Goal: Task Accomplishment & Management: Complete application form

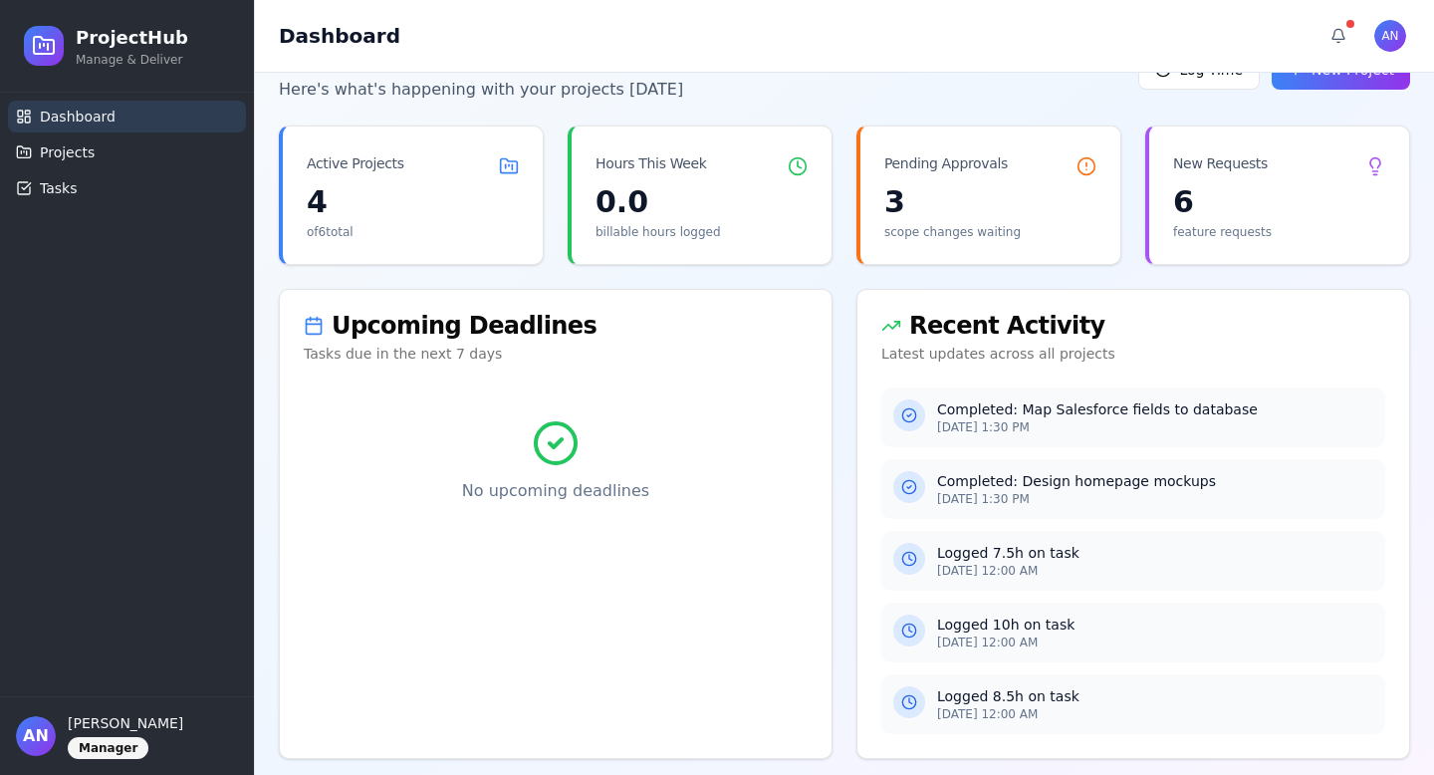
scroll to position [67, 0]
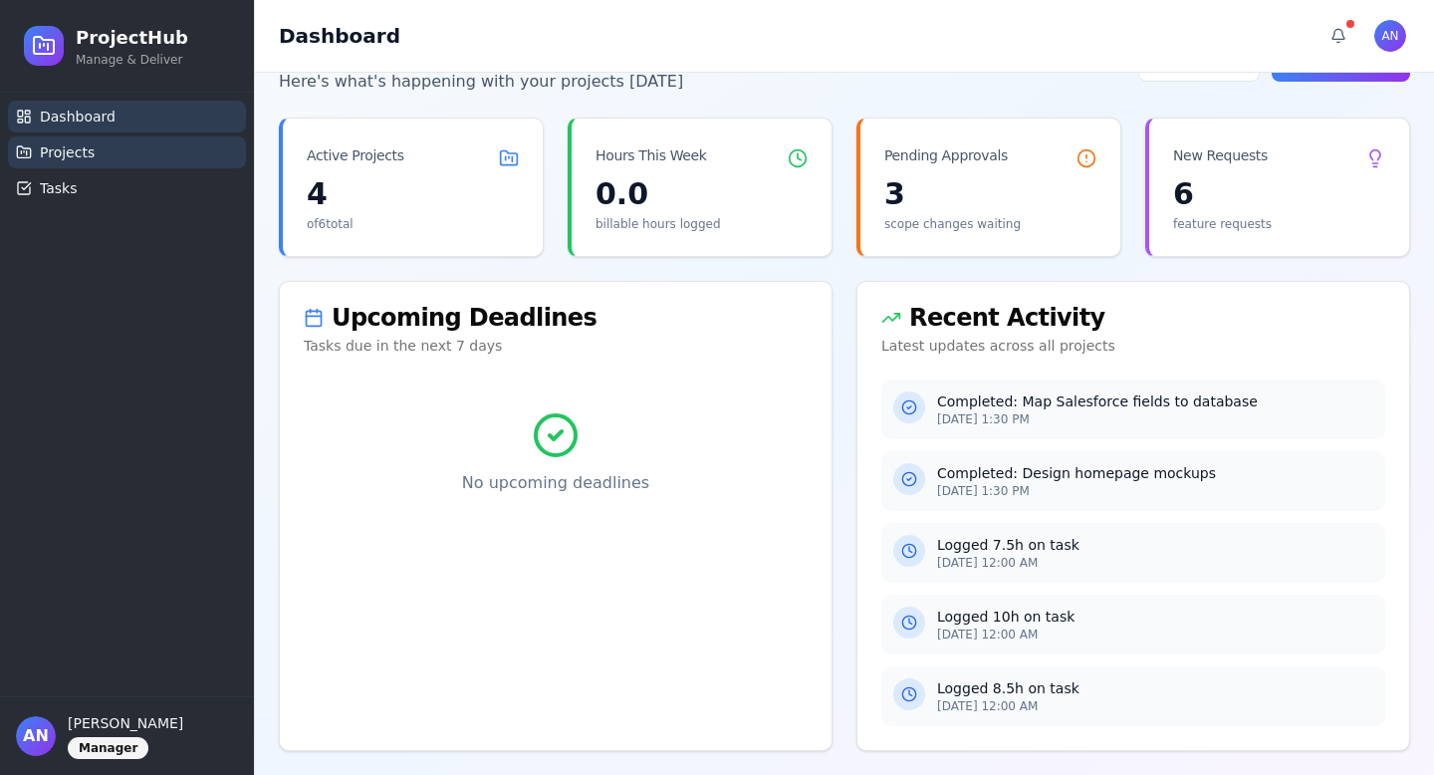
click at [61, 157] on span "Projects" at bounding box center [67, 152] width 55 height 20
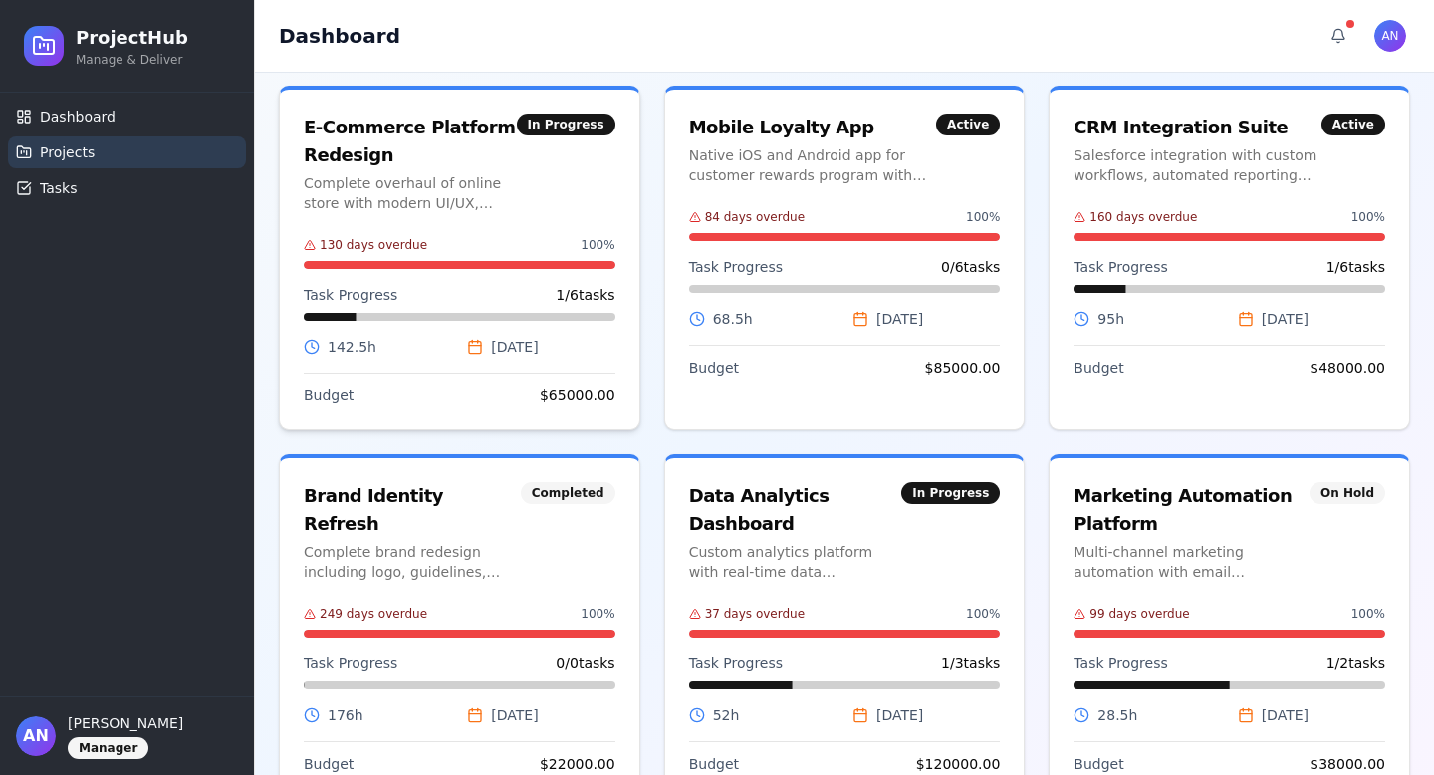
scroll to position [210, 0]
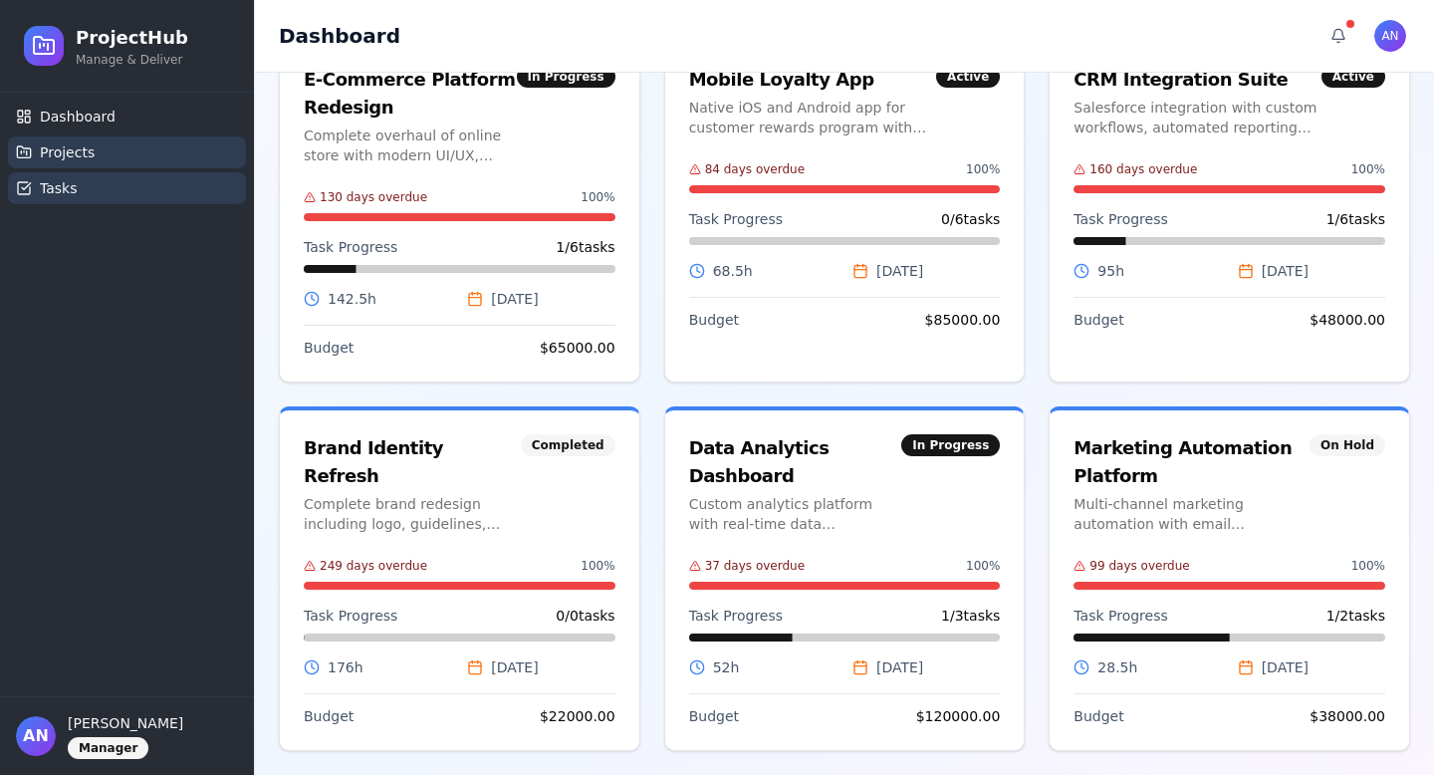
click at [128, 190] on link "Tasks" at bounding box center [127, 188] width 238 height 32
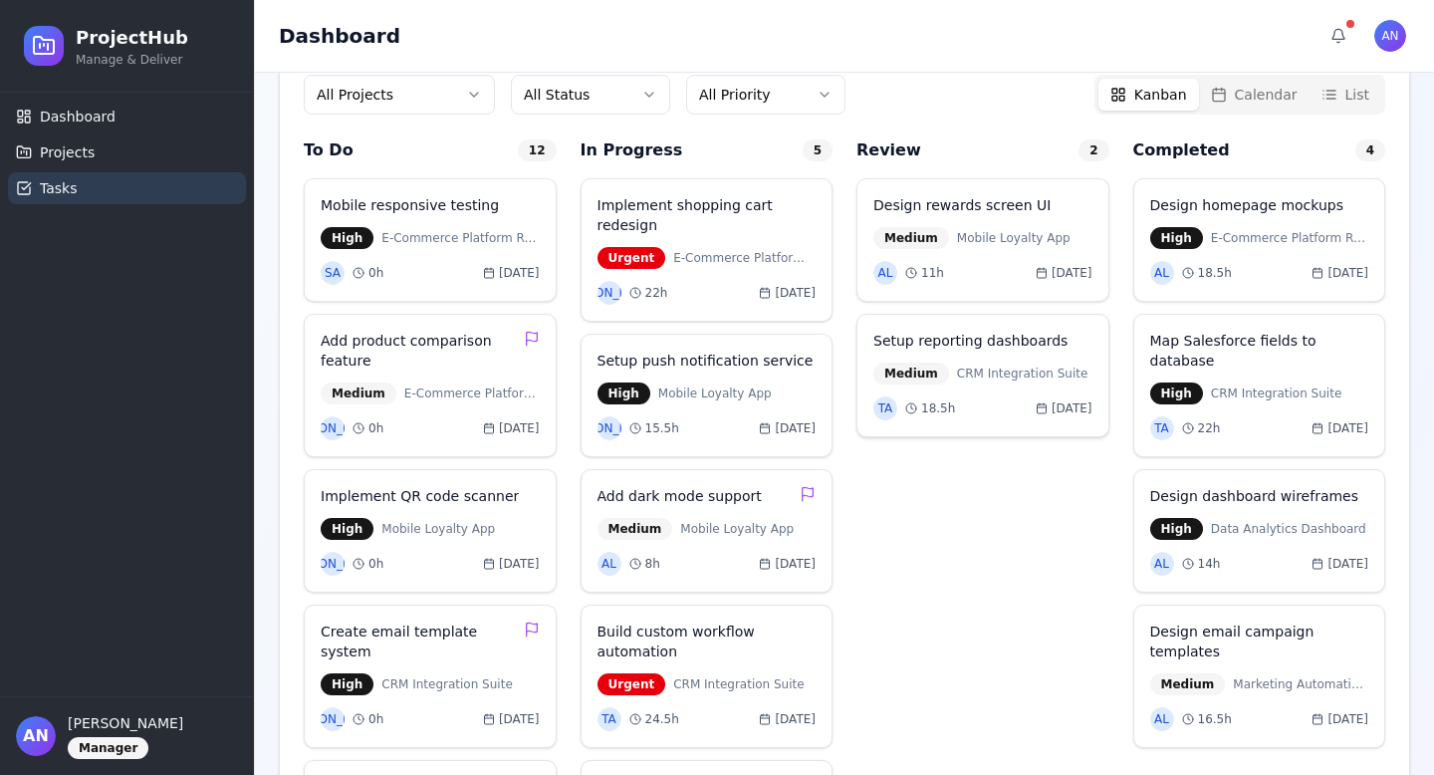
scroll to position [322, 0]
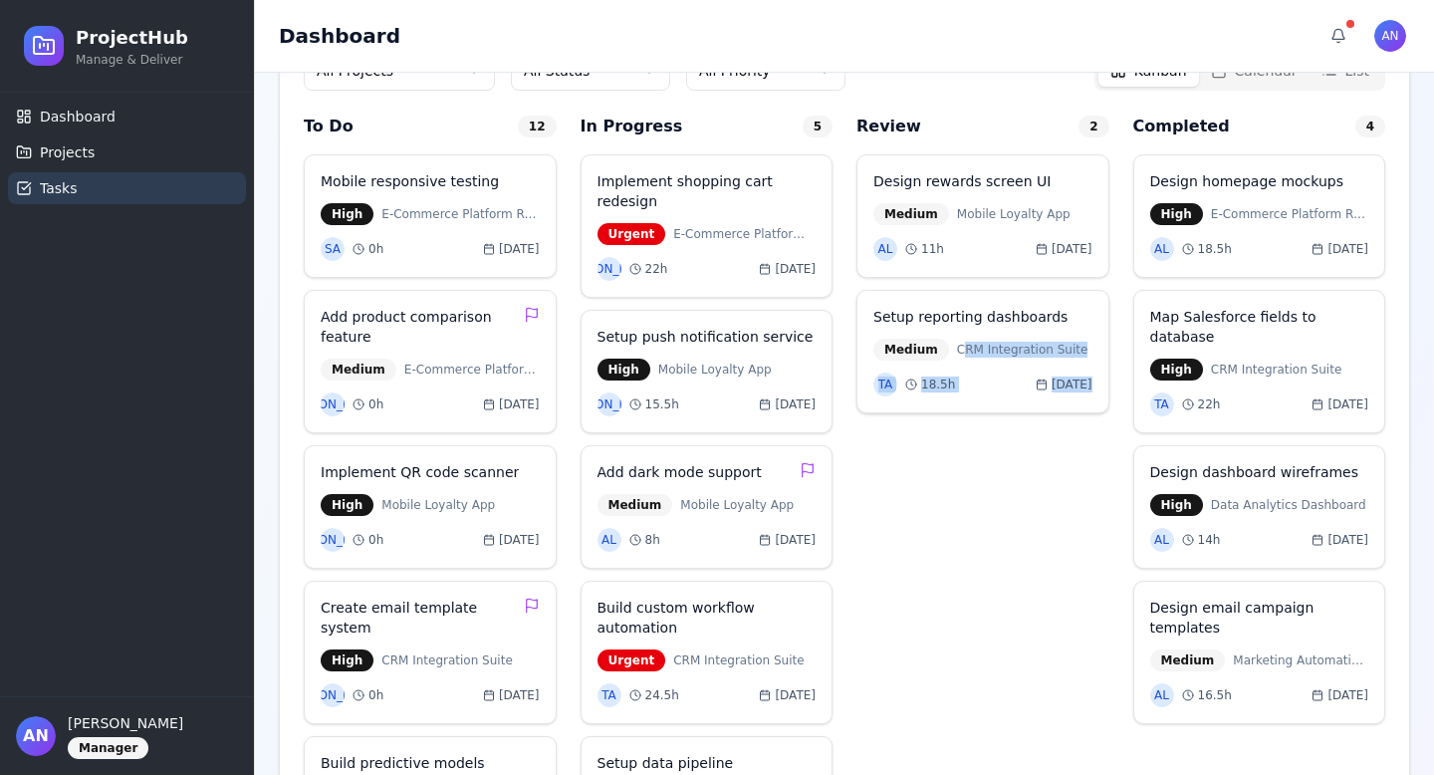
drag, startPoint x: 960, startPoint y: 355, endPoint x: 1069, endPoint y: 396, distance: 116.9
click at [1069, 396] on div "Setup reporting dashboards Medium CRM Integration Suite TA 18.5 h [DATE]" at bounding box center [982, 351] width 253 height 123
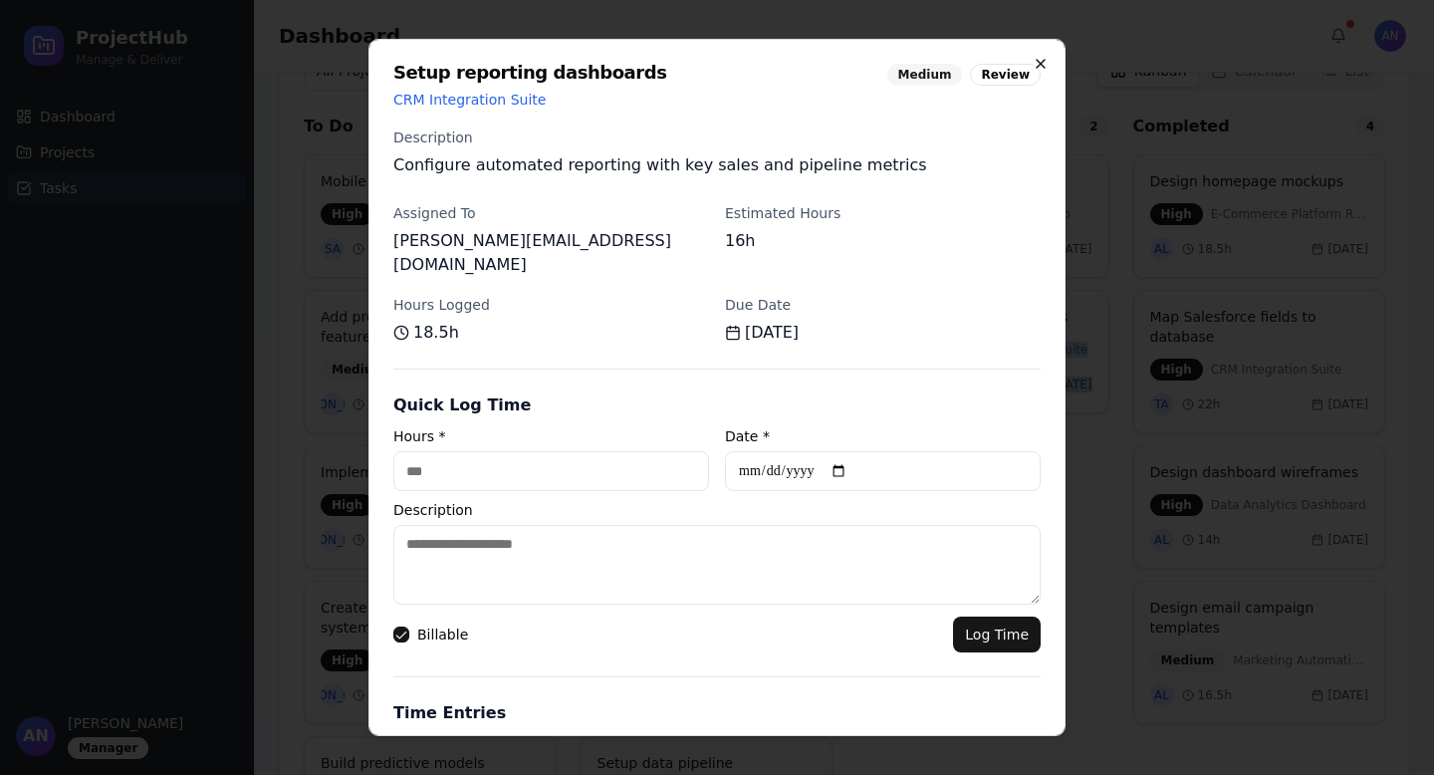
click at [1043, 67] on icon "button" at bounding box center [1041, 64] width 8 height 8
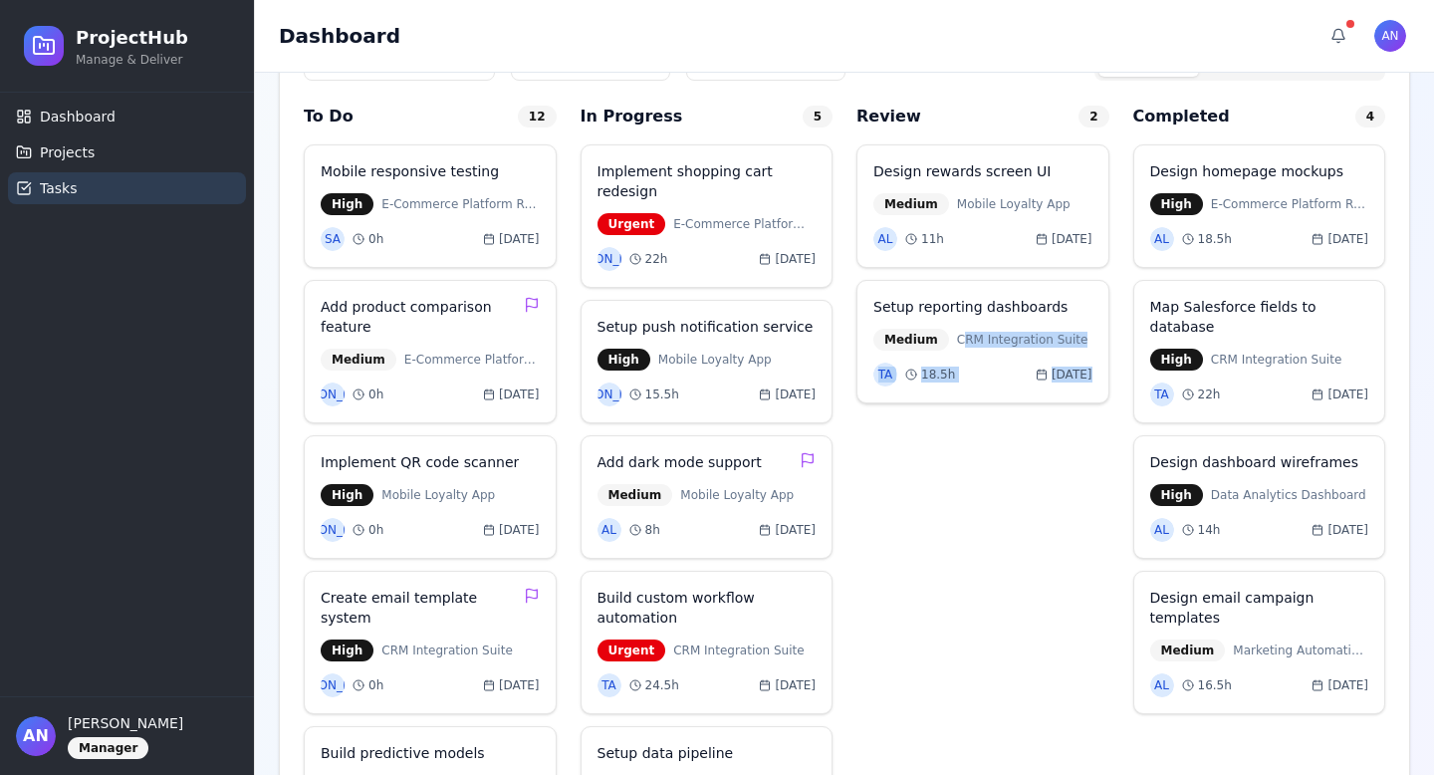
scroll to position [0, 0]
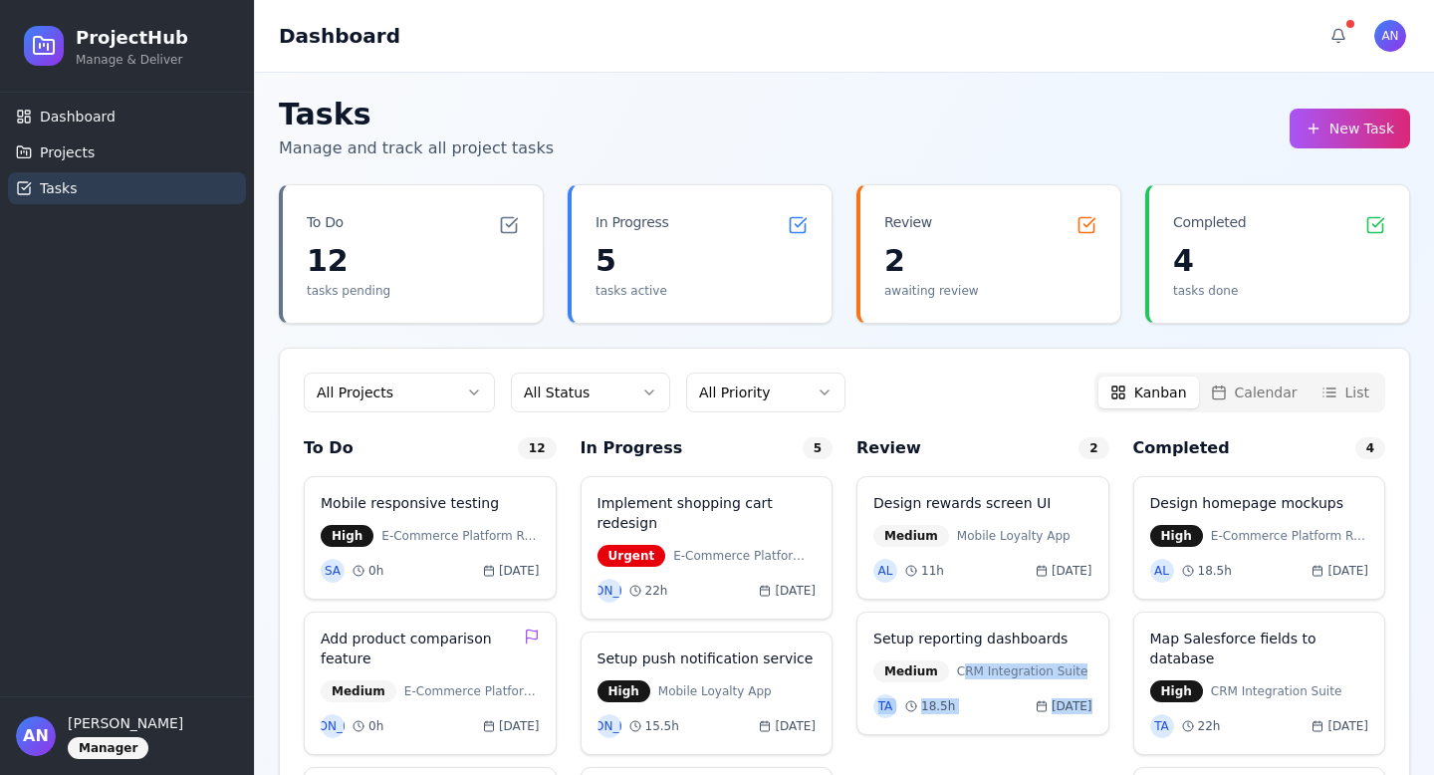
click at [1347, 136] on button "New Task" at bounding box center [1349, 129] width 120 height 40
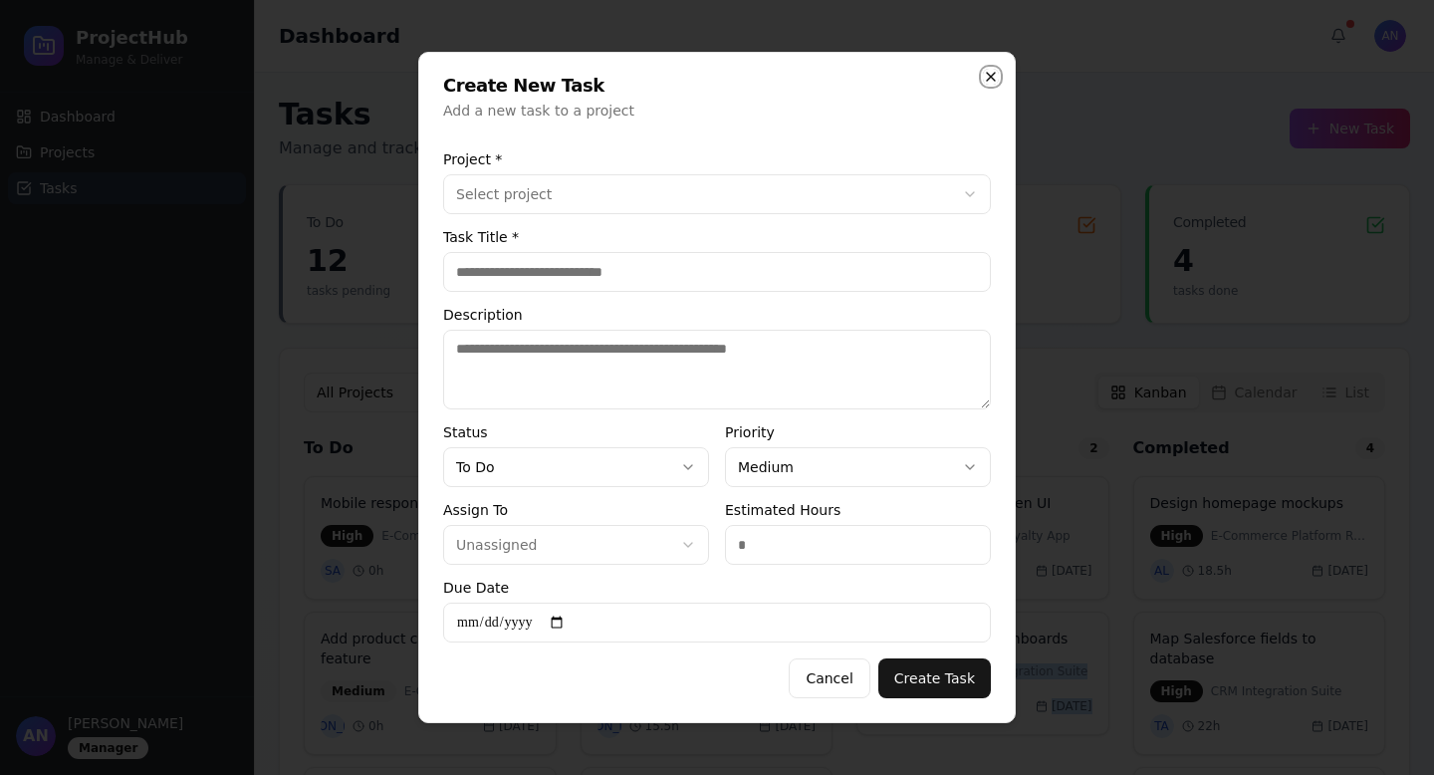
click at [986, 77] on icon "button" at bounding box center [991, 77] width 16 height 16
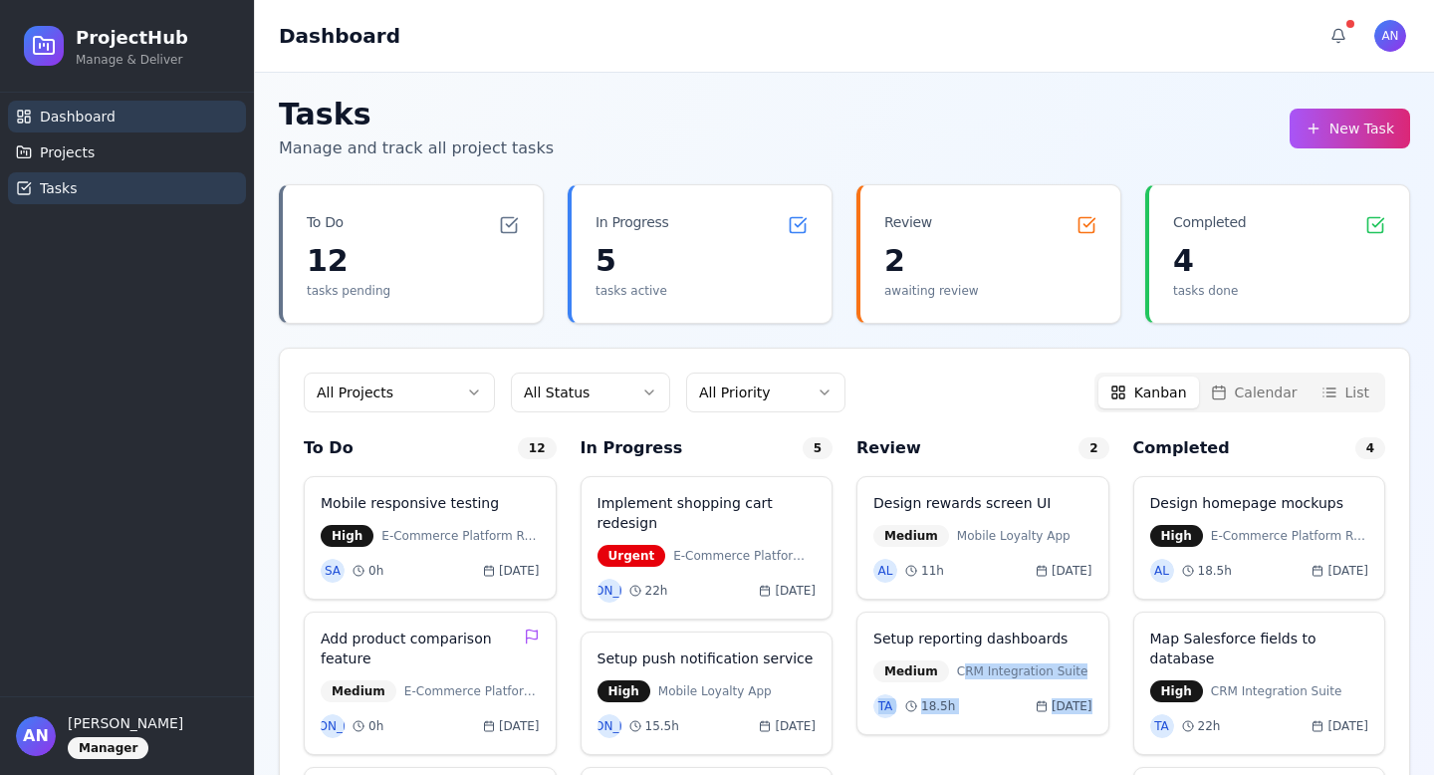
click at [122, 113] on link "Dashboard" at bounding box center [127, 117] width 238 height 32
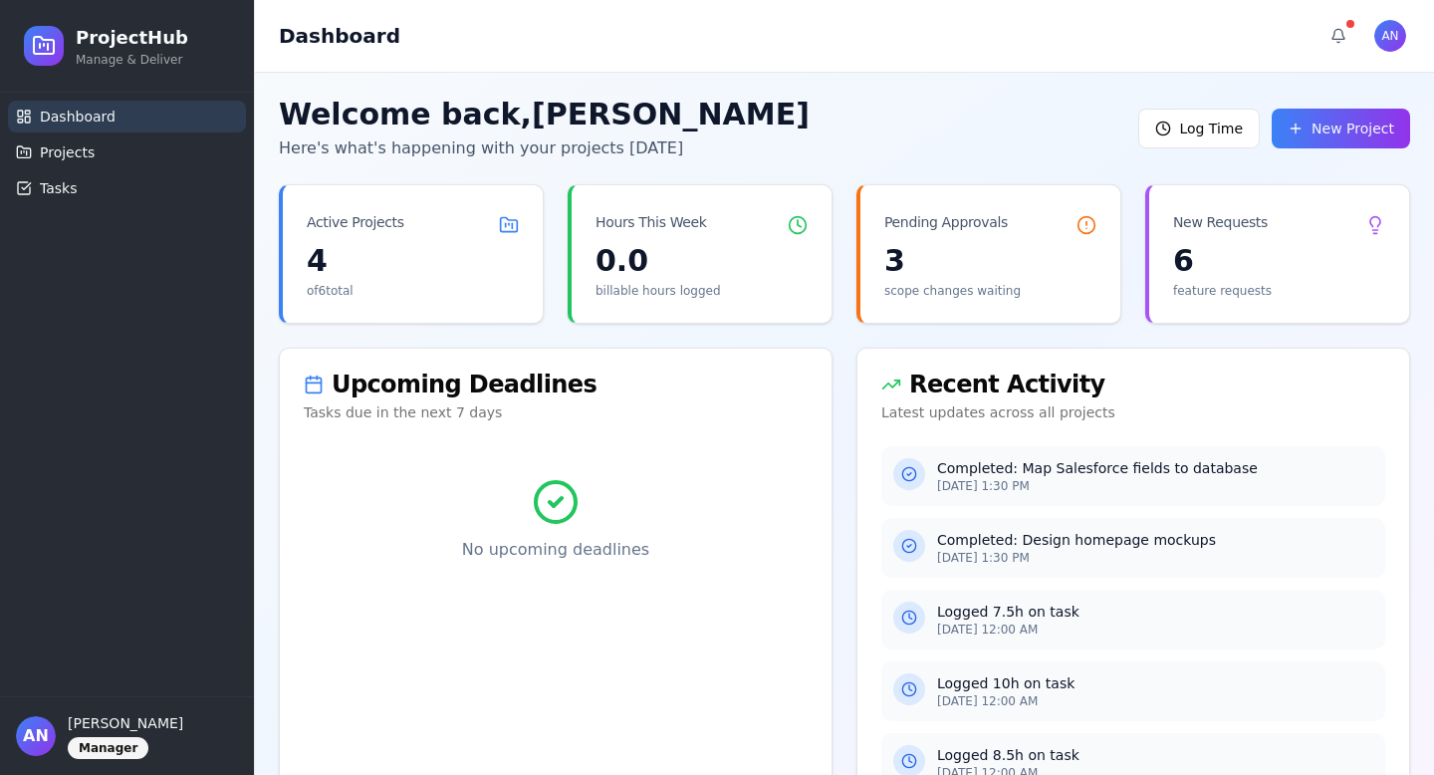
click at [1314, 132] on button "New Project" at bounding box center [1341, 129] width 138 height 40
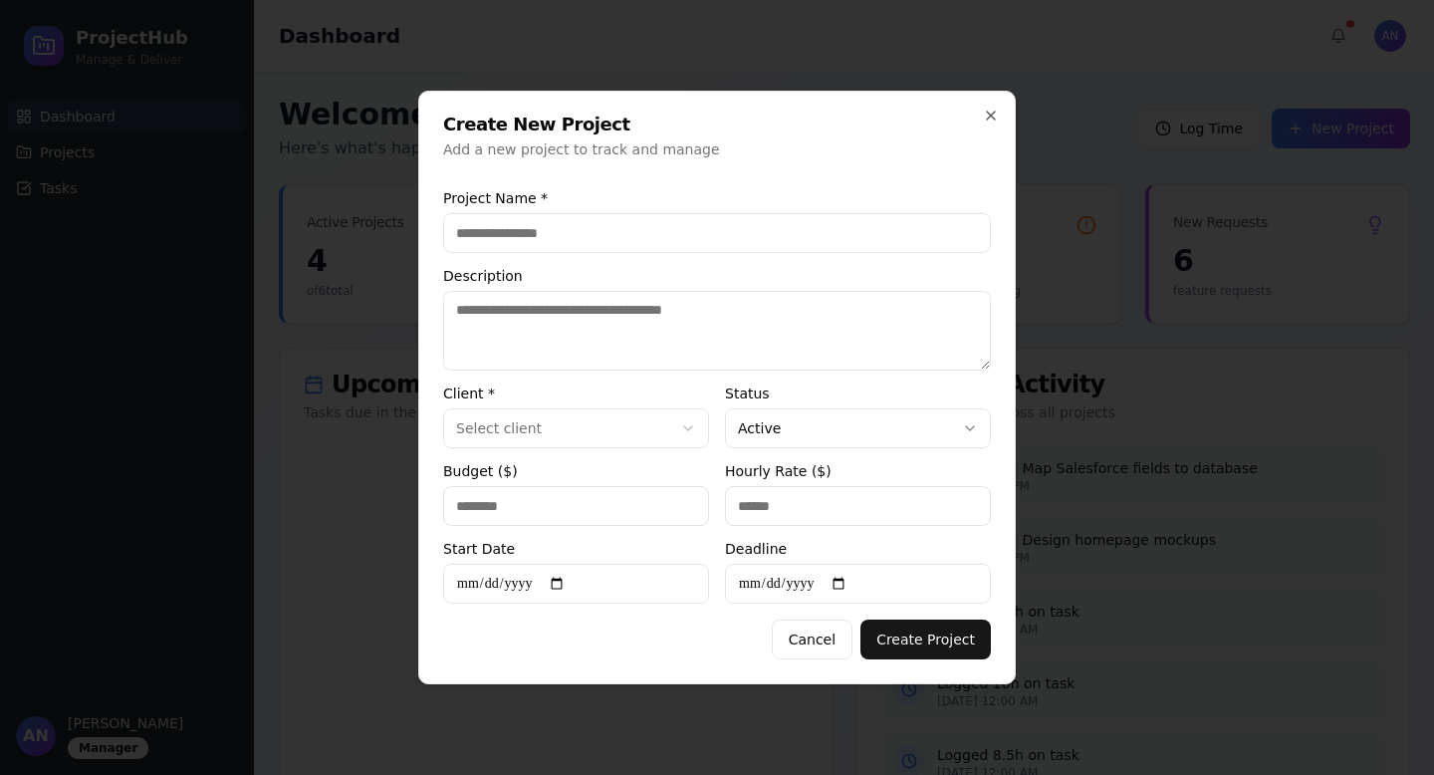
click at [989, 103] on div "**********" at bounding box center [716, 387] width 597 height 593
click at [989, 117] on icon "button" at bounding box center [991, 116] width 8 height 8
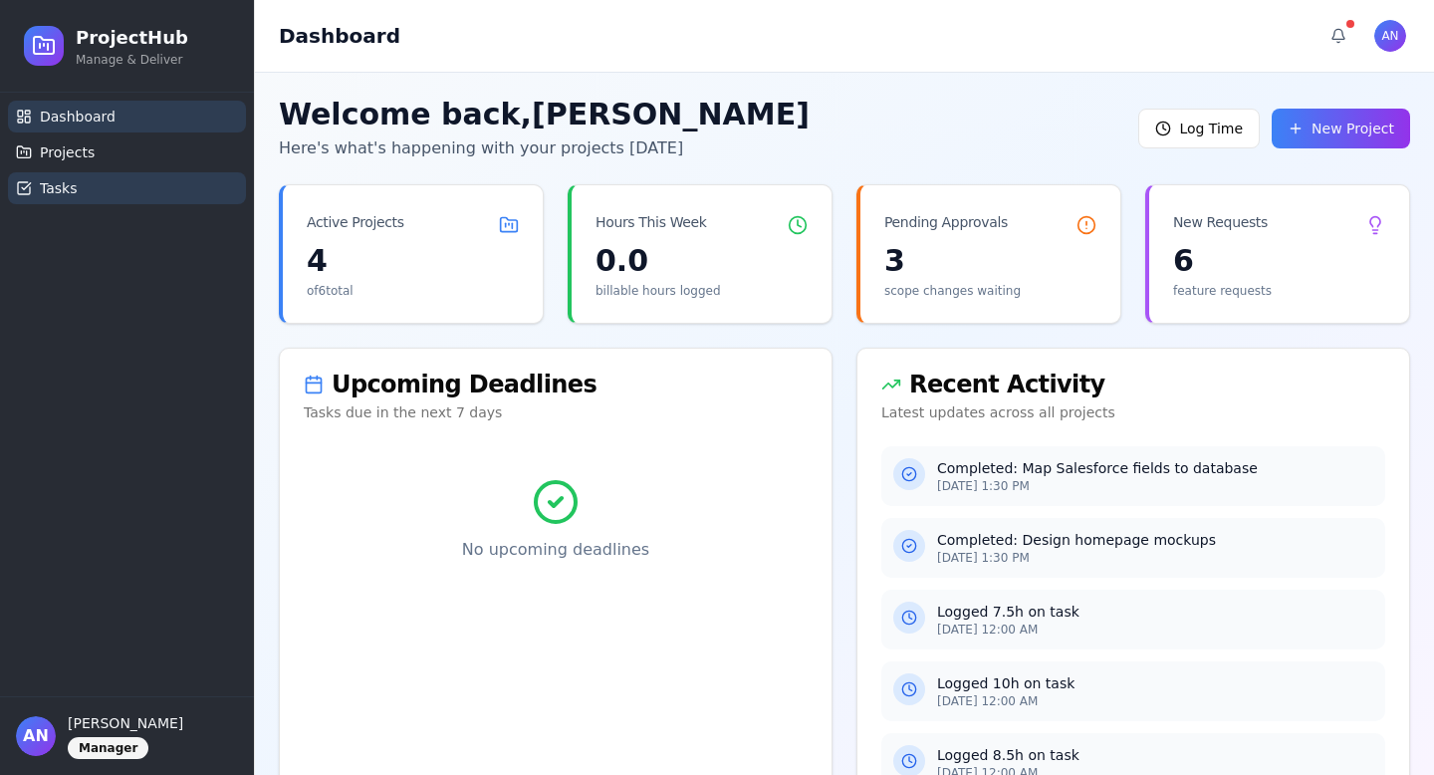
click at [84, 172] on link "Tasks" at bounding box center [127, 188] width 238 height 32
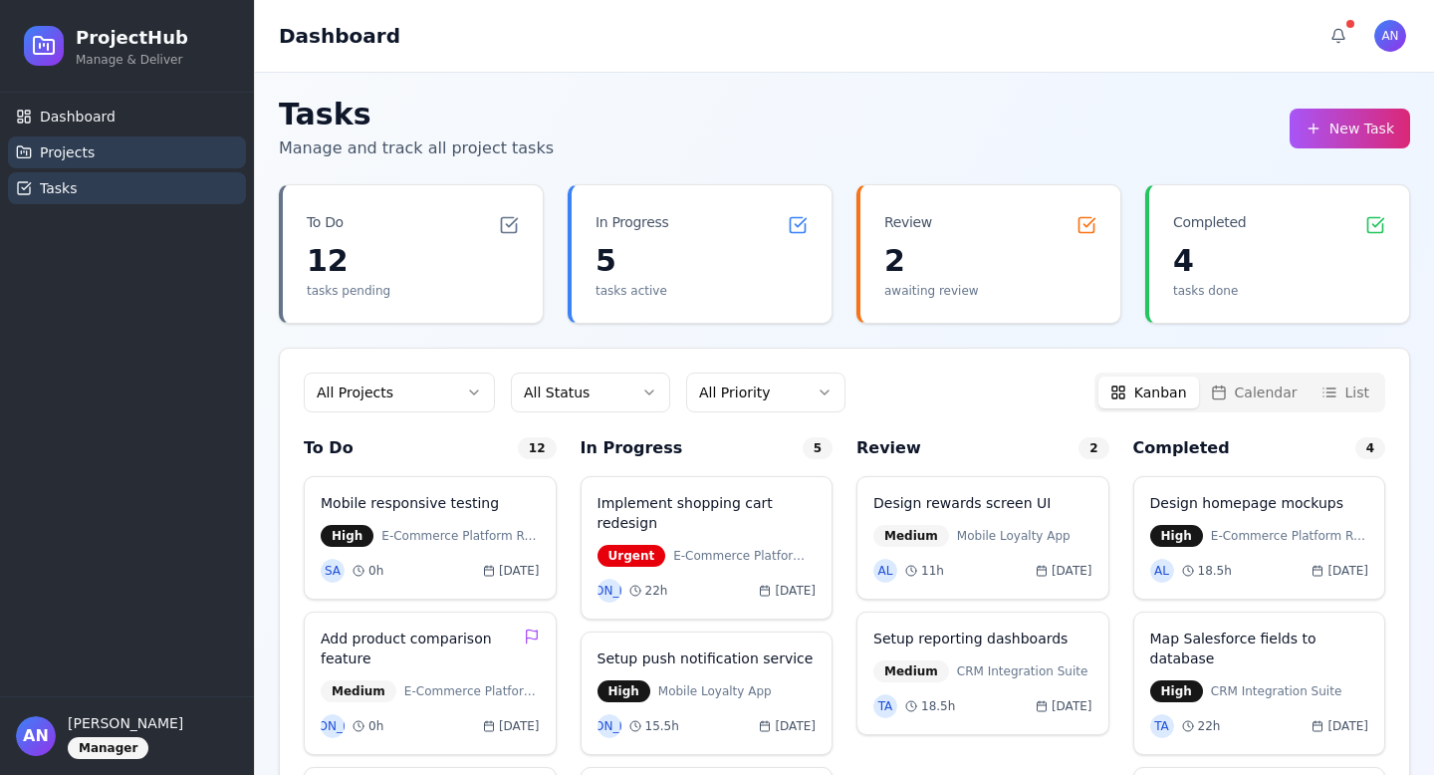
click at [70, 158] on span "Projects" at bounding box center [67, 152] width 55 height 20
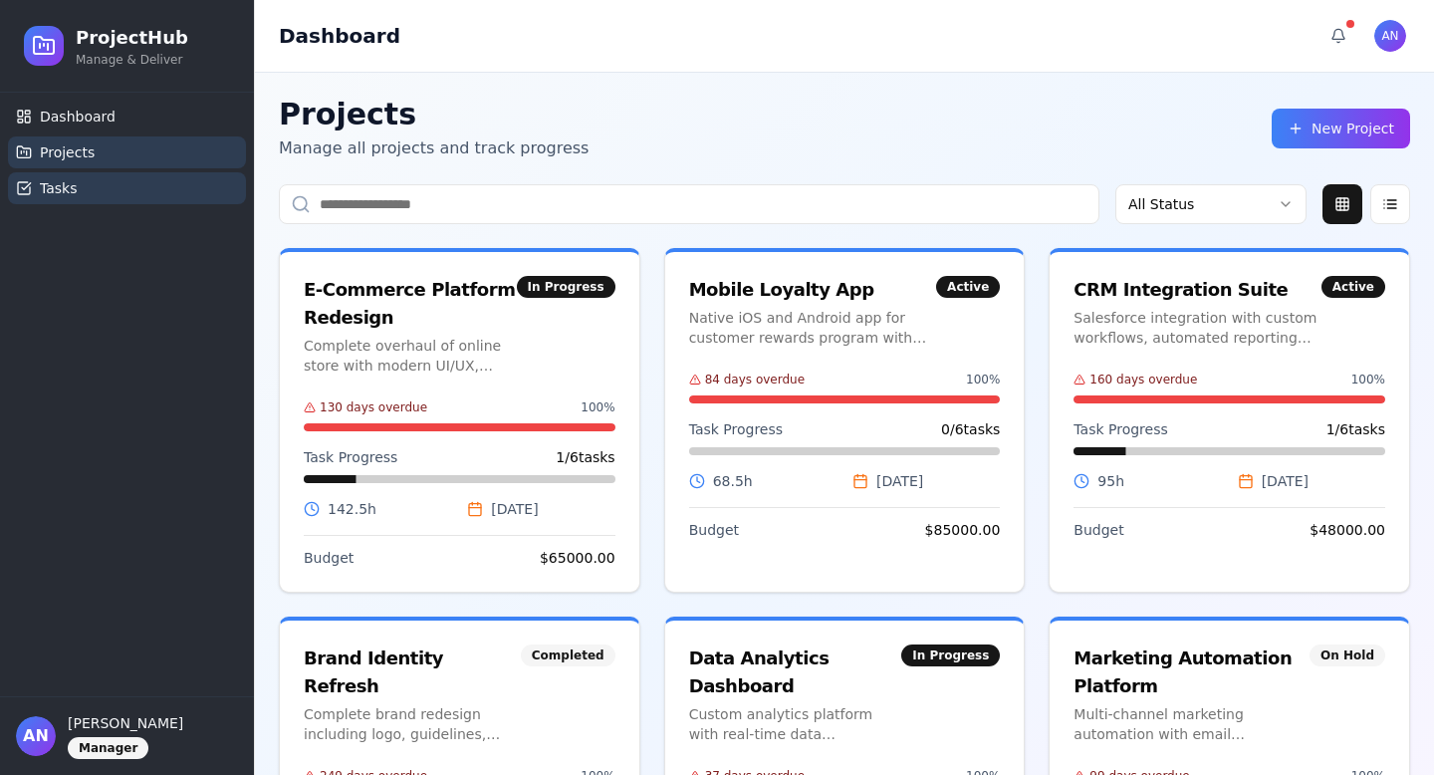
click at [110, 197] on link "Tasks" at bounding box center [127, 188] width 238 height 32
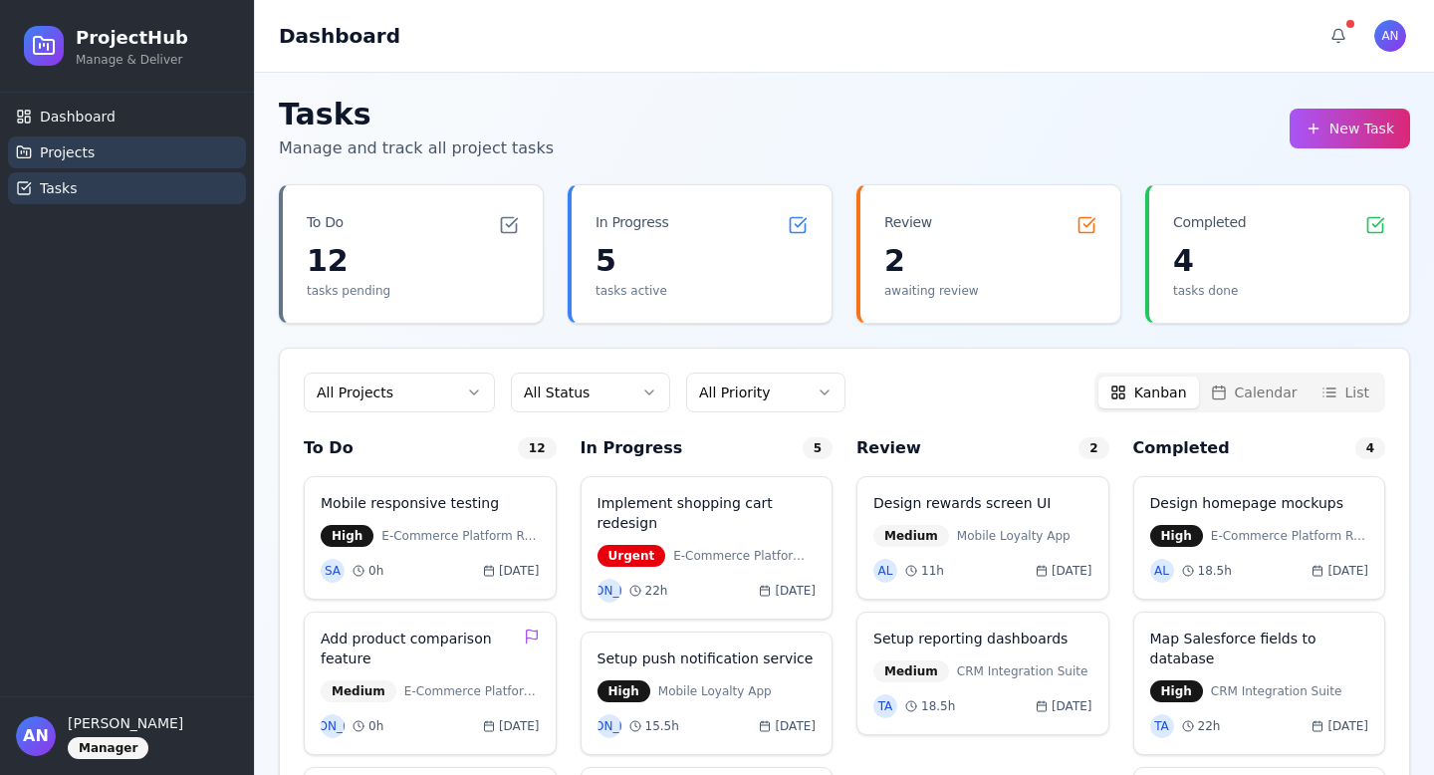
click at [48, 136] on link "Projects" at bounding box center [127, 152] width 238 height 32
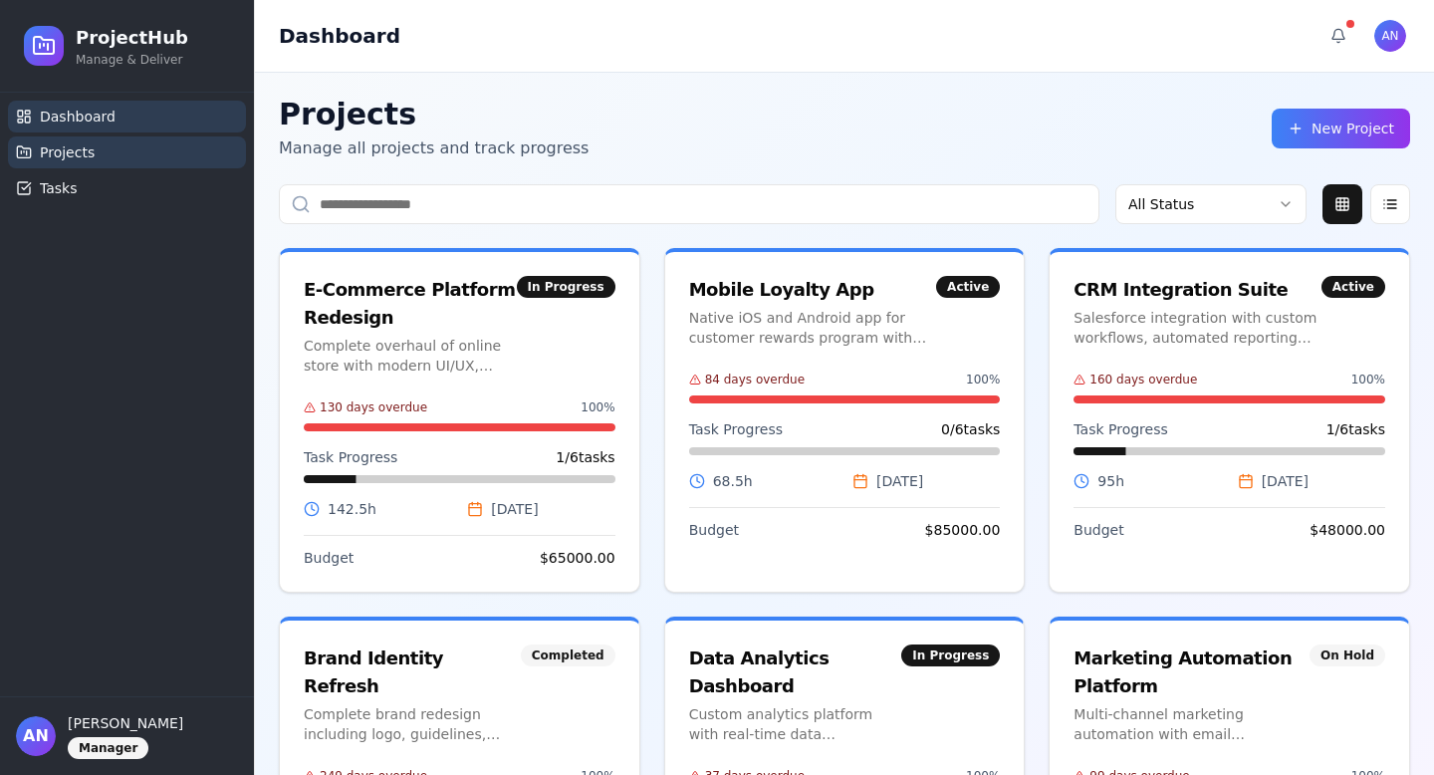
click at [90, 122] on span "Dashboard" at bounding box center [78, 117] width 76 height 20
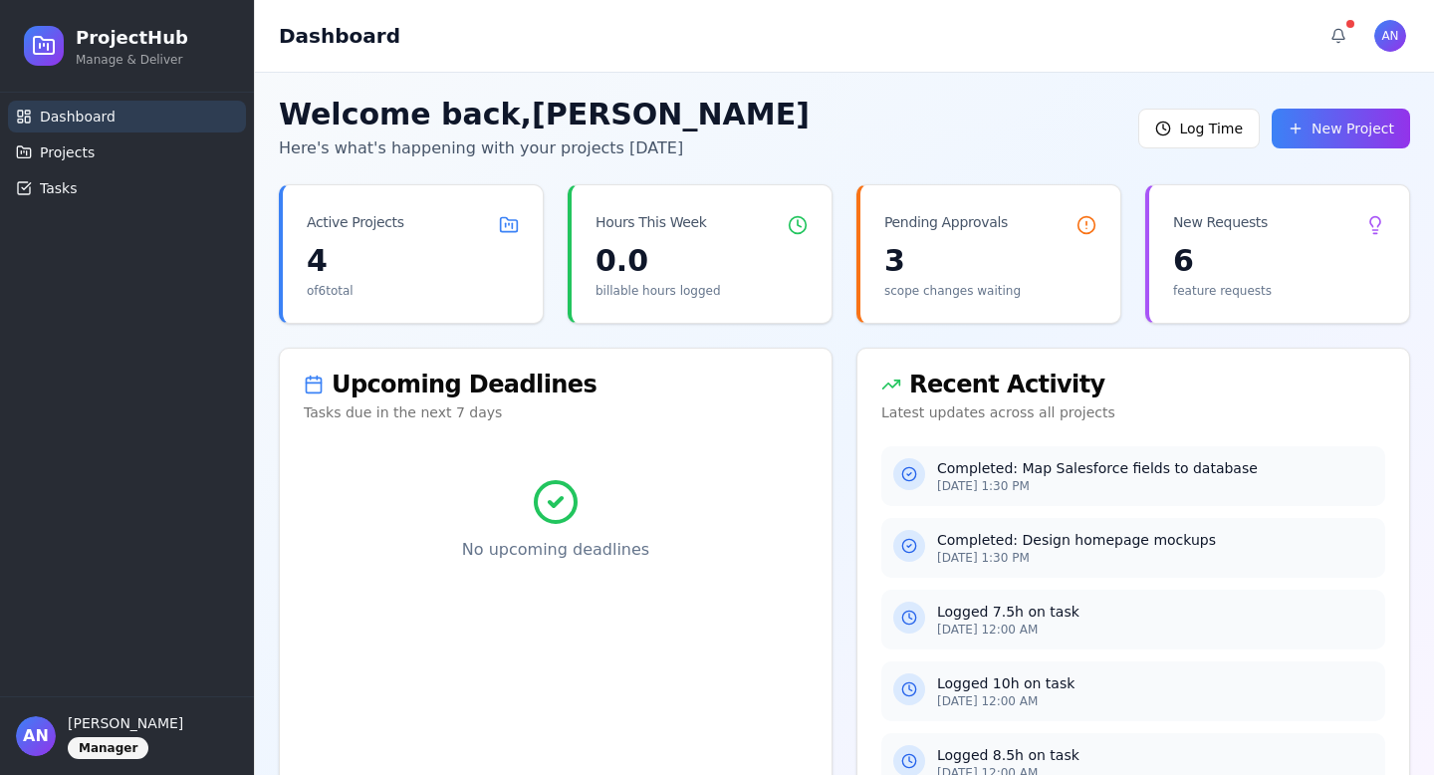
click at [1306, 128] on button "New Project" at bounding box center [1341, 129] width 138 height 40
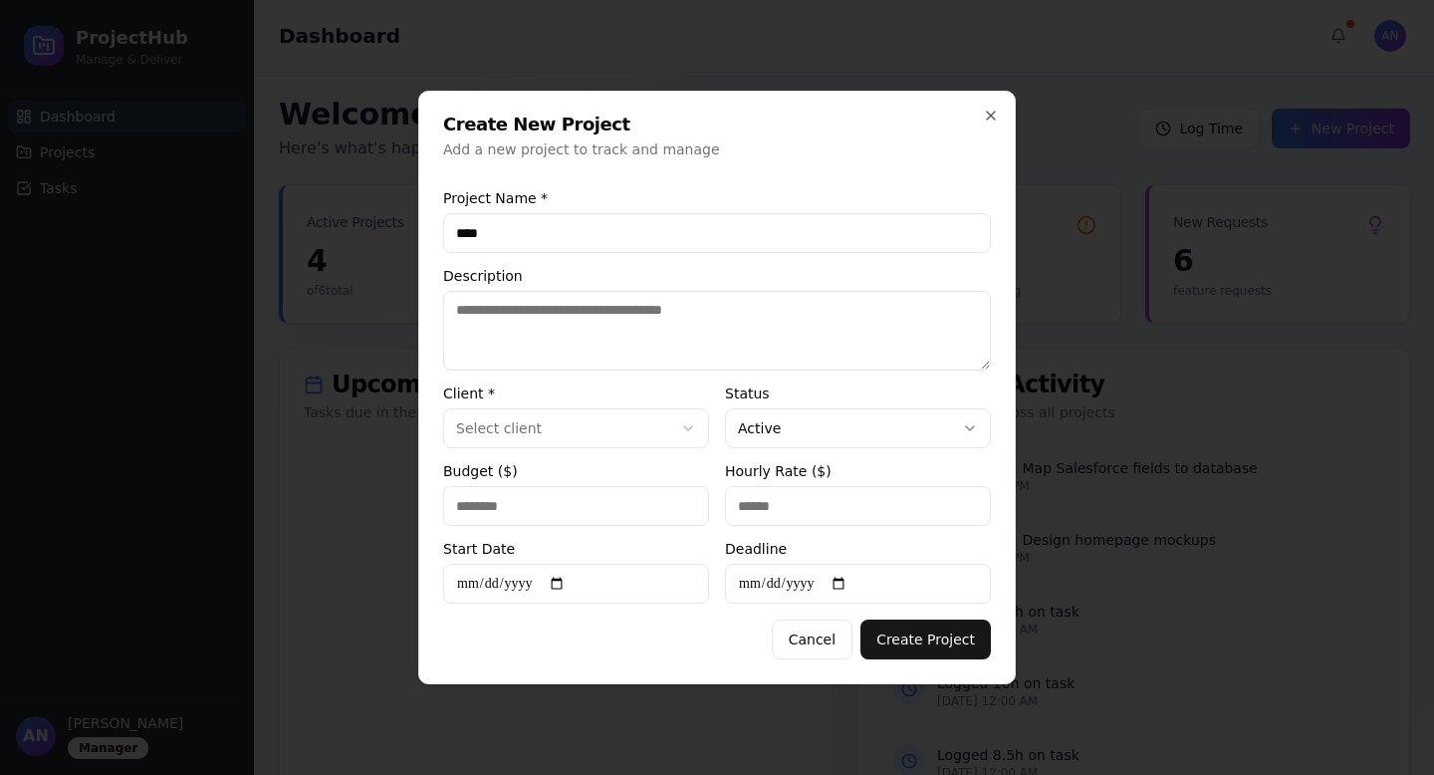
click at [542, 308] on textarea "Description" at bounding box center [717, 331] width 548 height 80
drag, startPoint x: 503, startPoint y: 236, endPoint x: 362, endPoint y: 236, distance: 140.4
click at [363, 236] on body "**********" at bounding box center [717, 420] width 1434 height 841
type input "**********"
click at [620, 437] on body "**********" at bounding box center [717, 420] width 1434 height 841
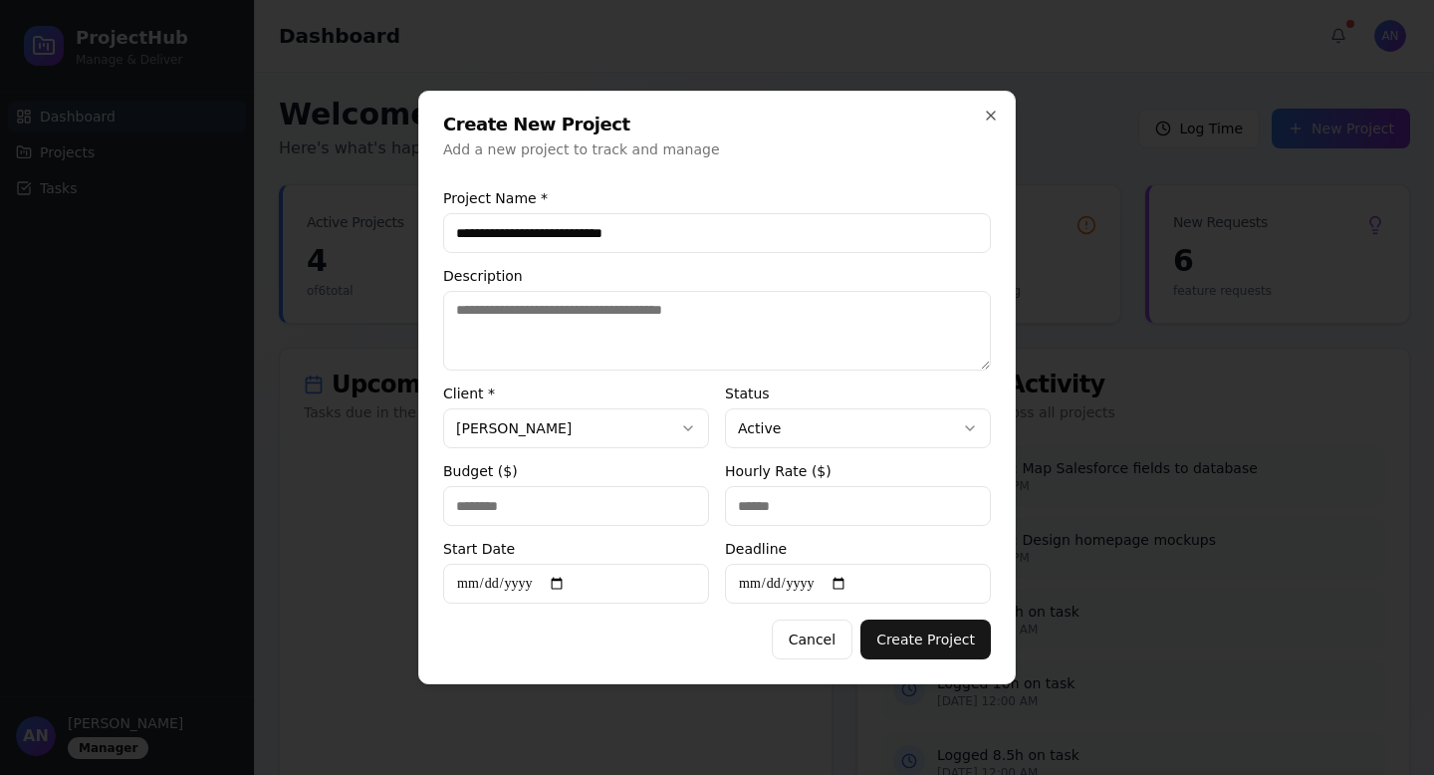
click at [646, 397] on label "Client *" at bounding box center [576, 393] width 266 height 14
click at [646, 408] on button "Lawrence" at bounding box center [576, 428] width 266 height 40
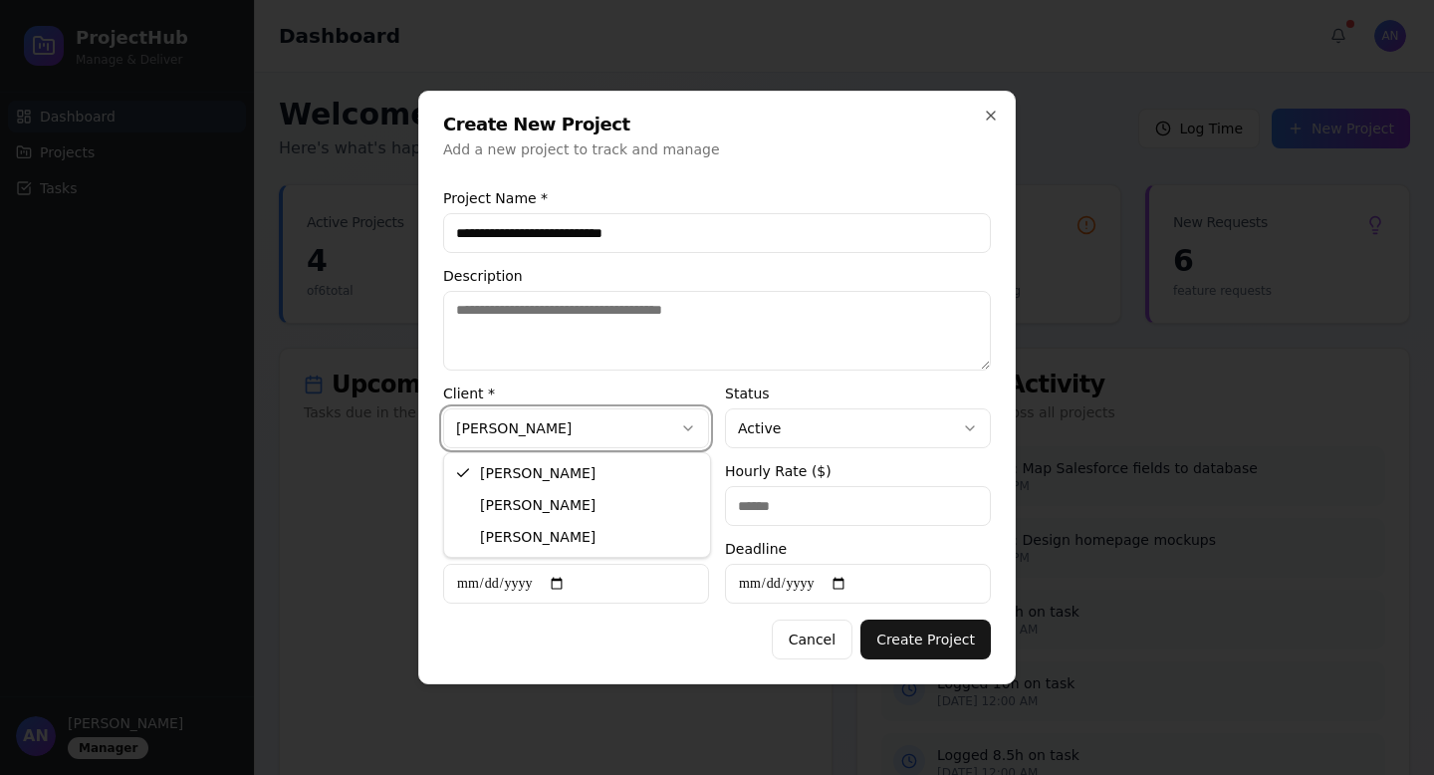
click at [646, 397] on body "**********" at bounding box center [717, 420] width 1434 height 841
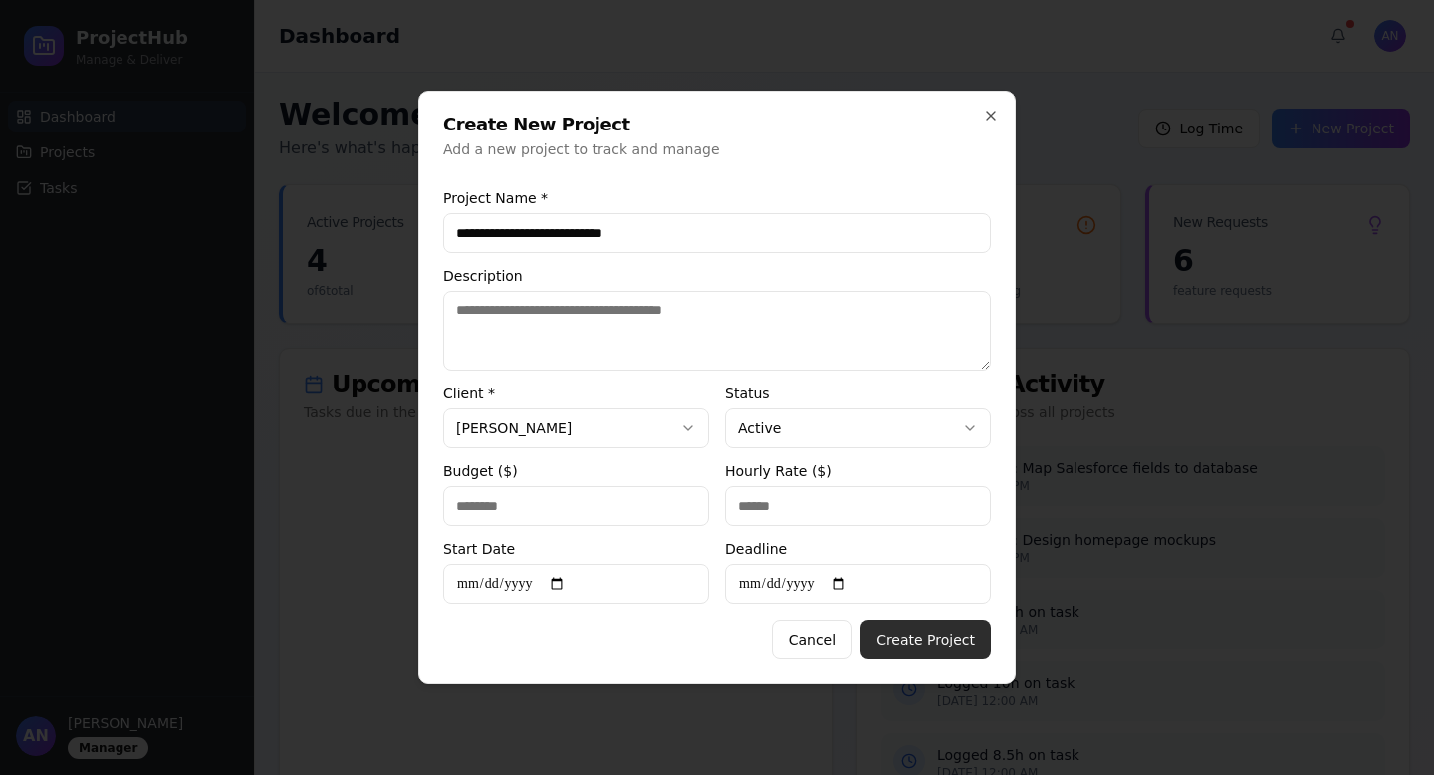
click at [941, 641] on button "Create Project" at bounding box center [925, 639] width 130 height 40
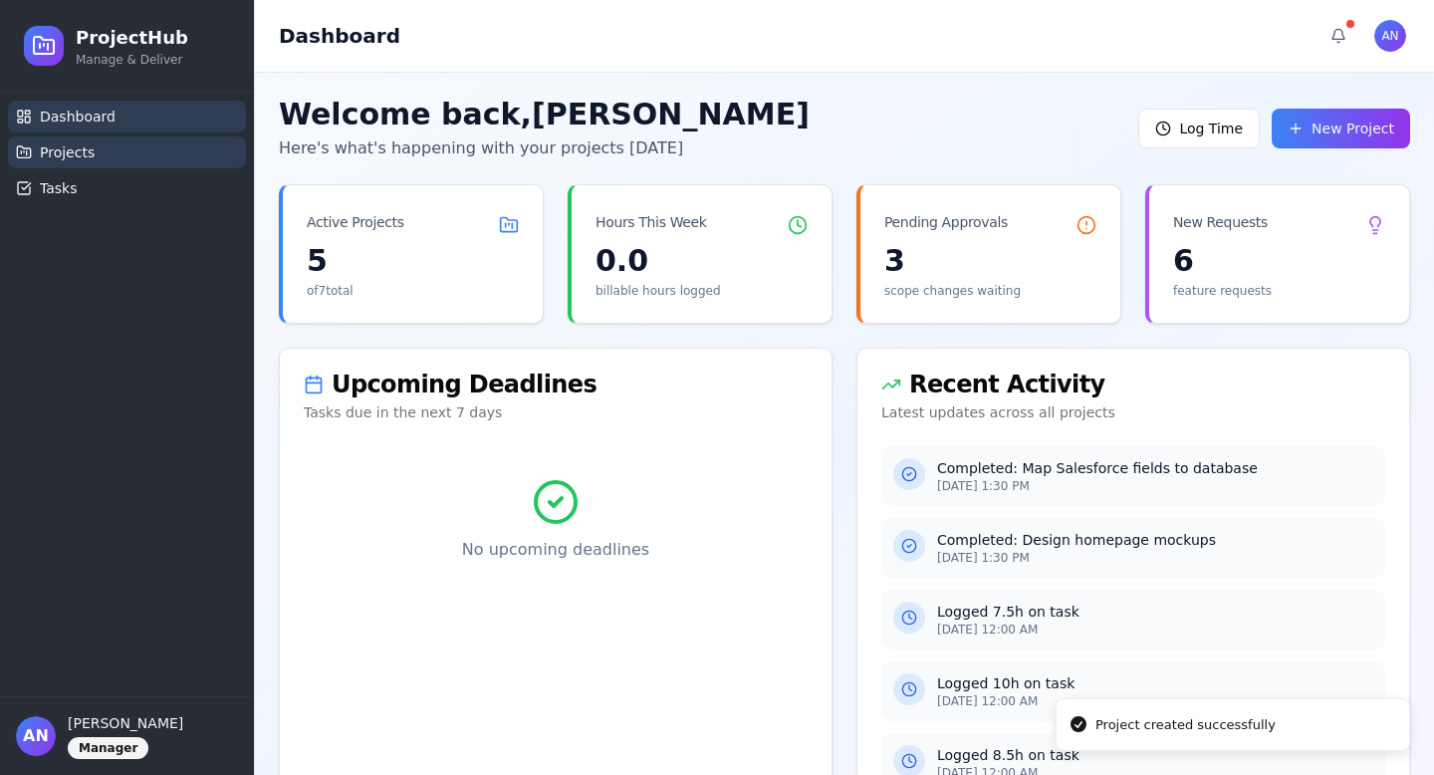
click at [95, 150] on link "Projects" at bounding box center [127, 152] width 238 height 32
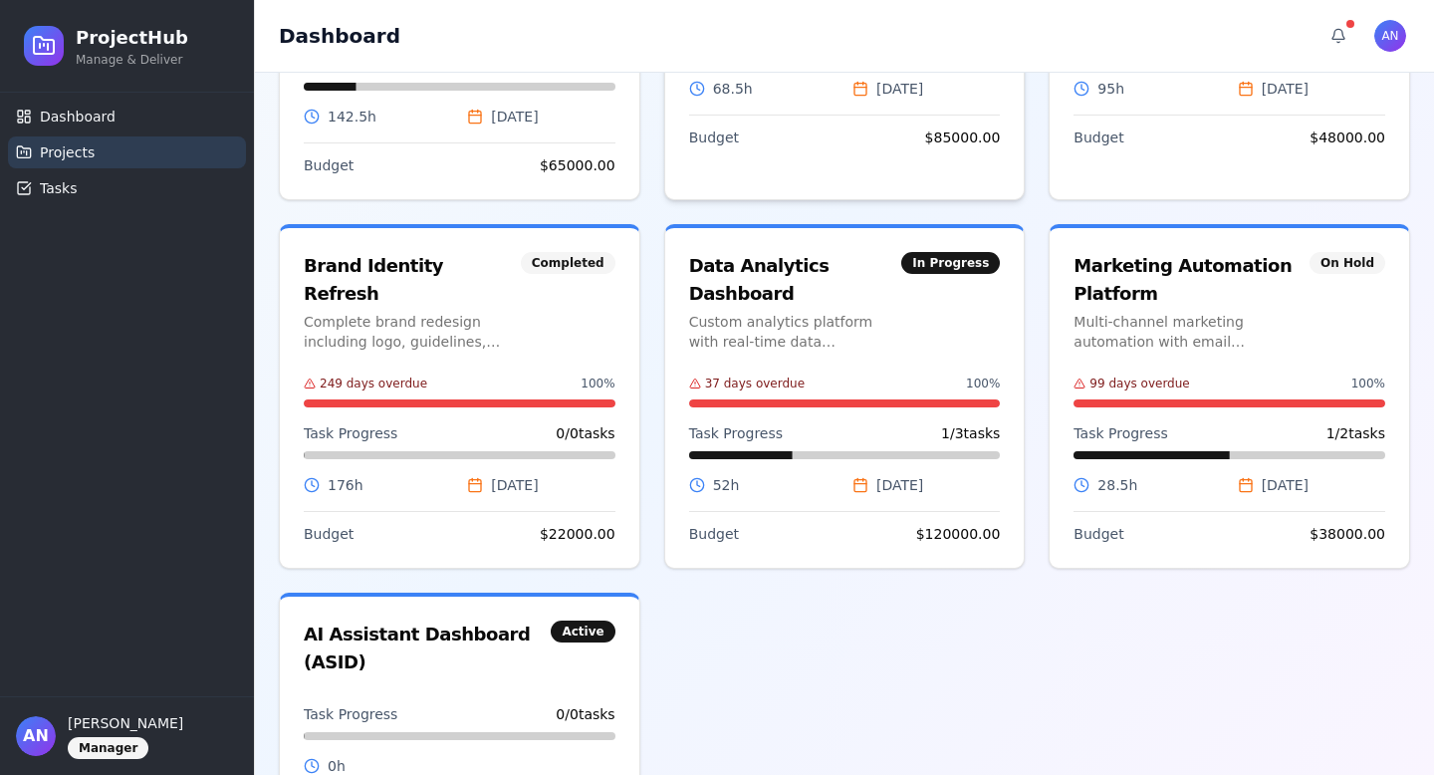
scroll to position [414, 0]
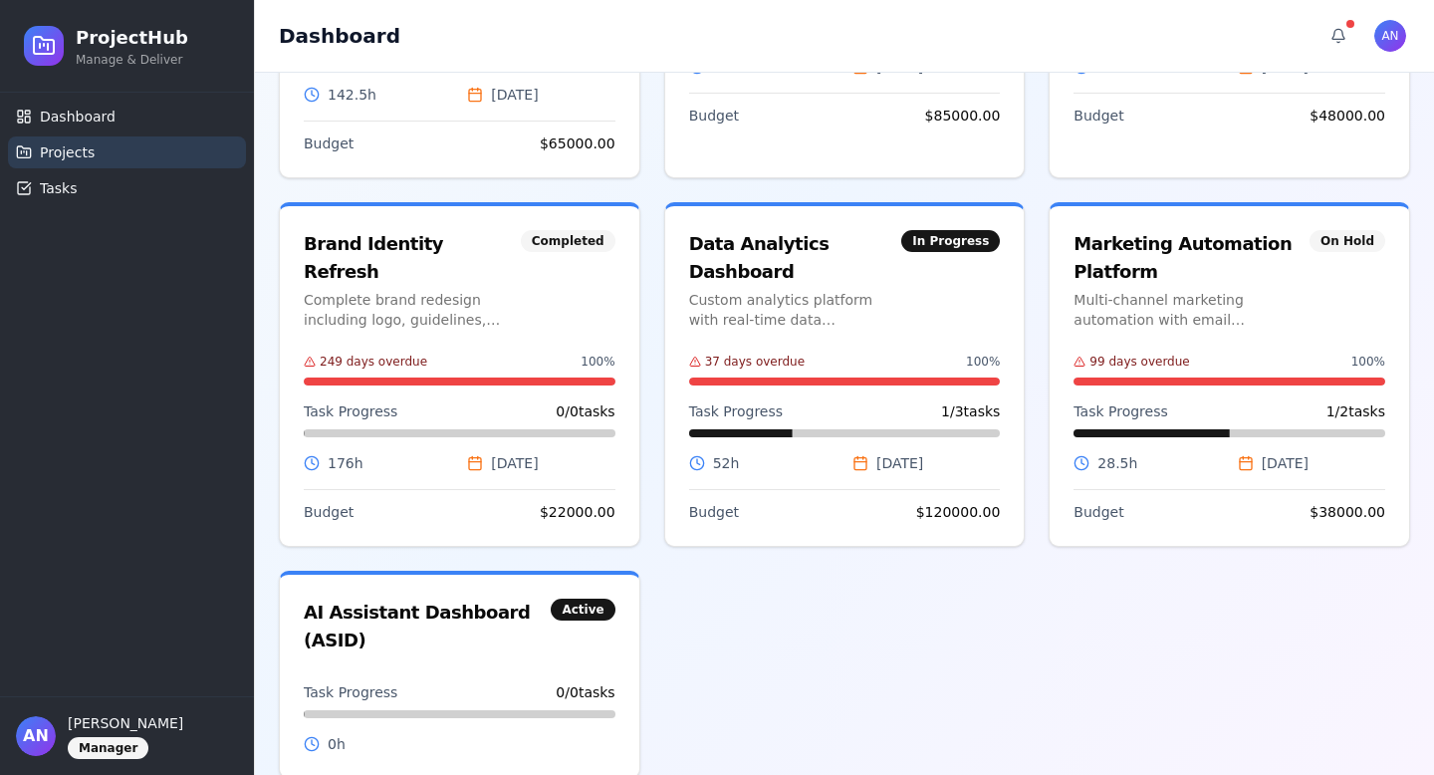
click at [131, 206] on div "Dashboard Projects Tasks" at bounding box center [127, 152] width 254 height 119
click at [87, 187] on link "Tasks" at bounding box center [127, 188] width 238 height 32
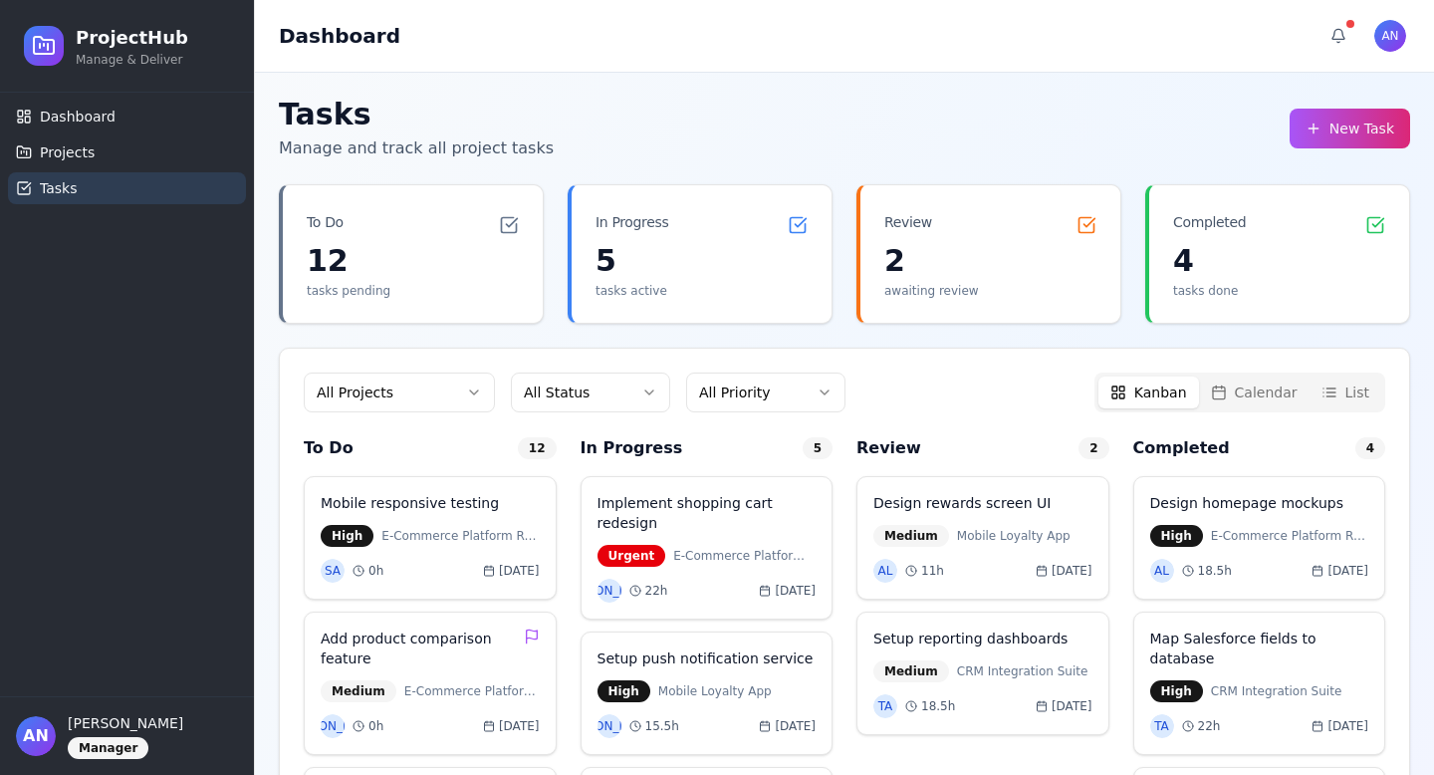
click at [1347, 123] on button "New Task" at bounding box center [1349, 129] width 120 height 40
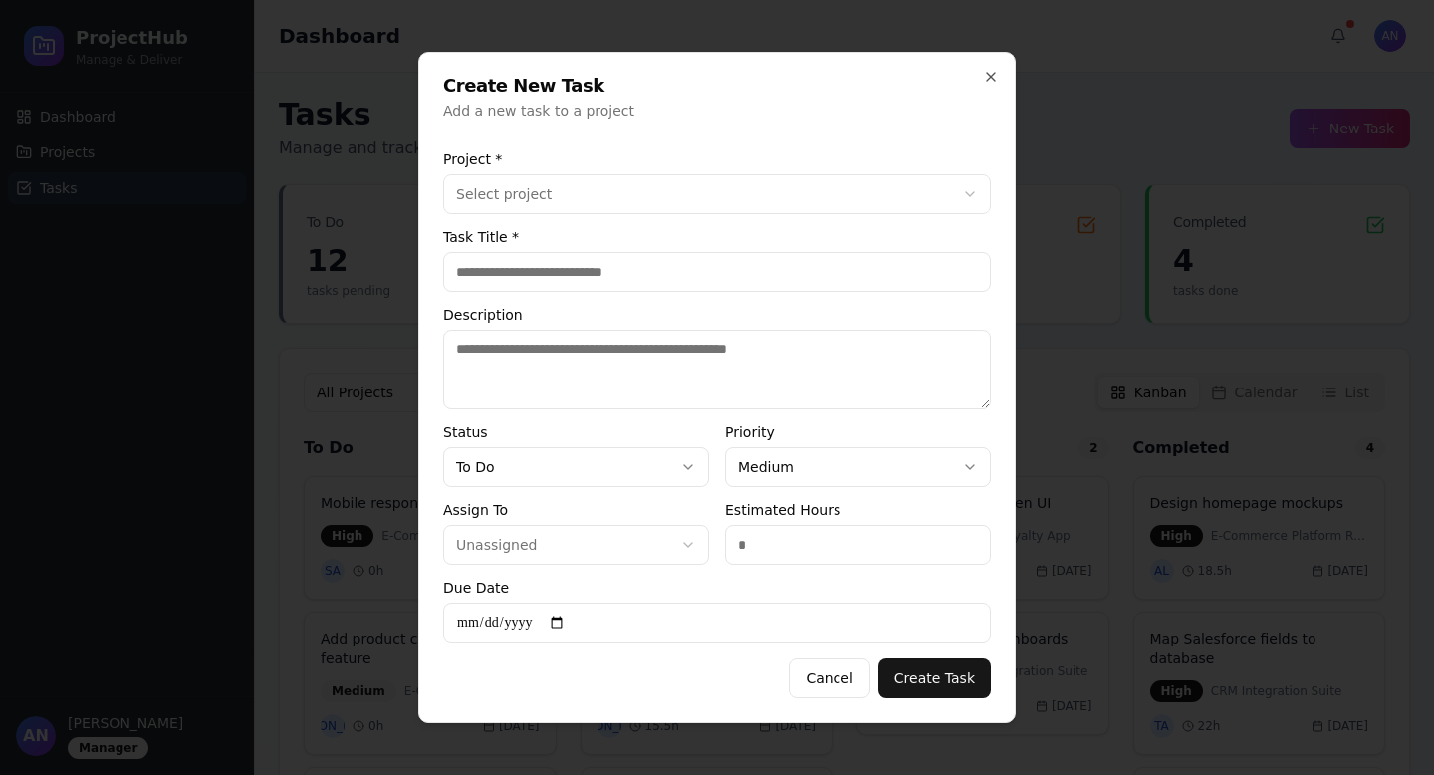
click at [534, 253] on input "Task Title *" at bounding box center [717, 272] width 548 height 40
type input "**********"
click at [947, 670] on button "Create Task" at bounding box center [934, 678] width 113 height 40
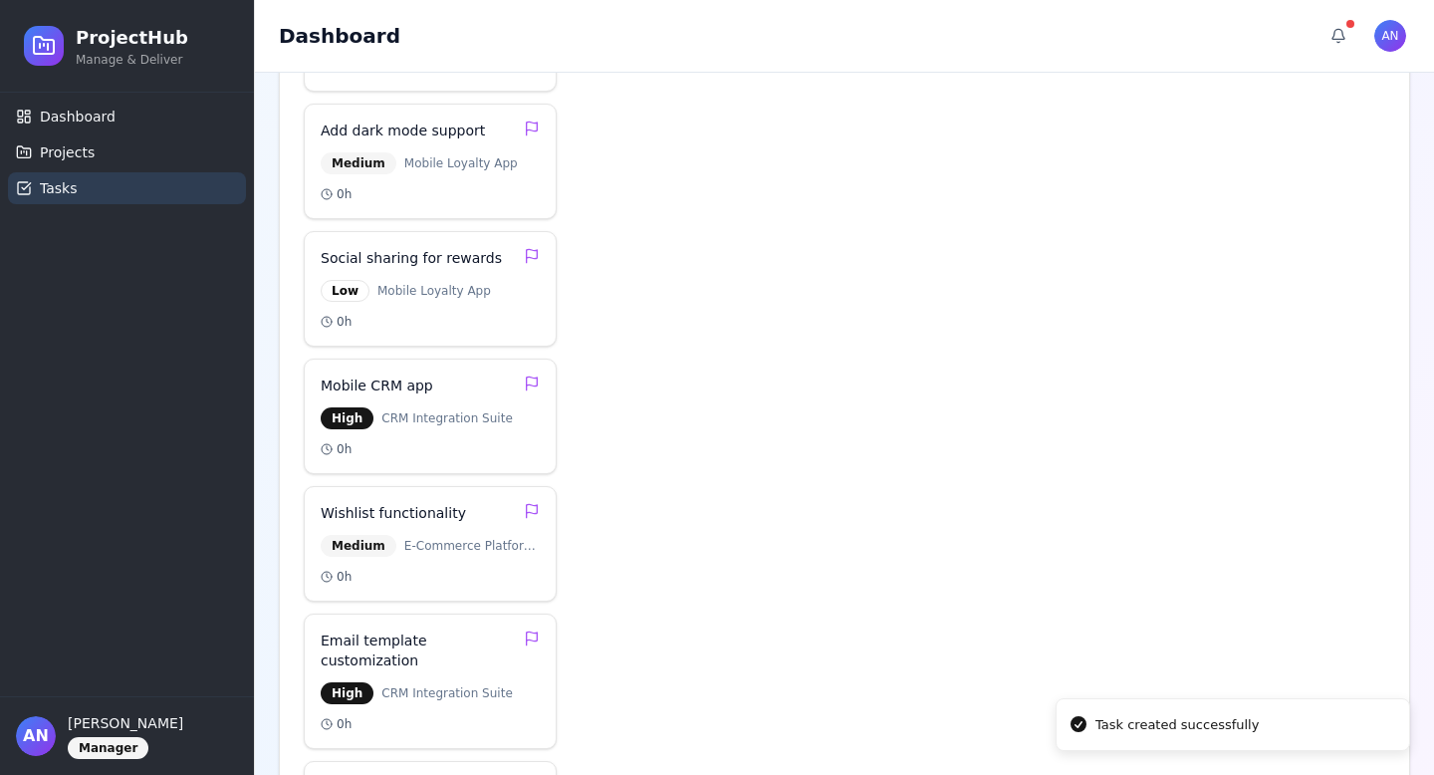
scroll to position [1483, 0]
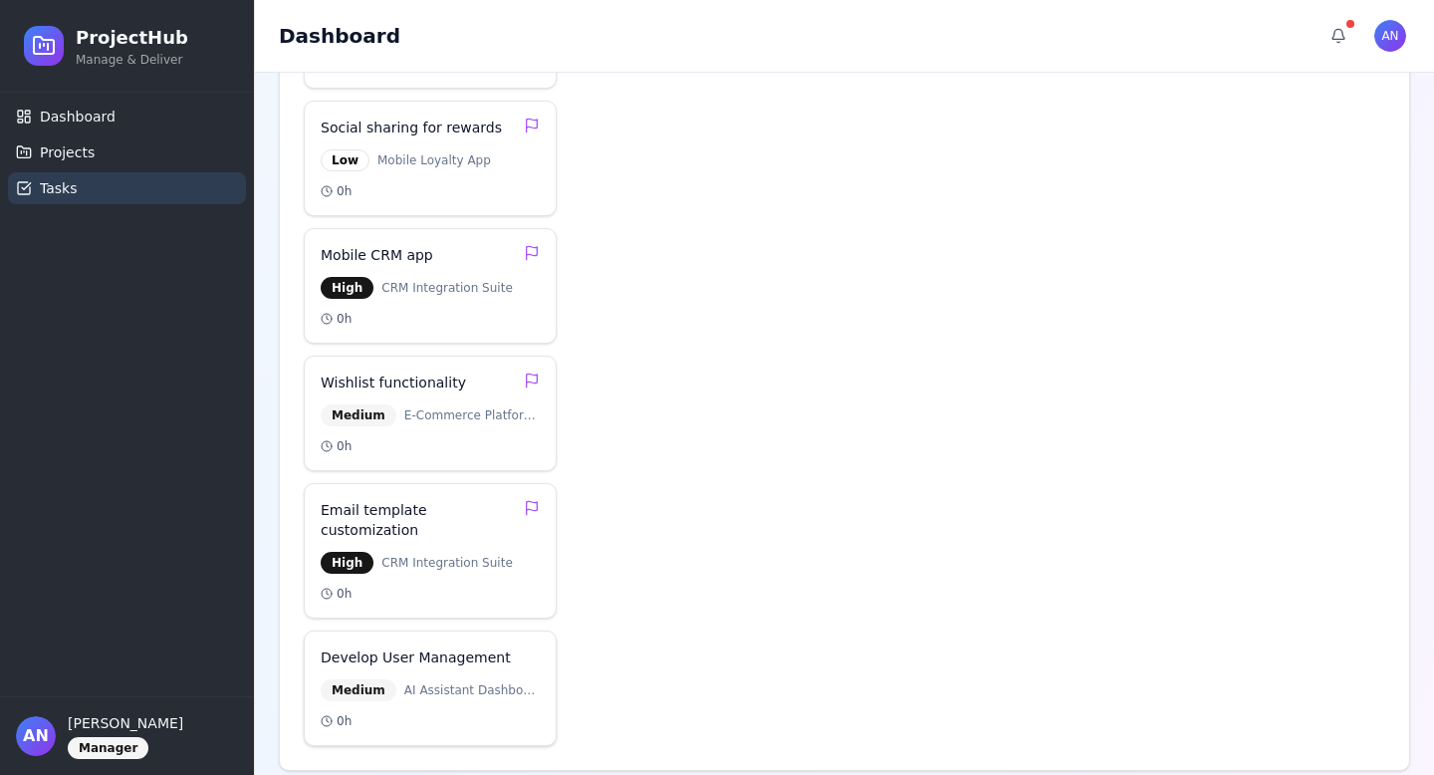
click at [476, 647] on h4 "Develop User Management" at bounding box center [416, 657] width 190 height 20
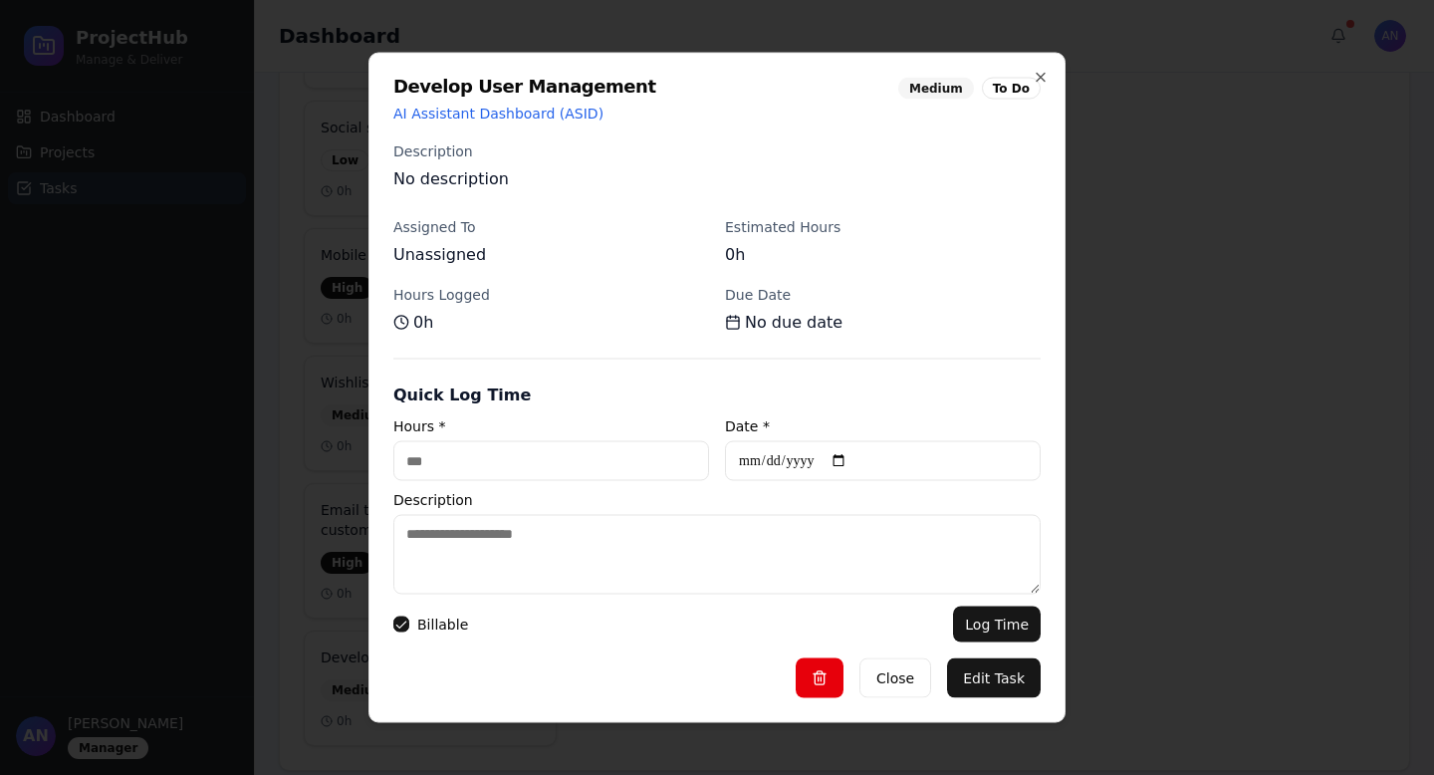
click at [599, 462] on input "Hours *" at bounding box center [551, 461] width 316 height 40
click at [451, 117] on span "AI Assistant Dashboard (ASID)" at bounding box center [498, 114] width 210 height 16
click at [793, 314] on p "No due date" at bounding box center [883, 323] width 316 height 24
click at [772, 321] on p "No due date" at bounding box center [883, 323] width 316 height 24
click at [741, 327] on p "No due date" at bounding box center [883, 323] width 316 height 24
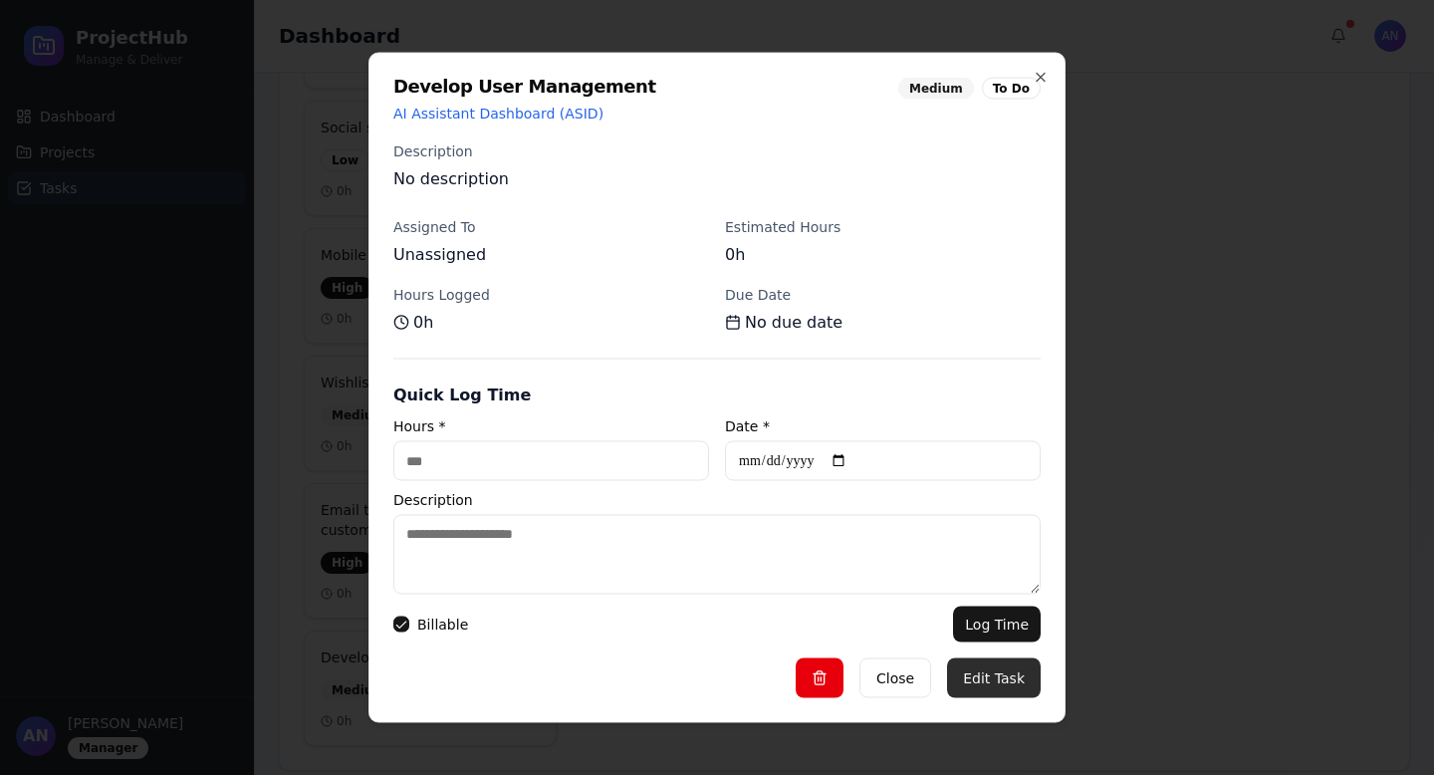
click at [957, 675] on button "Edit Task" at bounding box center [994, 678] width 94 height 40
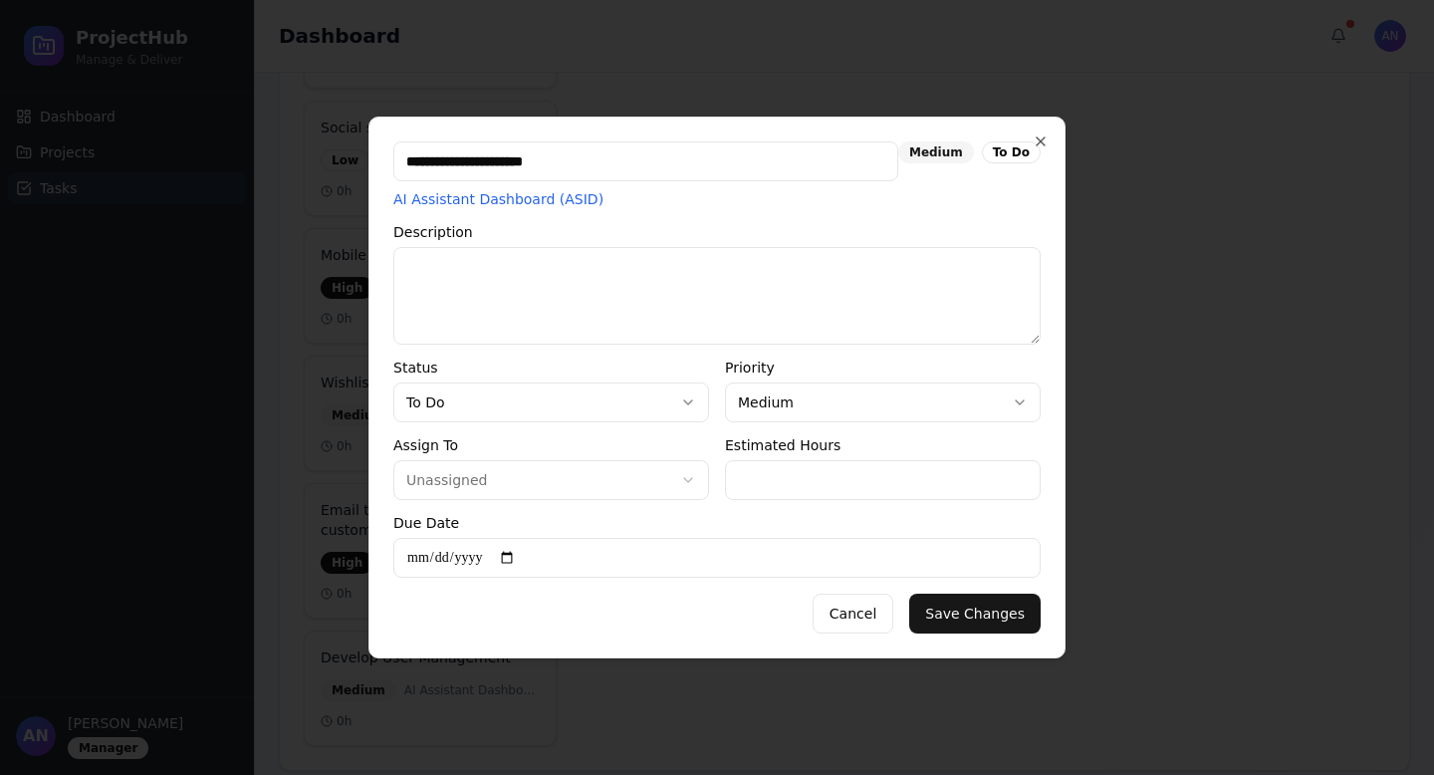
click at [762, 481] on input "number" at bounding box center [883, 480] width 316 height 40
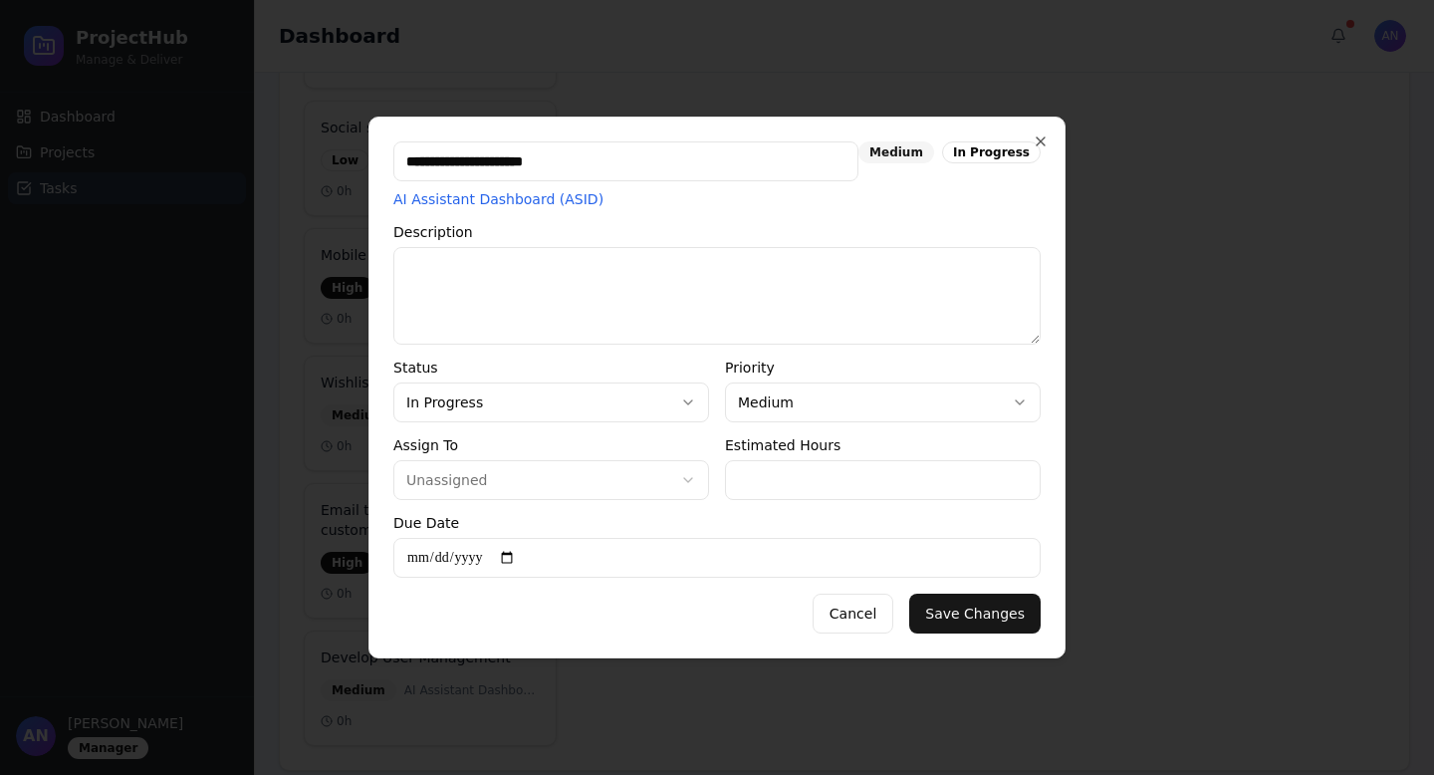
click at [469, 574] on input "date" at bounding box center [716, 558] width 647 height 40
click at [542, 547] on input "date" at bounding box center [716, 558] width 647 height 40
click at [523, 556] on input "date" at bounding box center [716, 558] width 647 height 40
click at [522, 556] on input "date" at bounding box center [716, 558] width 647 height 40
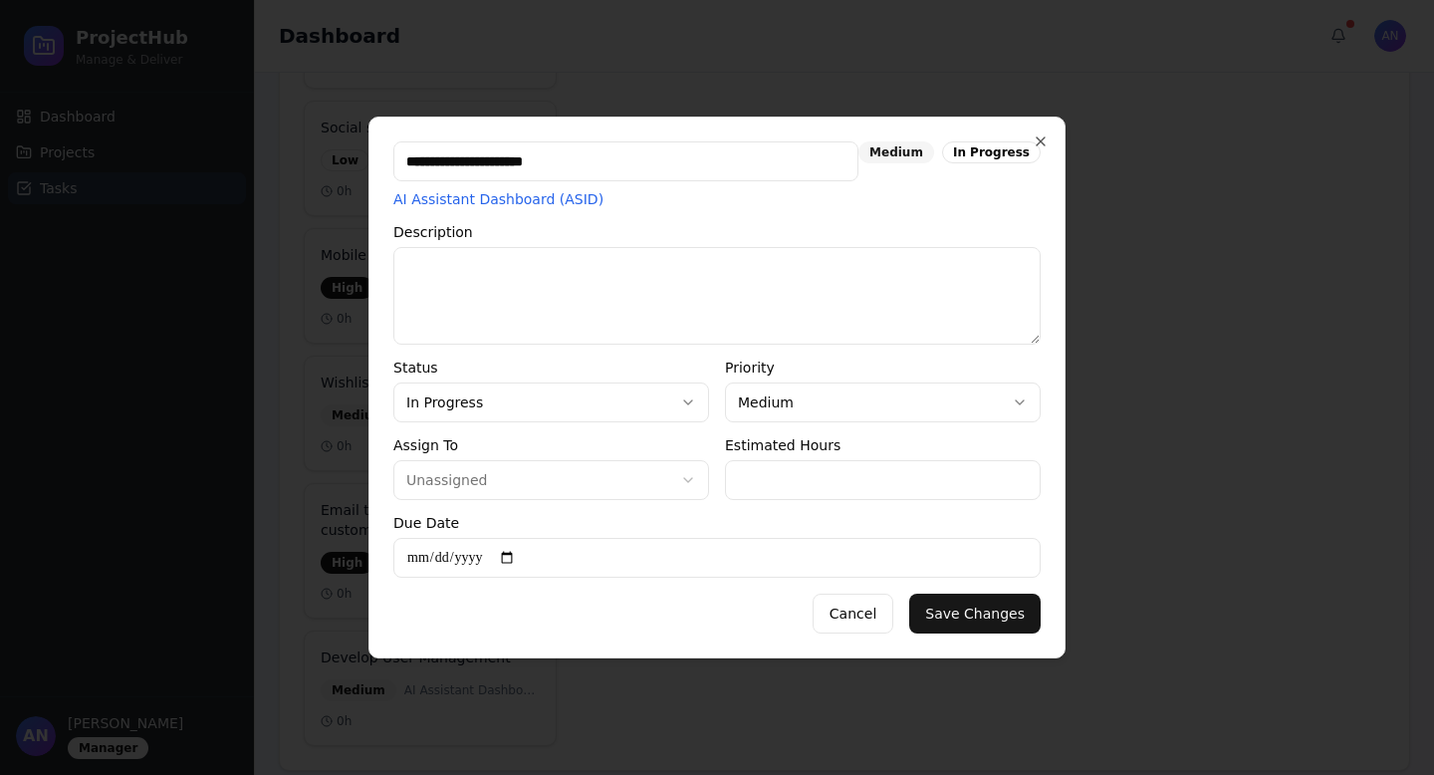
type input "**********"
click at [710, 531] on div "**********" at bounding box center [716, 547] width 647 height 62
click at [992, 613] on button "Save Changes" at bounding box center [974, 613] width 131 height 40
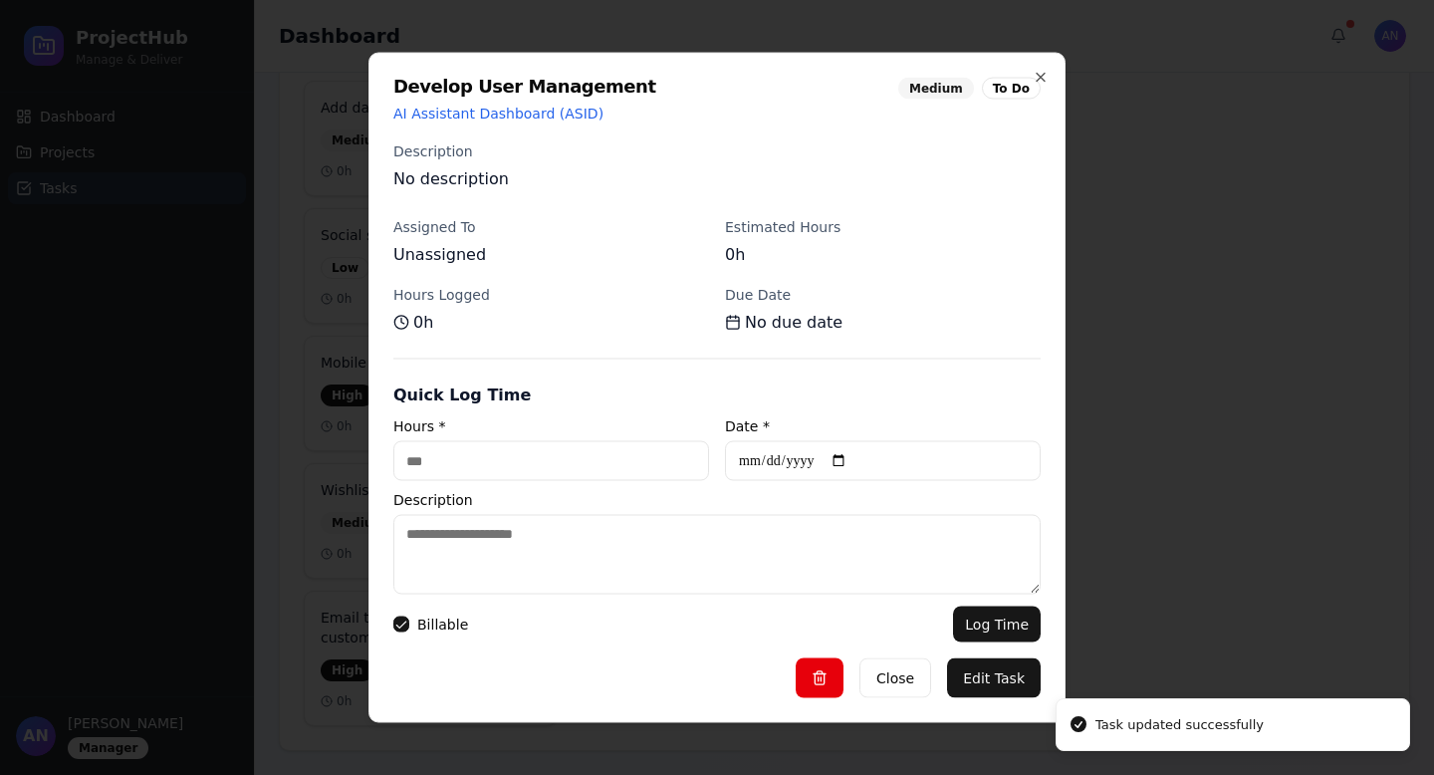
scroll to position [1355, 0]
click at [1037, 72] on icon "button" at bounding box center [1041, 78] width 16 height 16
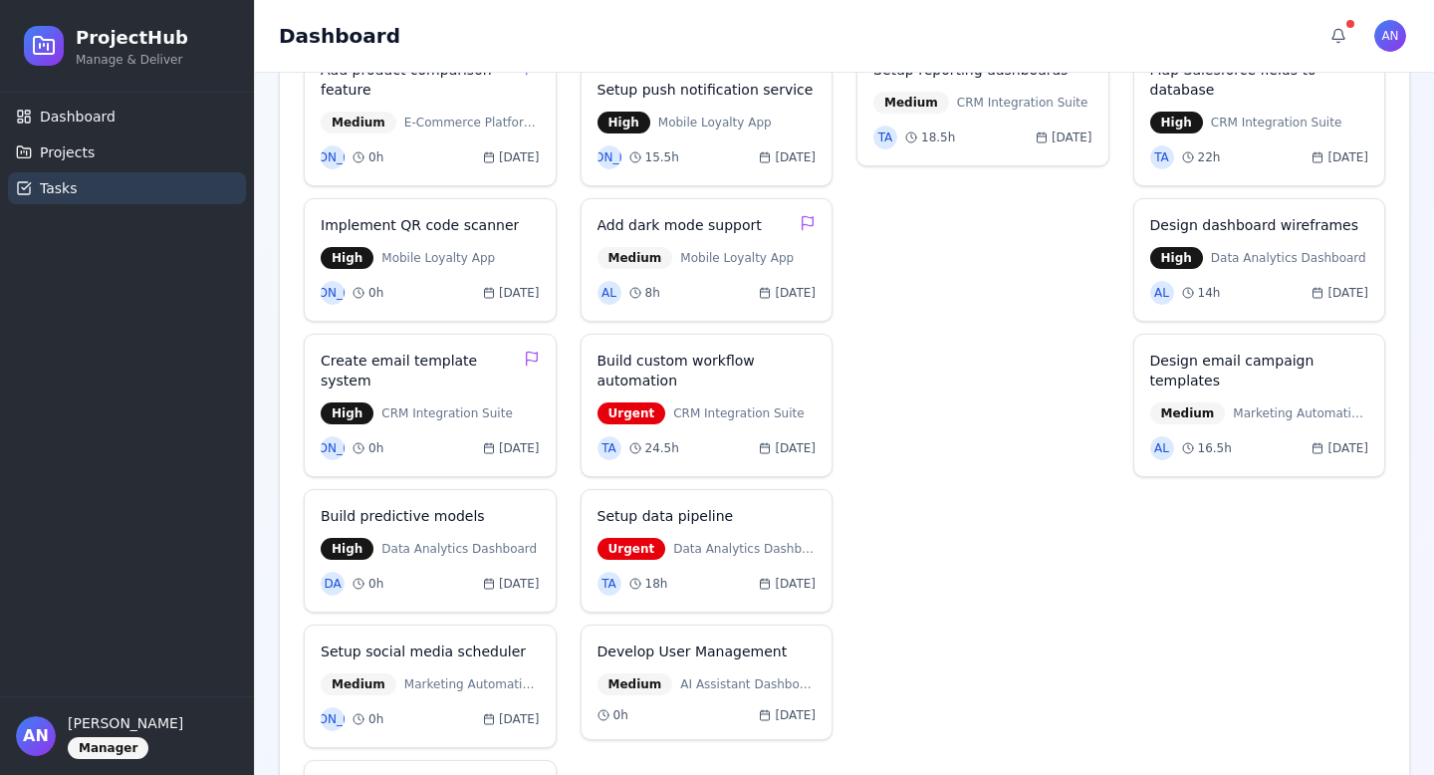
scroll to position [616, 0]
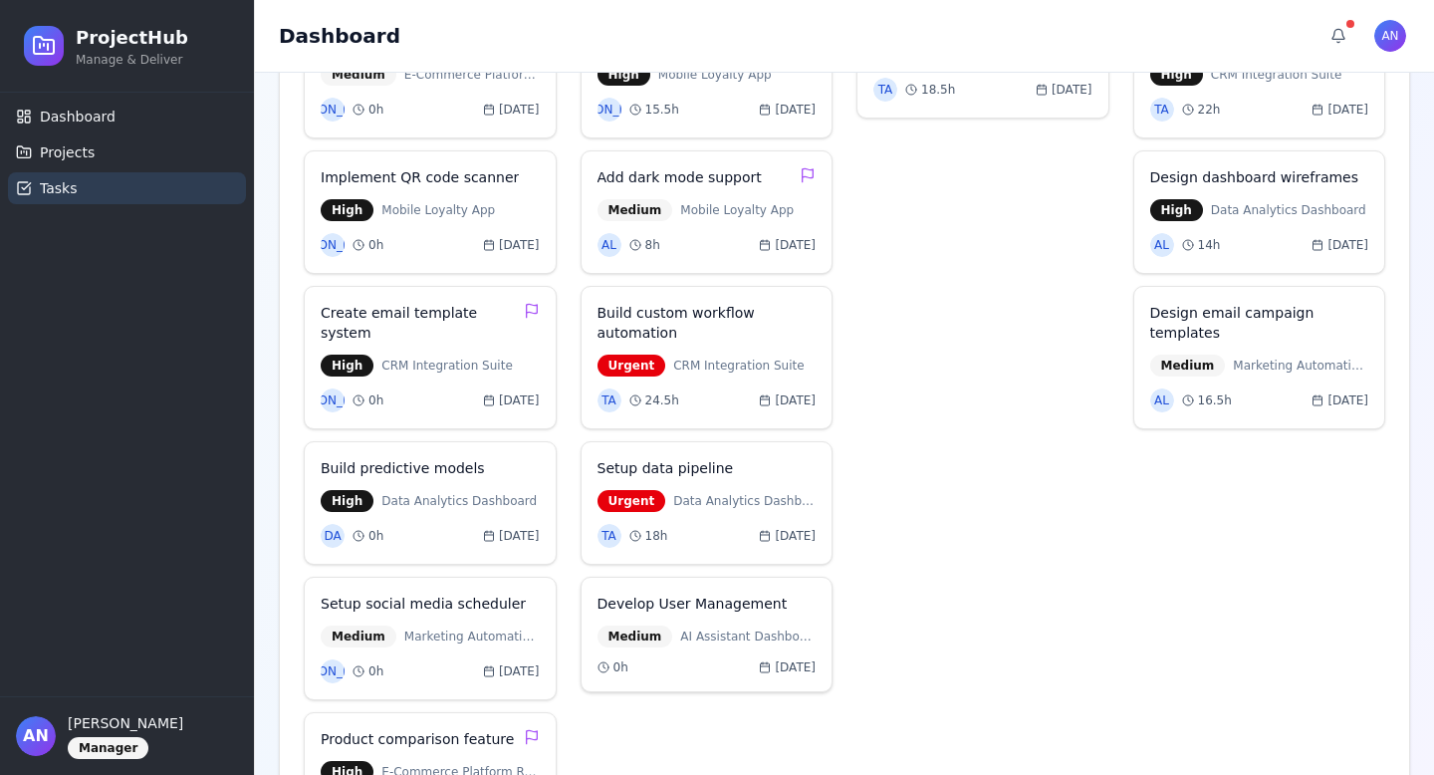
click at [672, 605] on h4 "Develop User Management" at bounding box center [692, 603] width 190 height 20
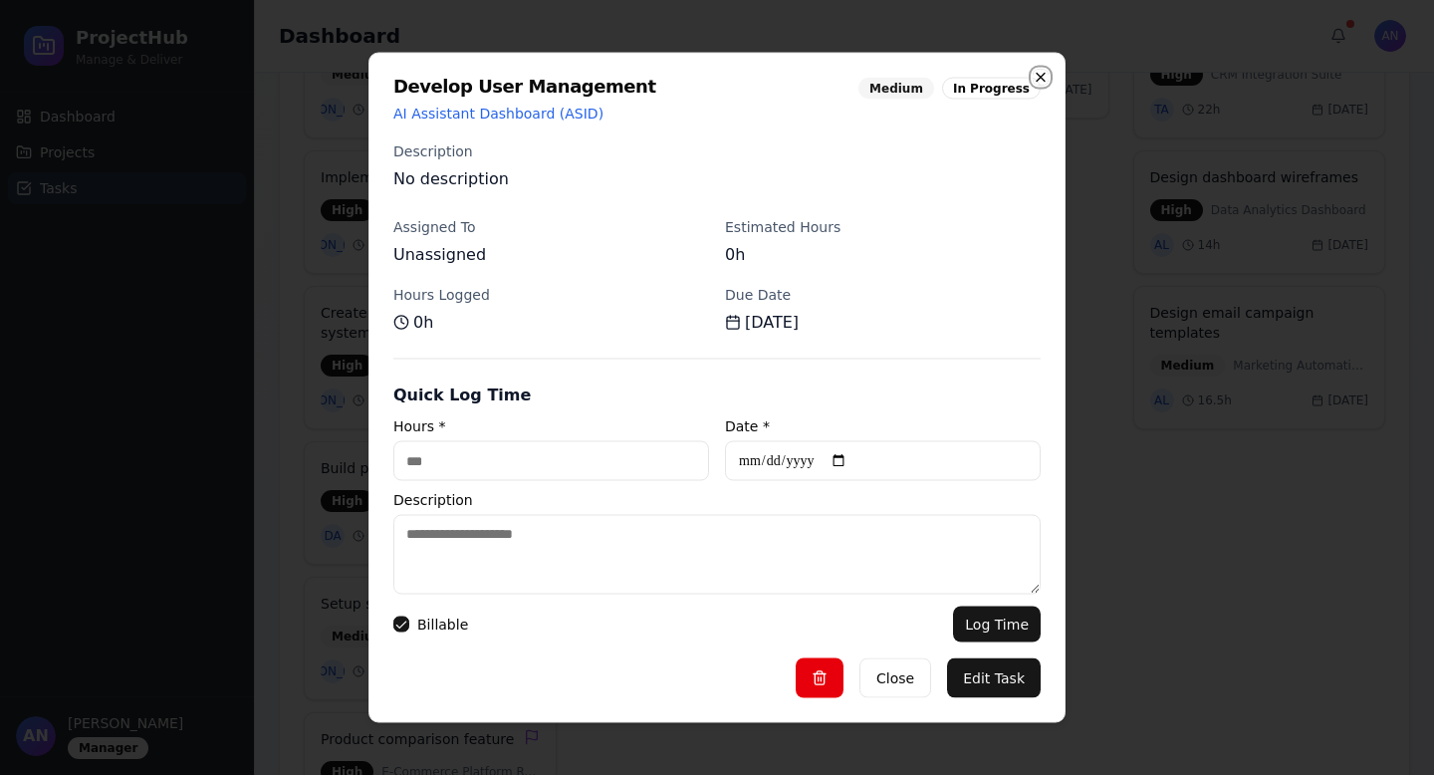
click at [1045, 81] on icon "button" at bounding box center [1041, 78] width 8 height 8
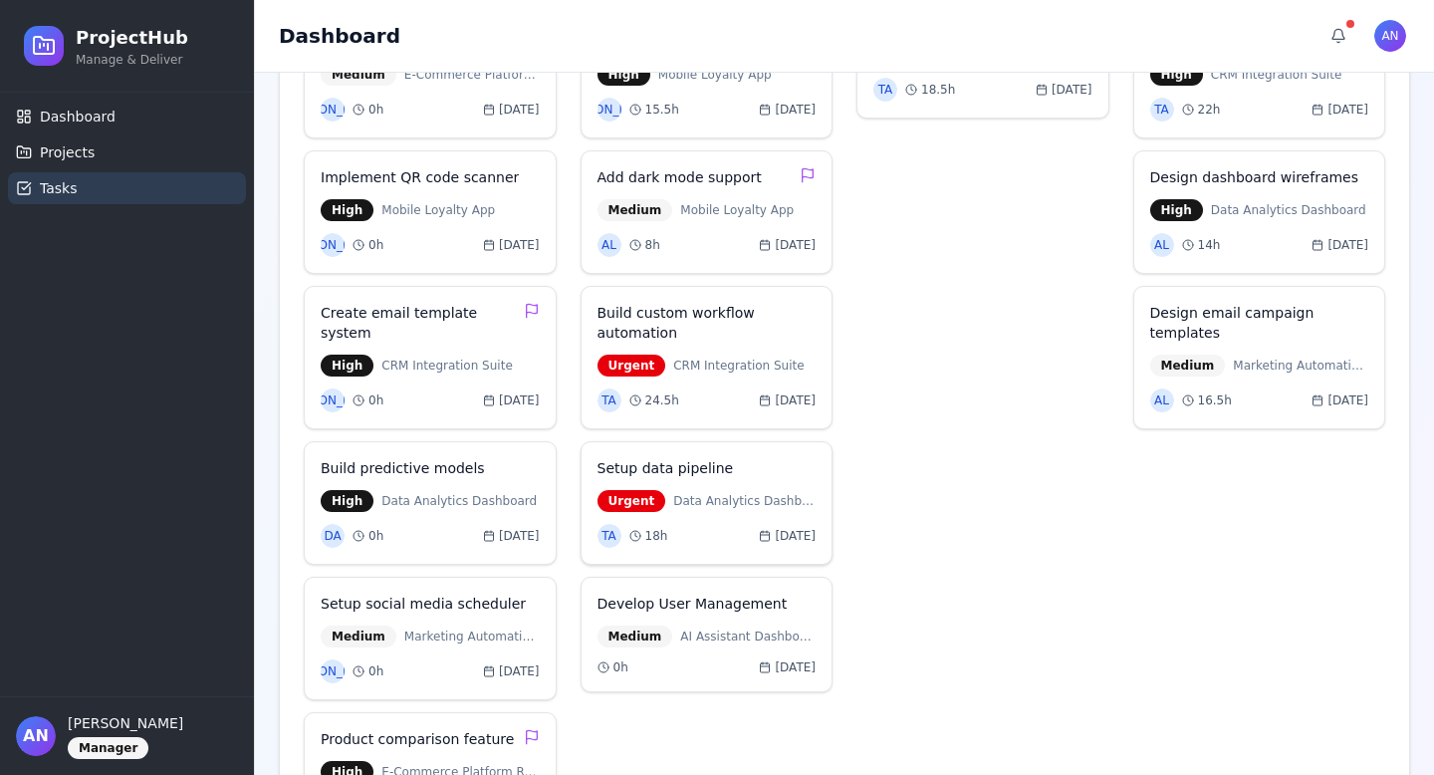
click at [678, 474] on h4 "Setup data pipeline" at bounding box center [665, 468] width 136 height 20
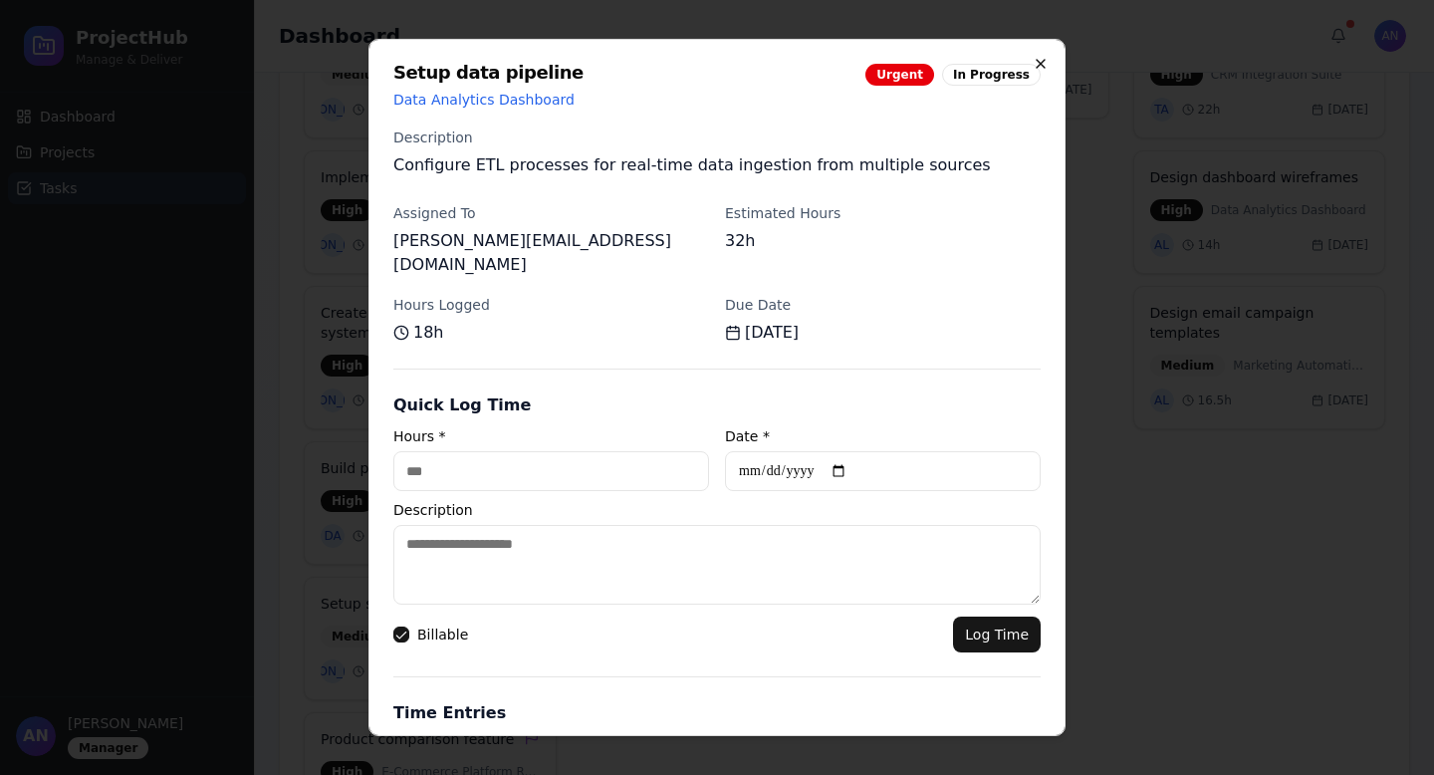
click at [1036, 66] on icon "button" at bounding box center [1041, 64] width 16 height 16
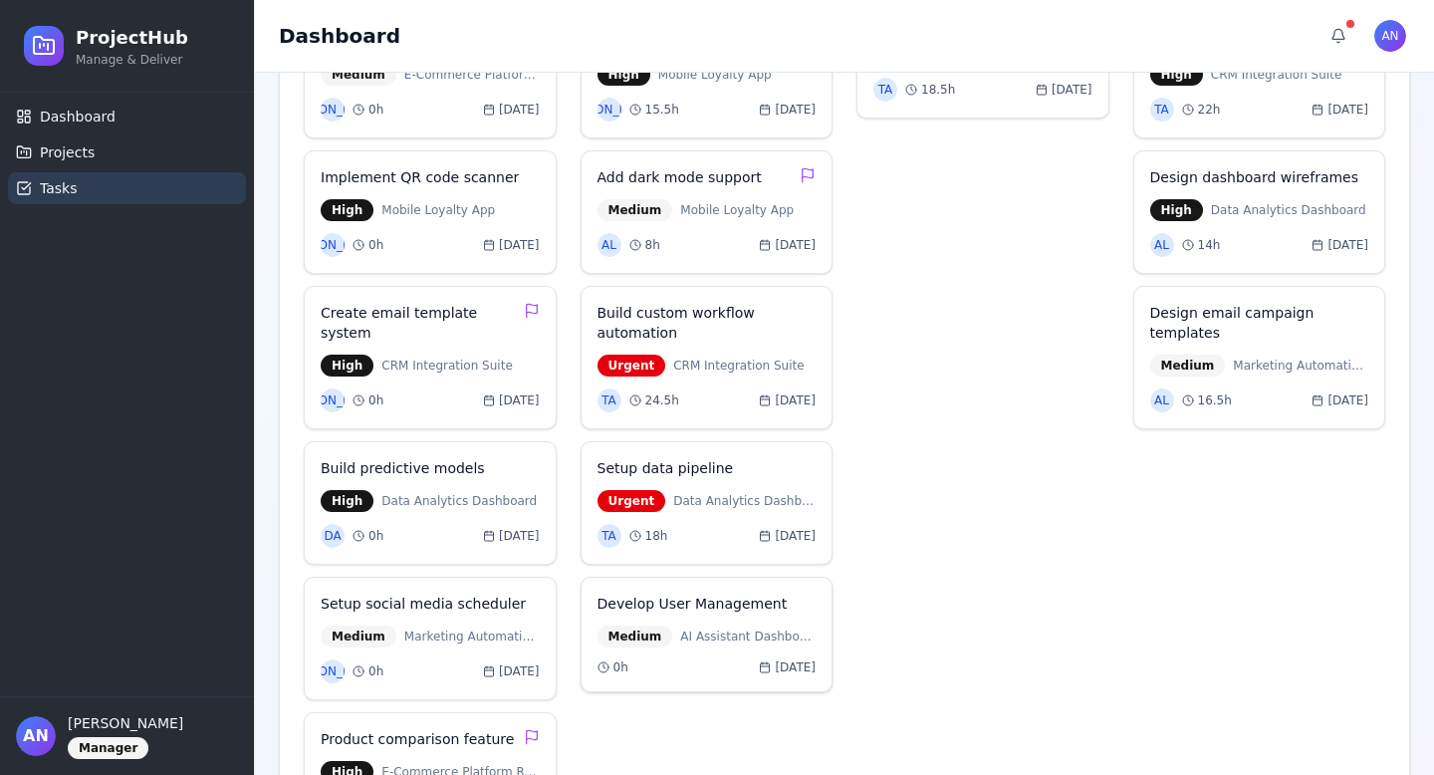
click at [736, 606] on h4 "Develop User Management" at bounding box center [692, 603] width 190 height 20
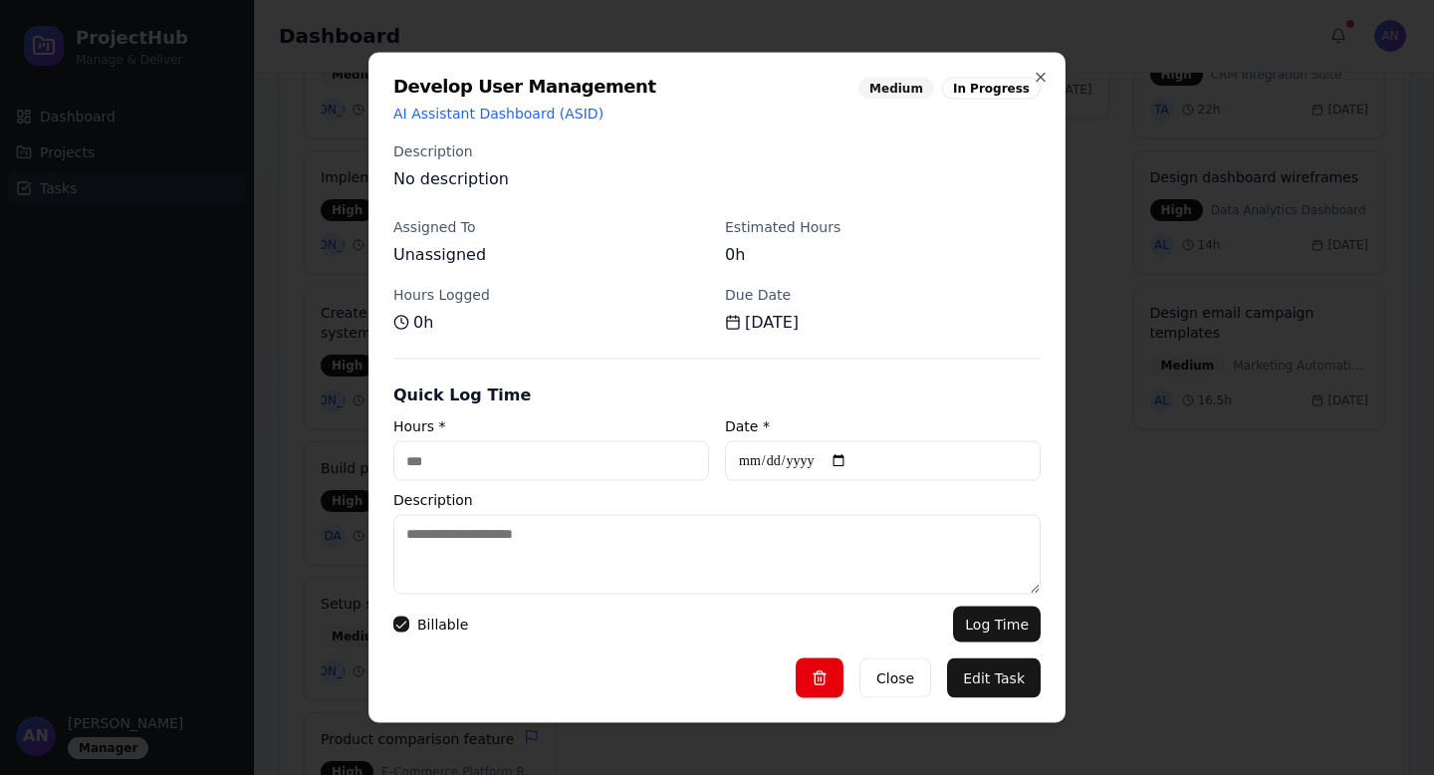
click at [421, 248] on p "Unassigned" at bounding box center [551, 255] width 316 height 24
click at [421, 250] on p "Unassigned" at bounding box center [551, 255] width 316 height 24
click at [421, 251] on p "Unassigned" at bounding box center [551, 255] width 316 height 24
click at [441, 260] on p "Unassigned" at bounding box center [551, 255] width 316 height 24
click at [996, 678] on button "Edit Task" at bounding box center [994, 678] width 94 height 40
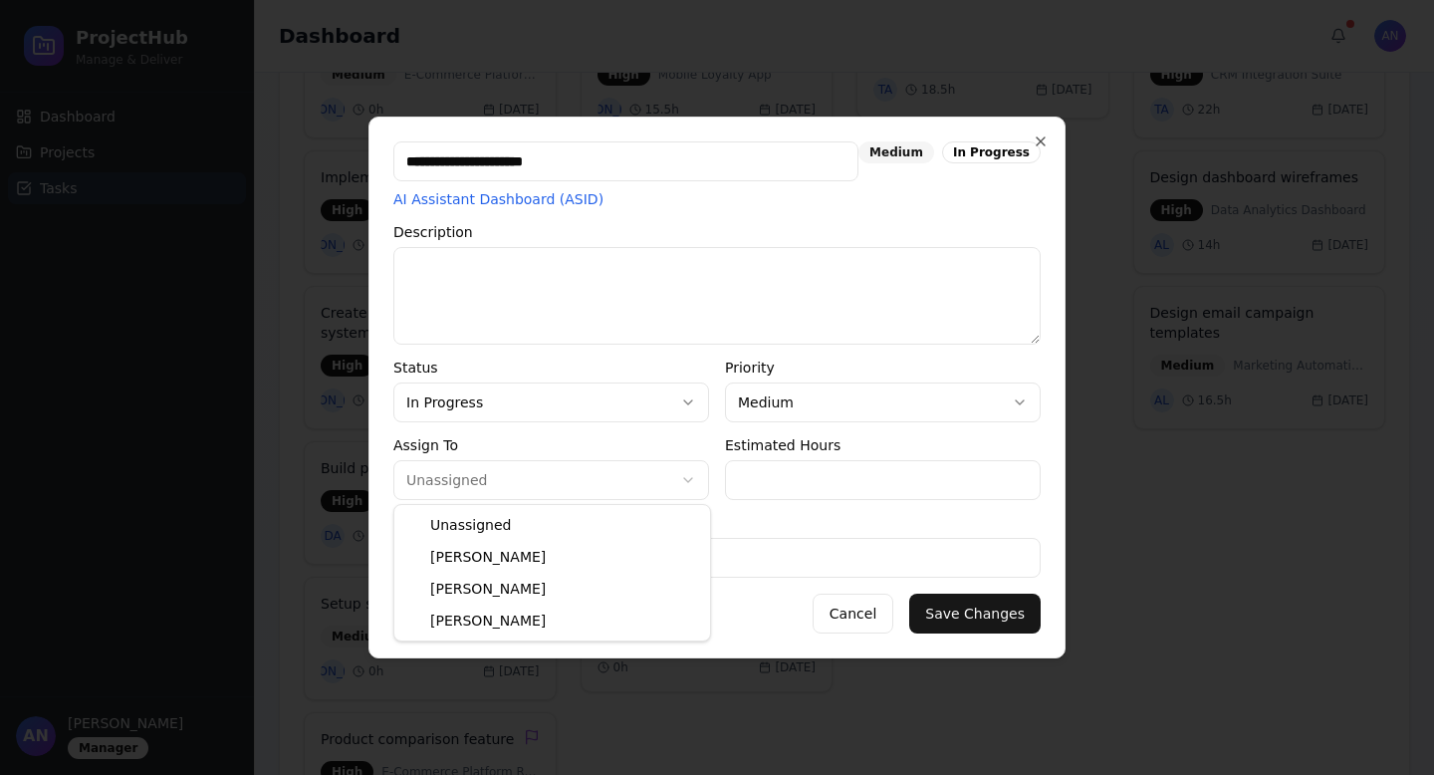
click at [522, 484] on body "ProjectHub Manage & Deliver Dashboard Projects Tasks AN angeline Manager Dashbo…" at bounding box center [717, 459] width 1434 height 2150
click at [523, 484] on body "ProjectHub Manage & Deliver Dashboard Projects Tasks AN angeline Manager Dashbo…" at bounding box center [717, 459] width 1434 height 2150
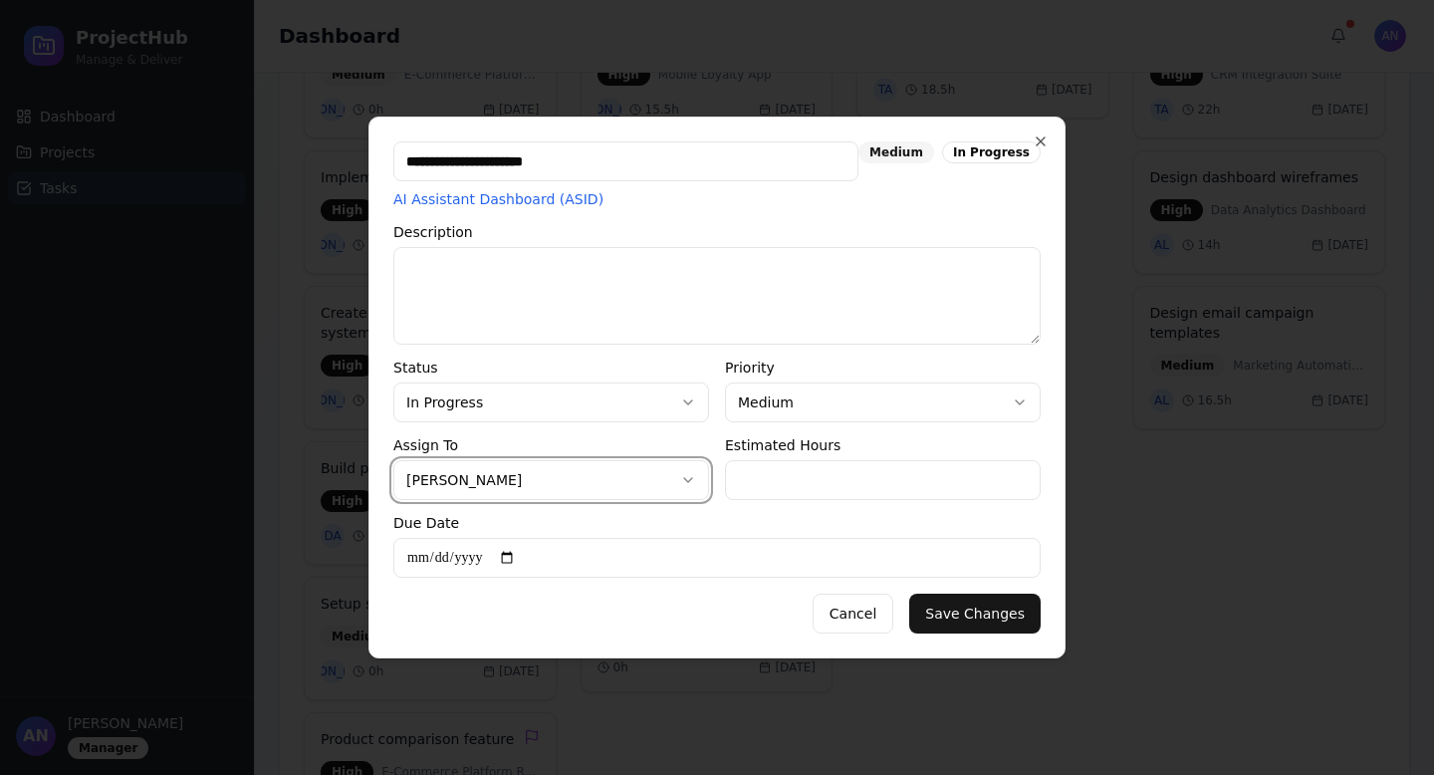
click at [1168, 518] on div at bounding box center [717, 387] width 1434 height 775
click at [853, 618] on button "Cancel" at bounding box center [853, 613] width 81 height 40
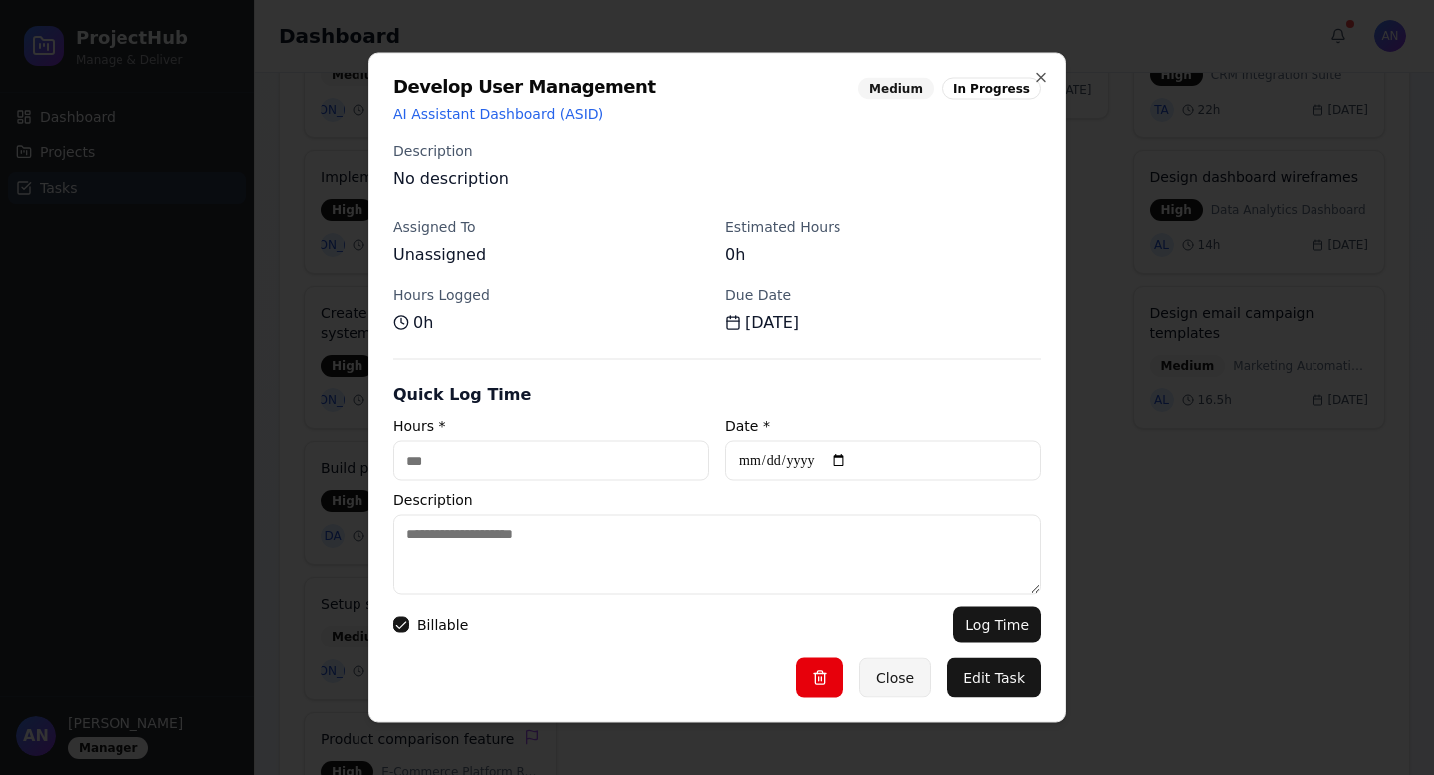
click at [873, 694] on button "Close" at bounding box center [895, 678] width 72 height 40
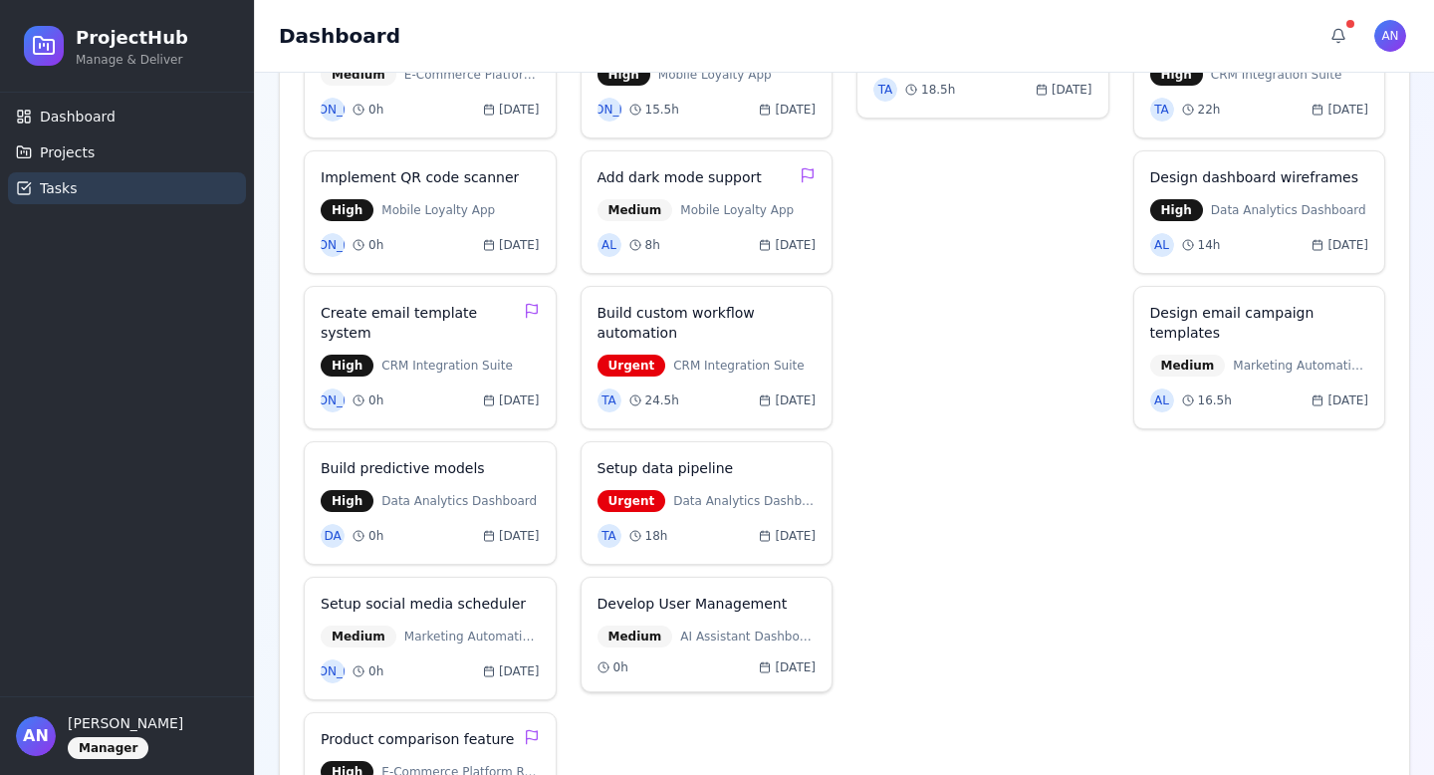
click at [728, 628] on span "AI Assistant Dashboard (ASID)" at bounding box center [747, 636] width 135 height 16
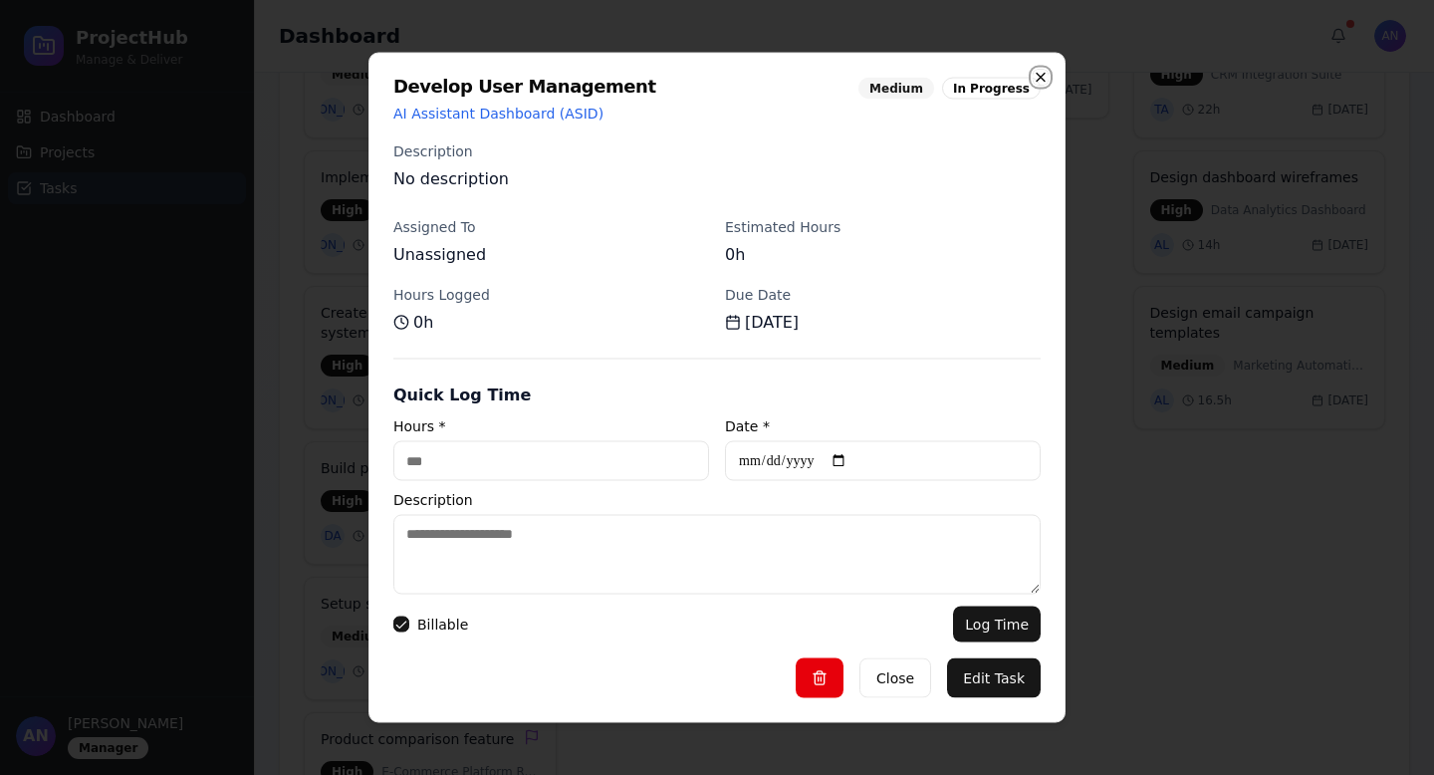
click at [1039, 81] on icon "button" at bounding box center [1041, 78] width 16 height 16
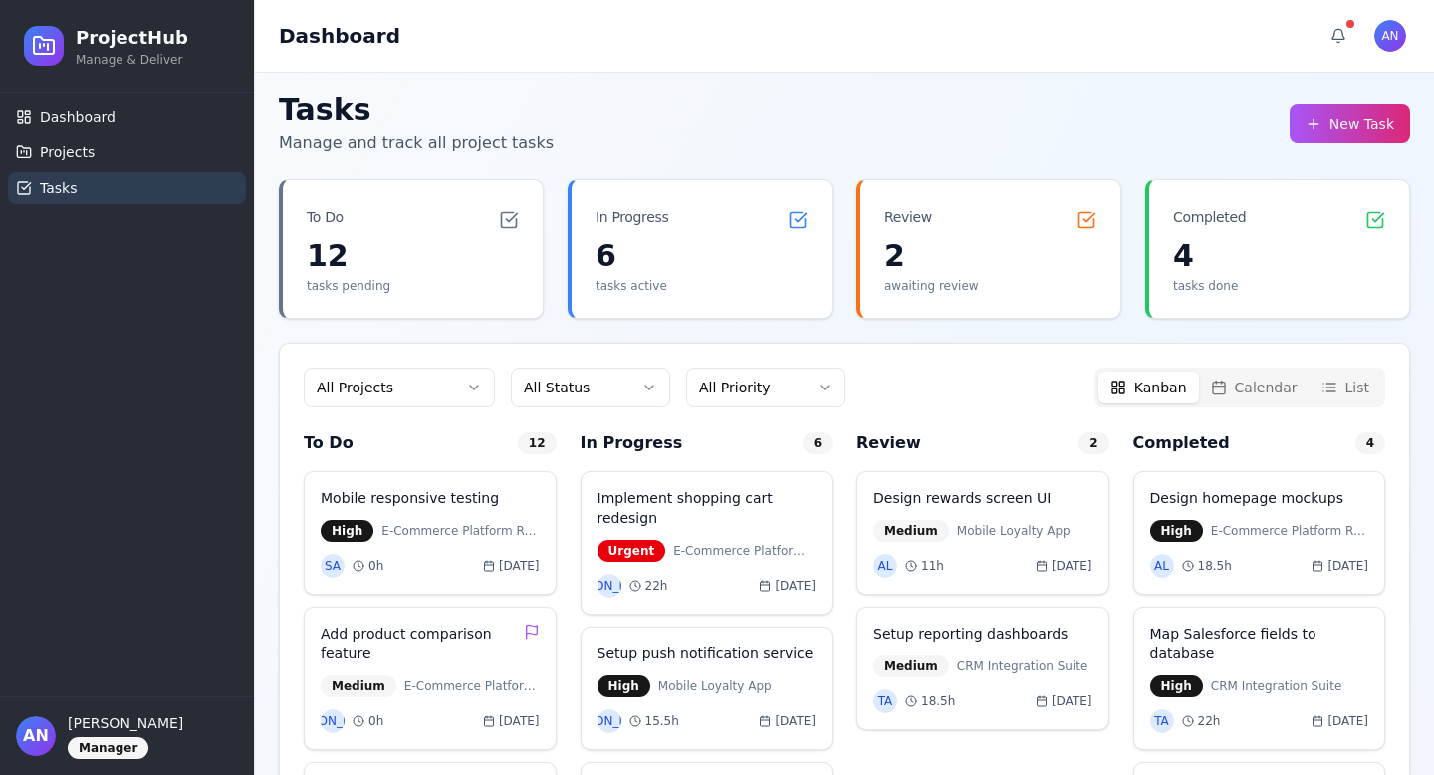
scroll to position [0, 0]
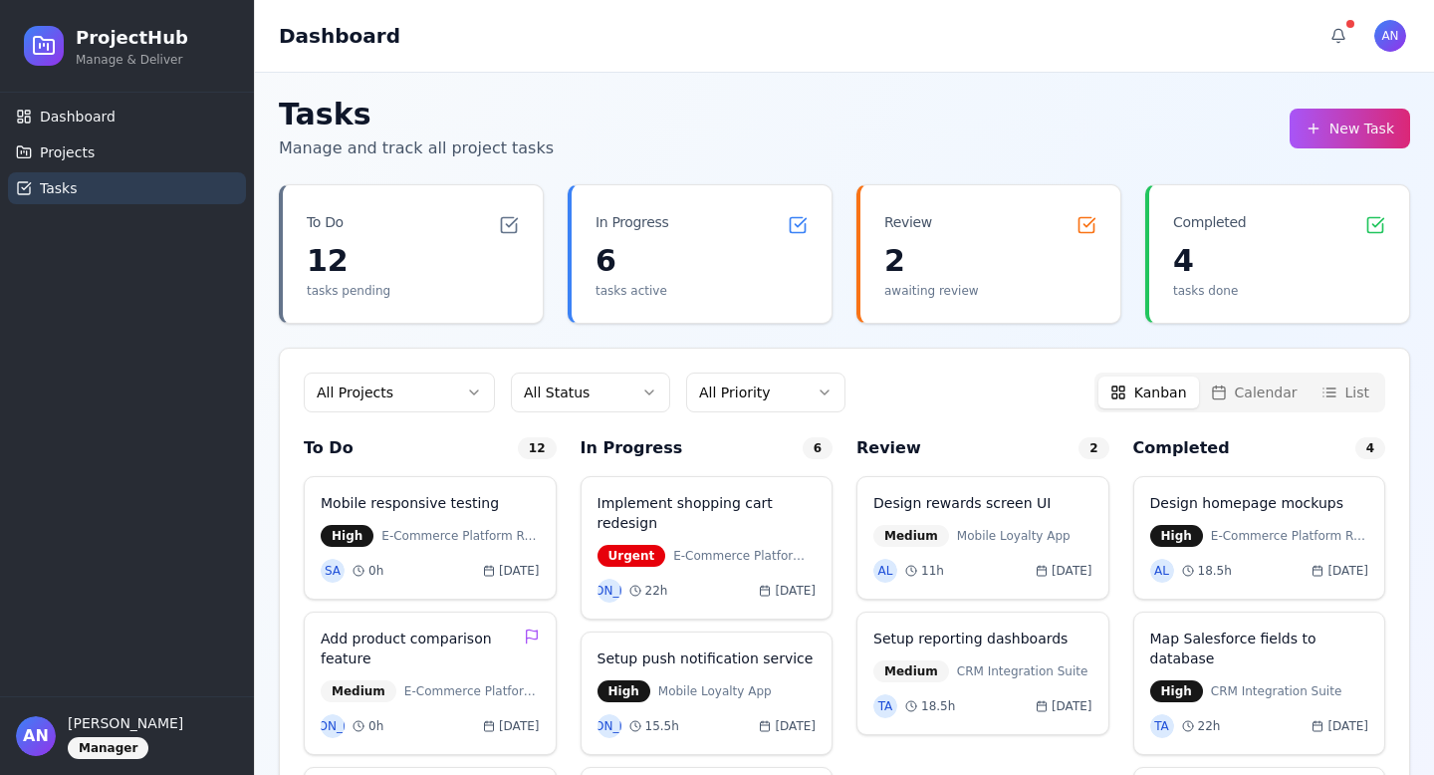
click at [1331, 140] on button "New Task" at bounding box center [1349, 129] width 120 height 40
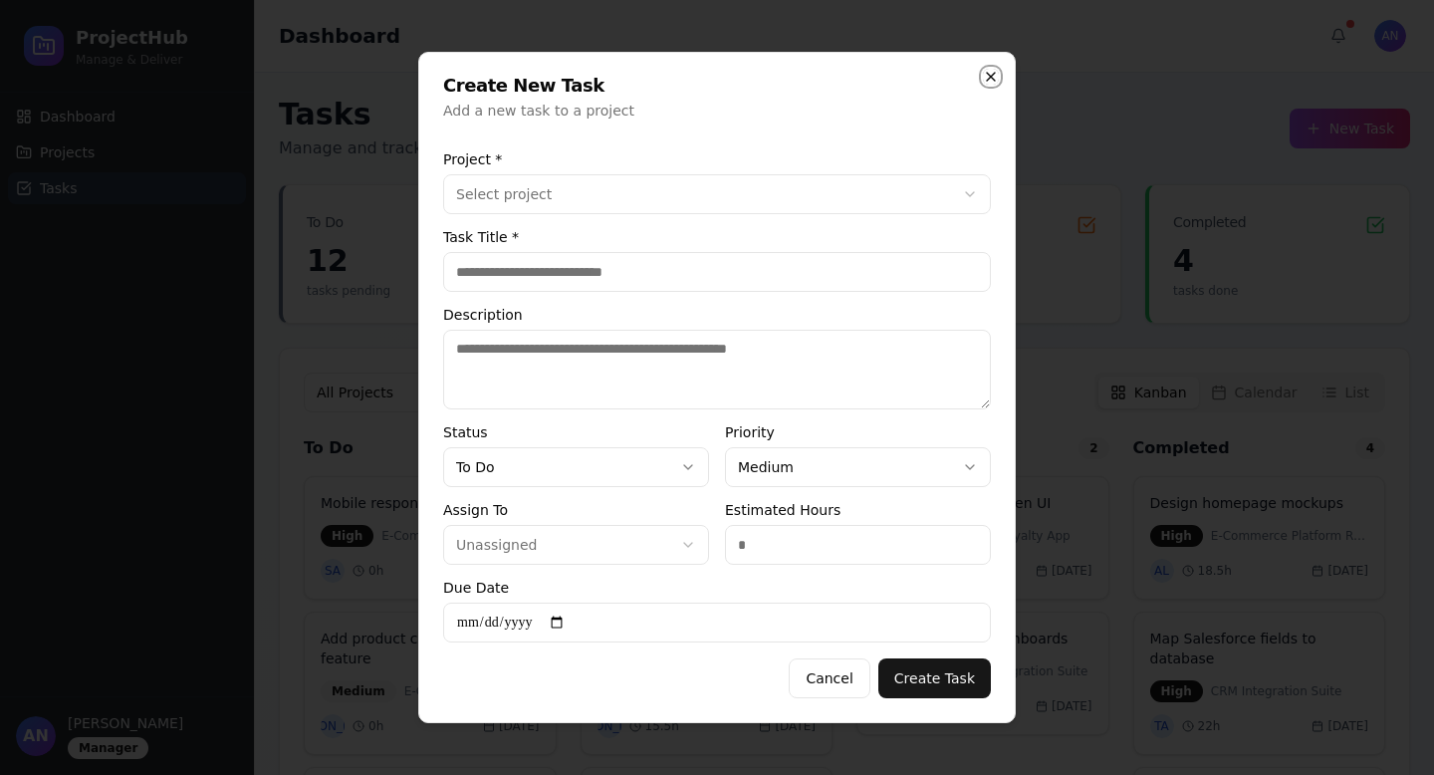
click at [991, 78] on icon "button" at bounding box center [991, 77] width 16 height 16
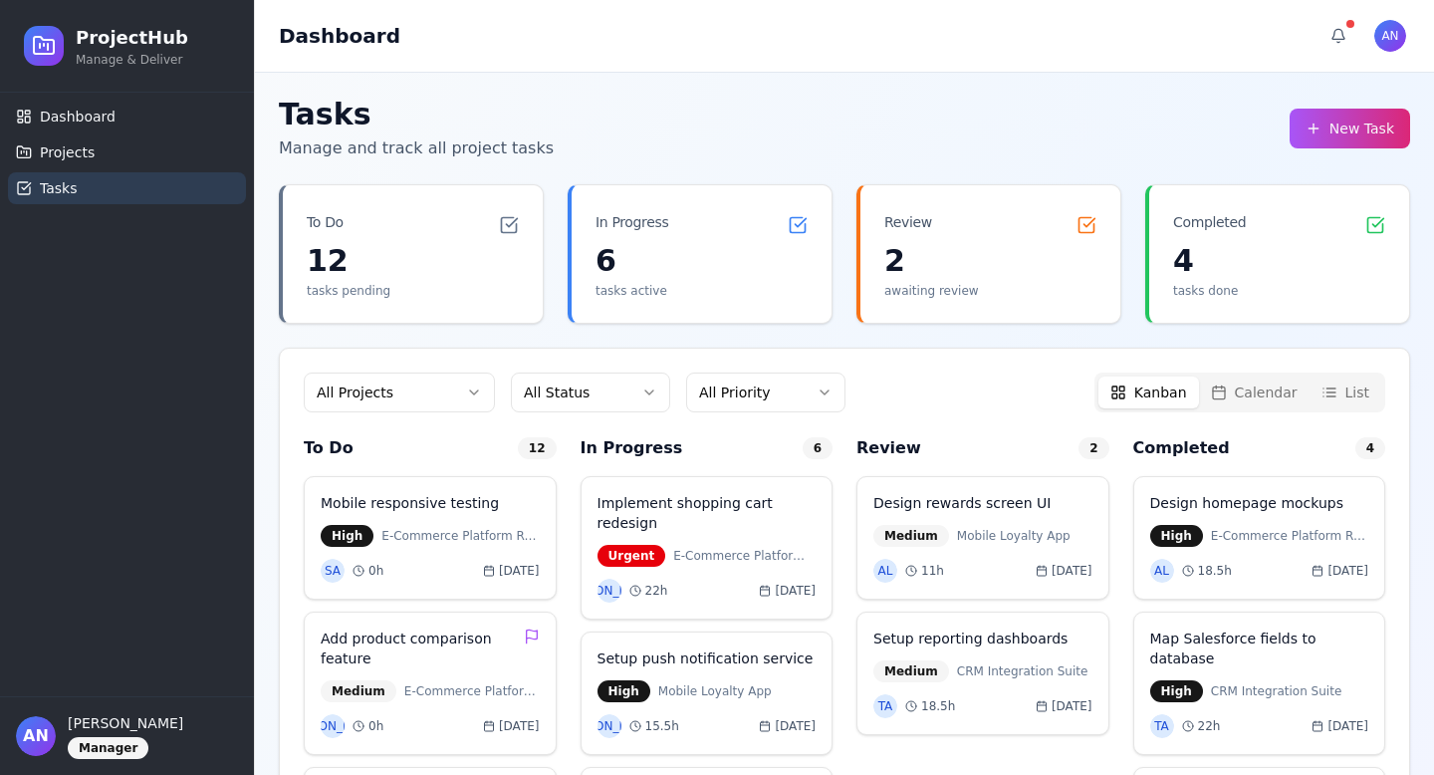
click at [1258, 390] on button "Calendar" at bounding box center [1254, 392] width 111 height 32
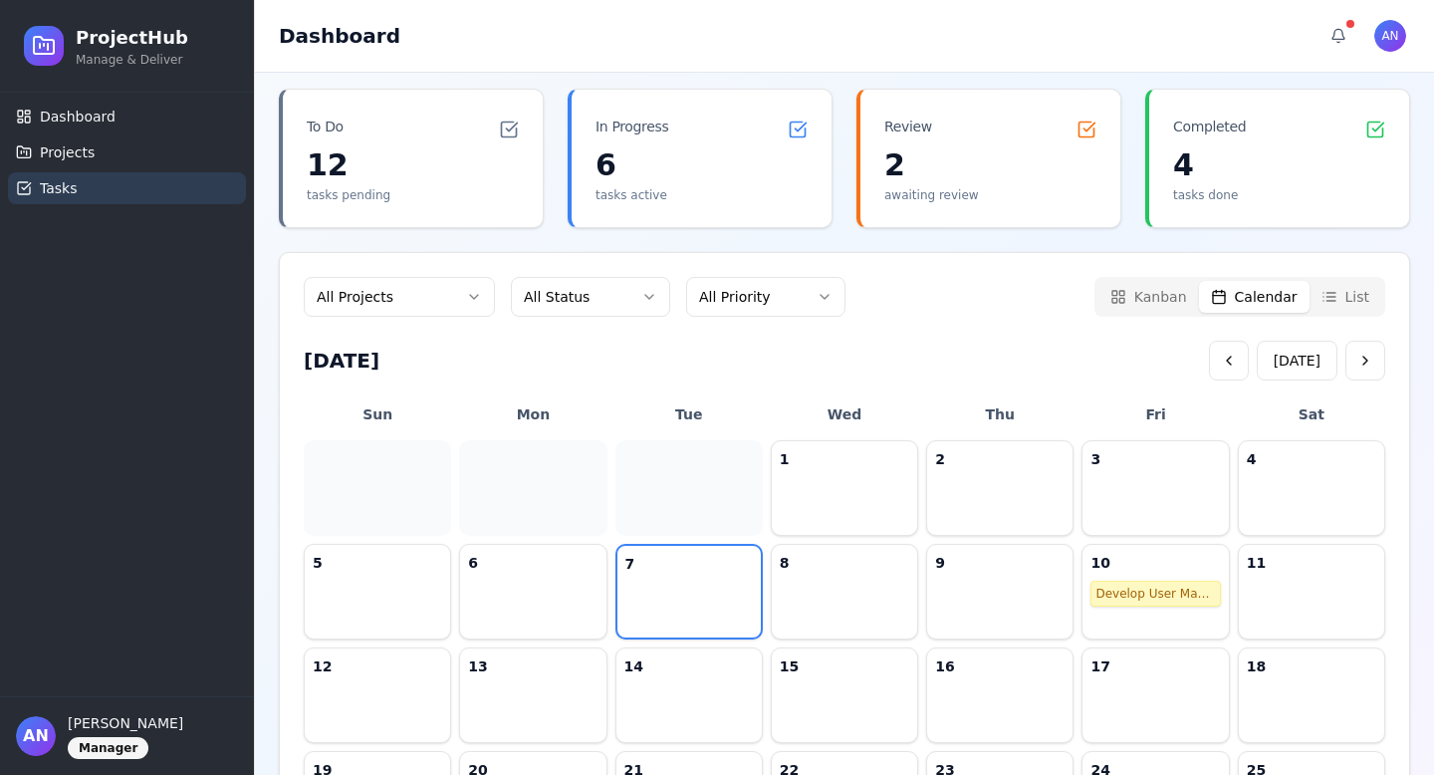
scroll to position [35, 0]
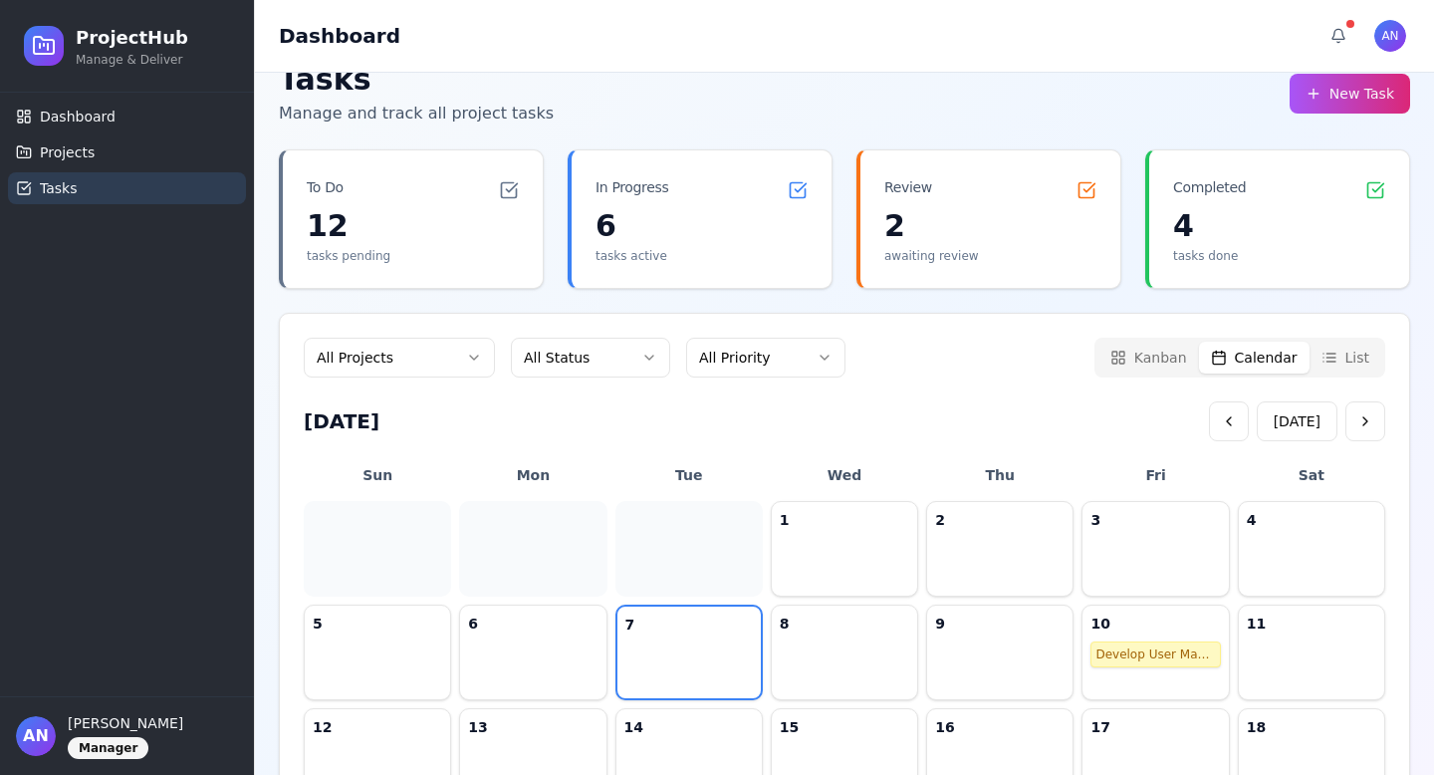
click at [1131, 655] on div "Develop User Management" at bounding box center [1154, 654] width 119 height 16
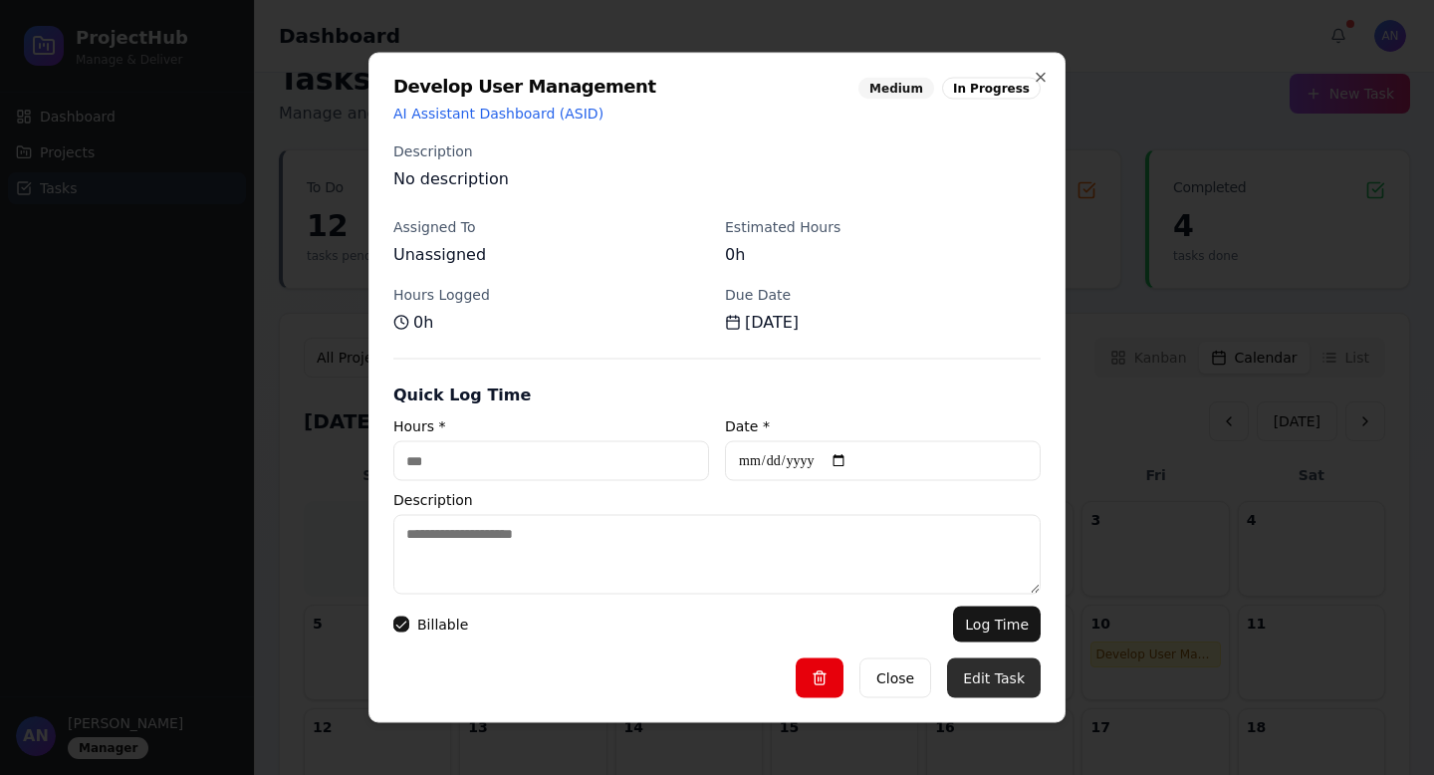
click at [985, 686] on button "Edit Task" at bounding box center [994, 678] width 94 height 40
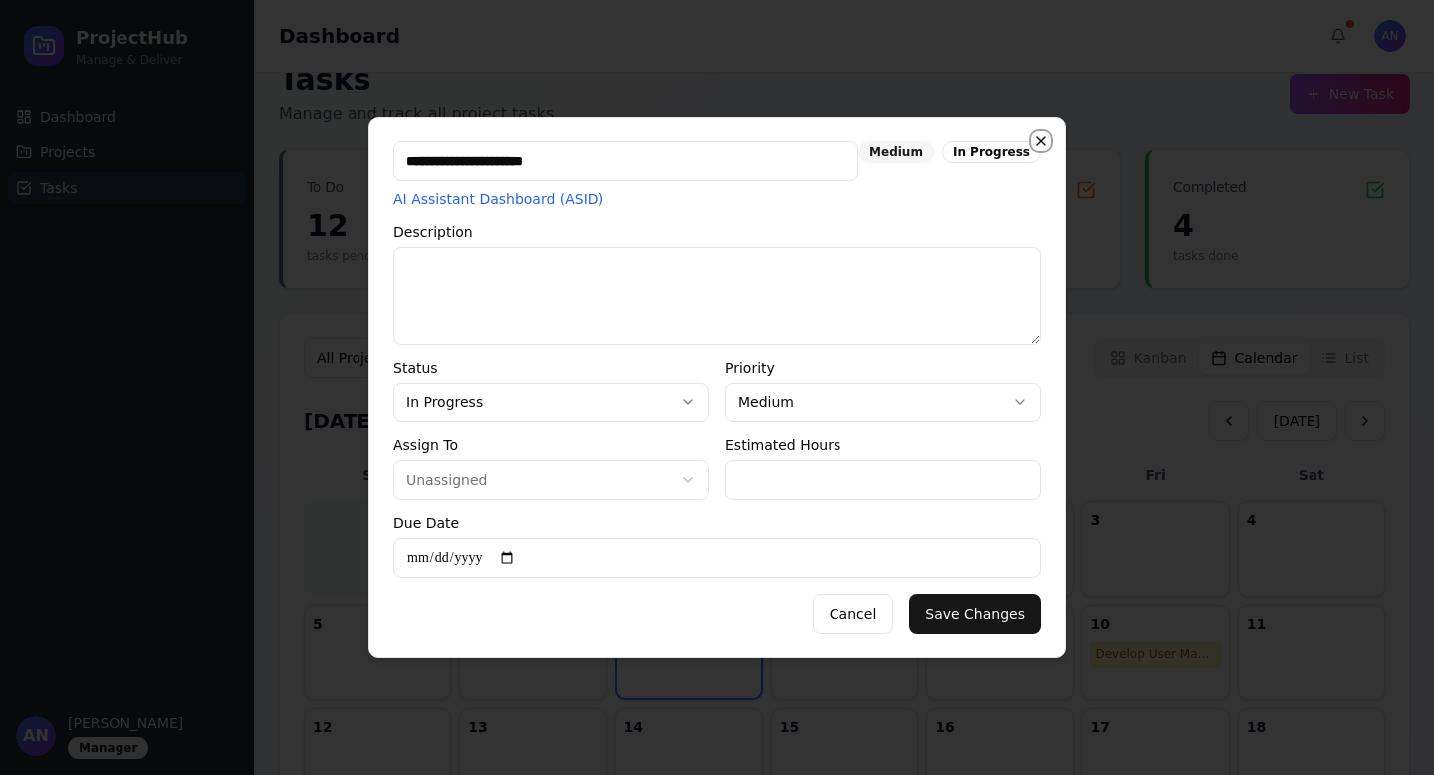
click at [1044, 141] on icon "button" at bounding box center [1041, 141] width 16 height 16
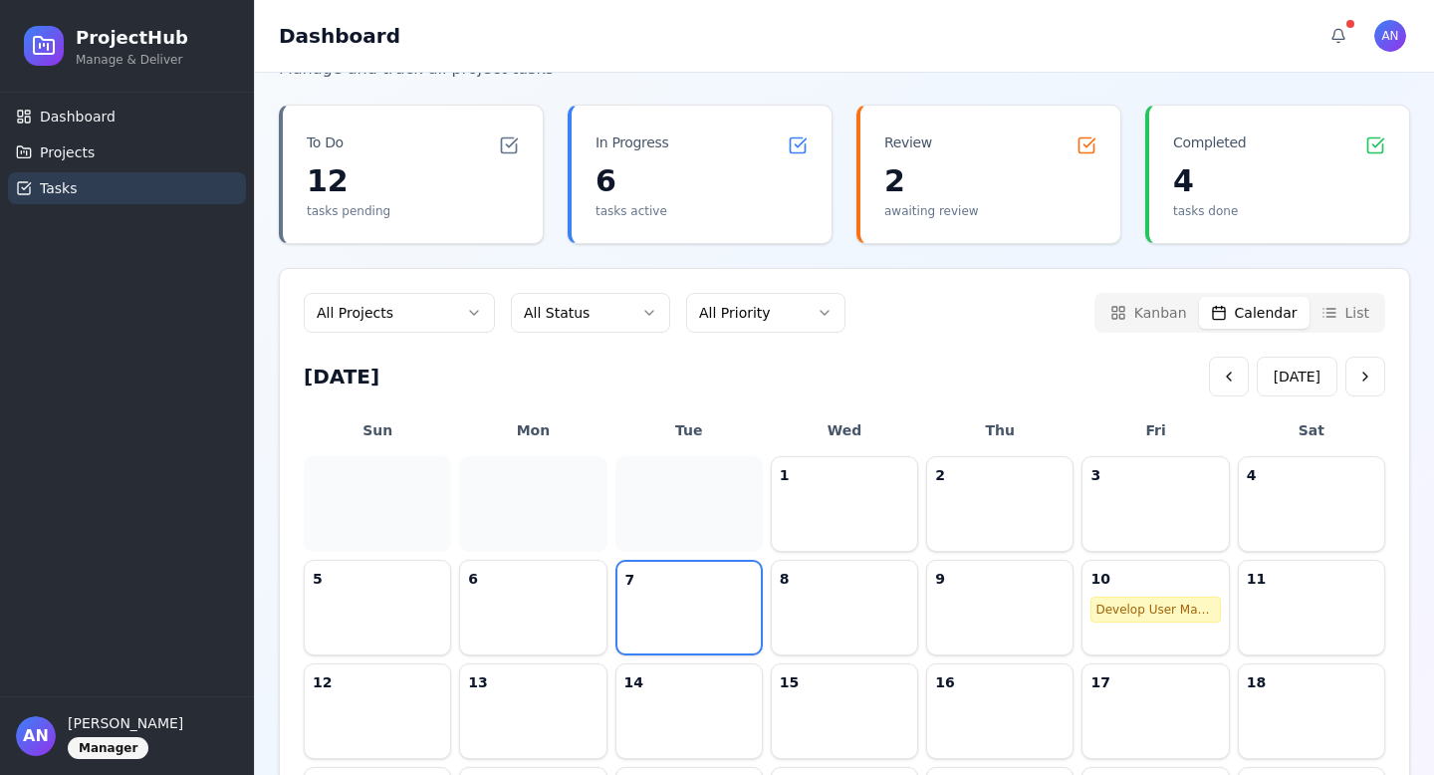
scroll to position [83, 0]
click at [1177, 614] on div "Develop User Management" at bounding box center [1154, 606] width 129 height 26
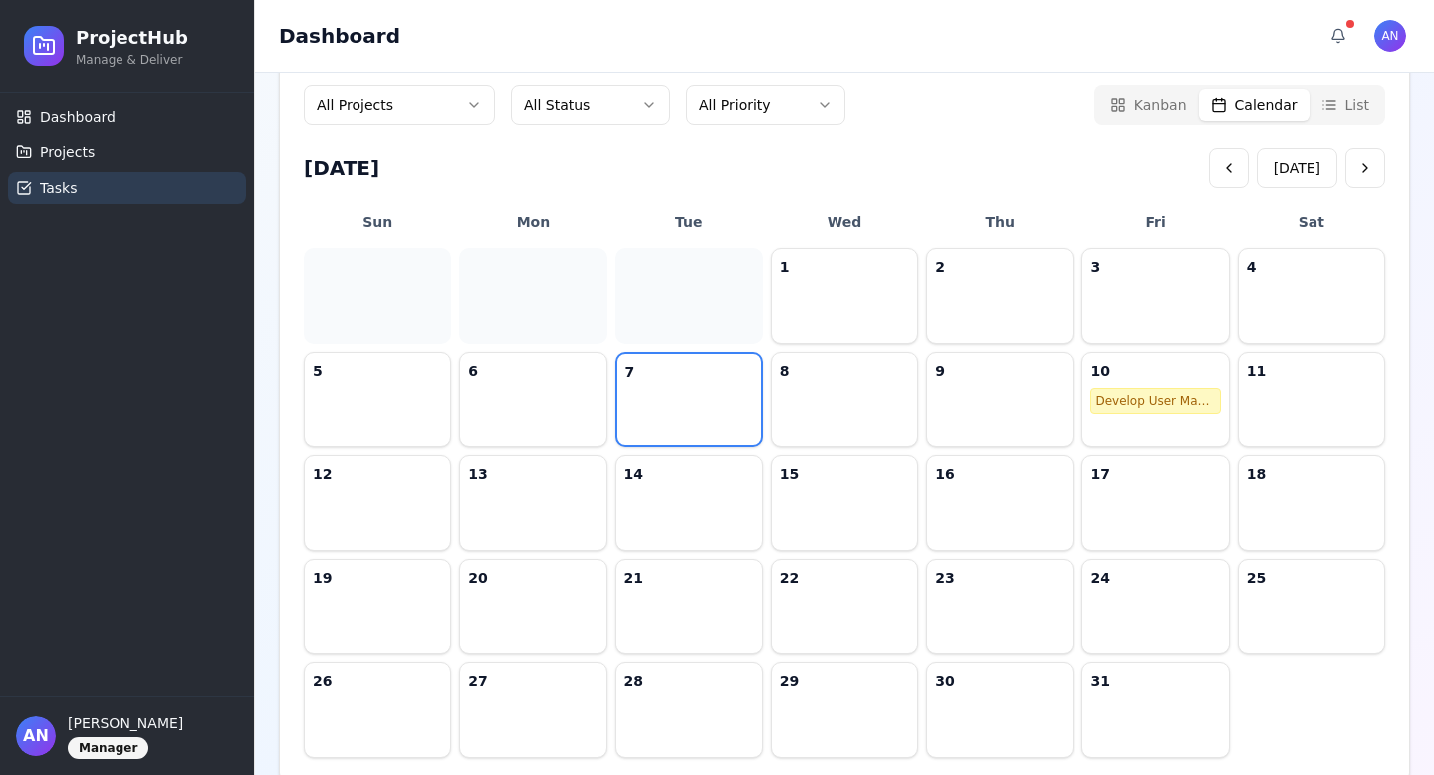
scroll to position [313, 0]
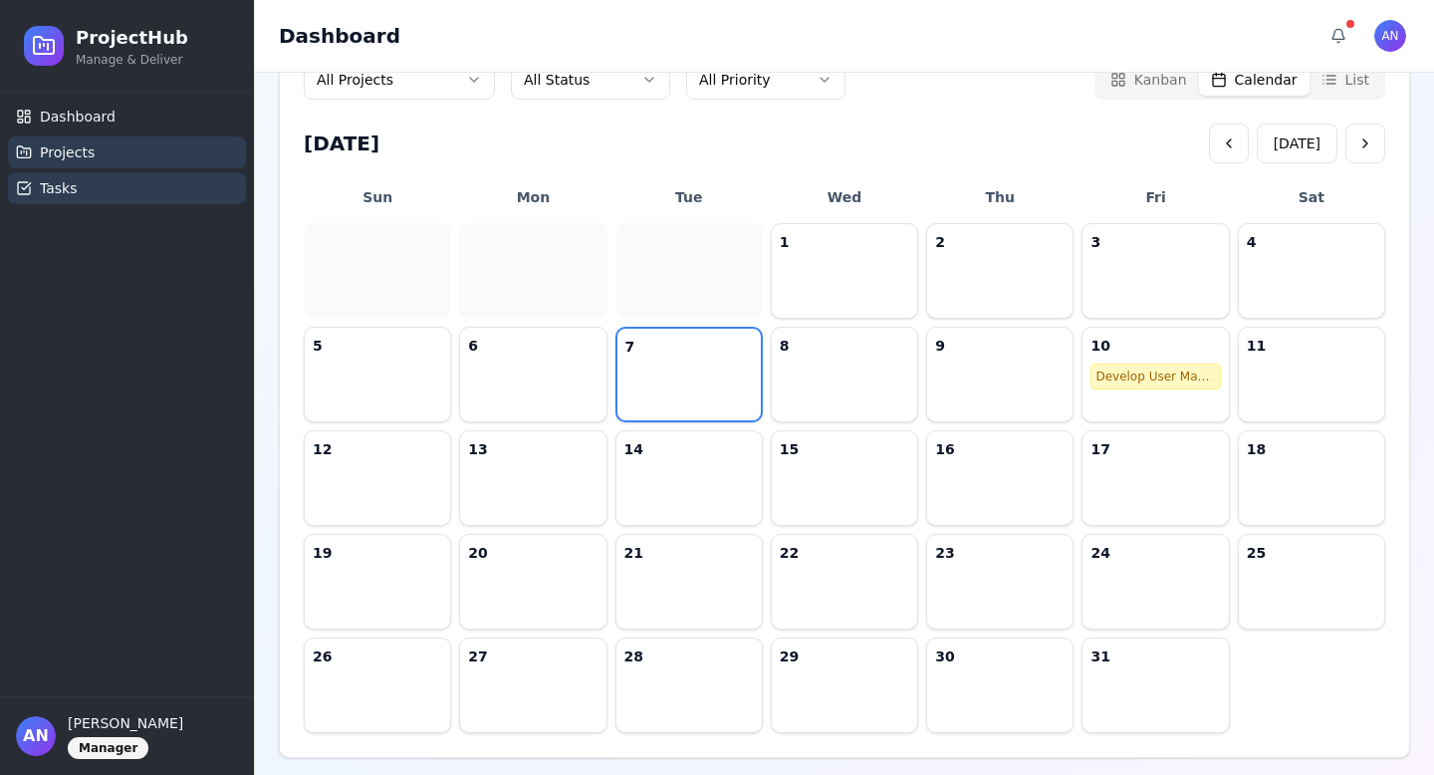
click at [116, 151] on link "Projects" at bounding box center [127, 152] width 238 height 32
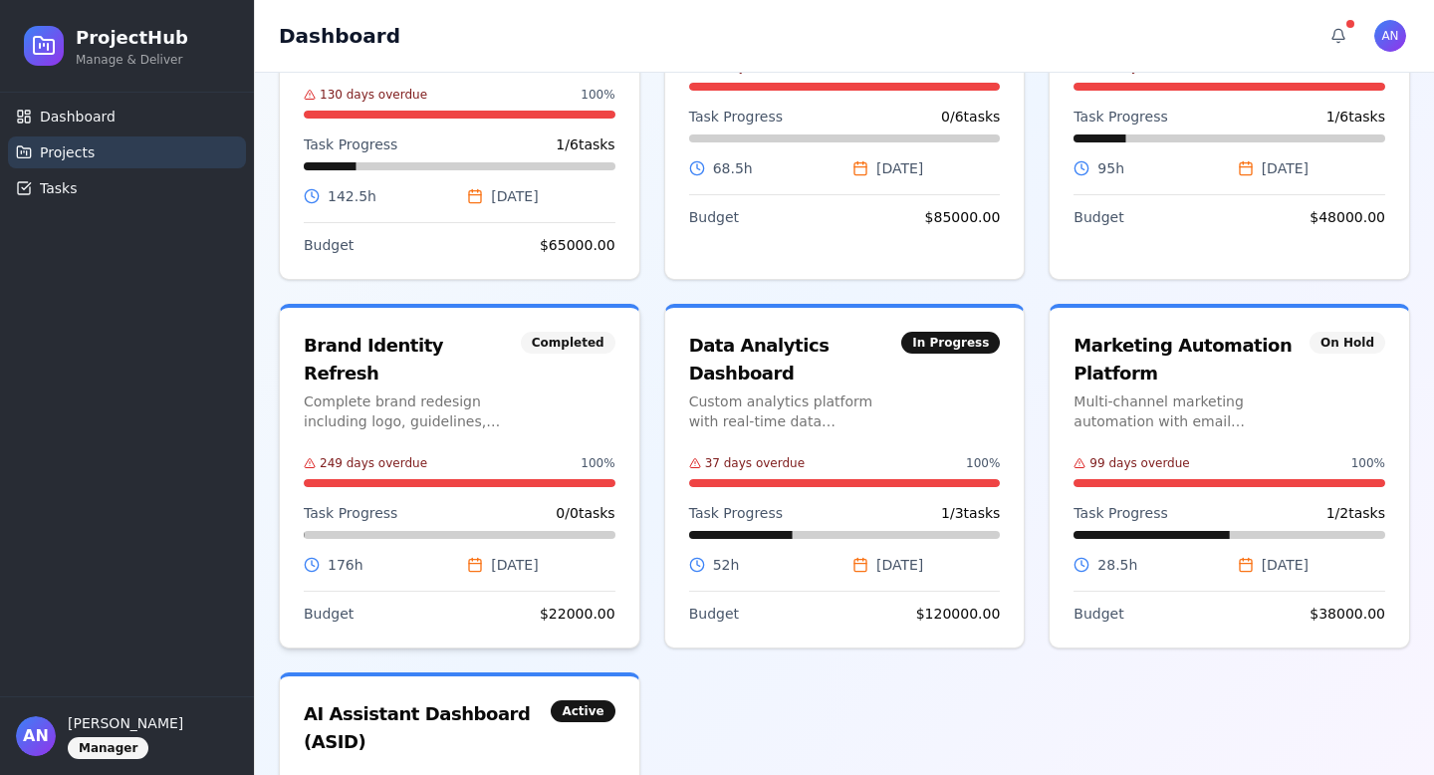
scroll to position [414, 0]
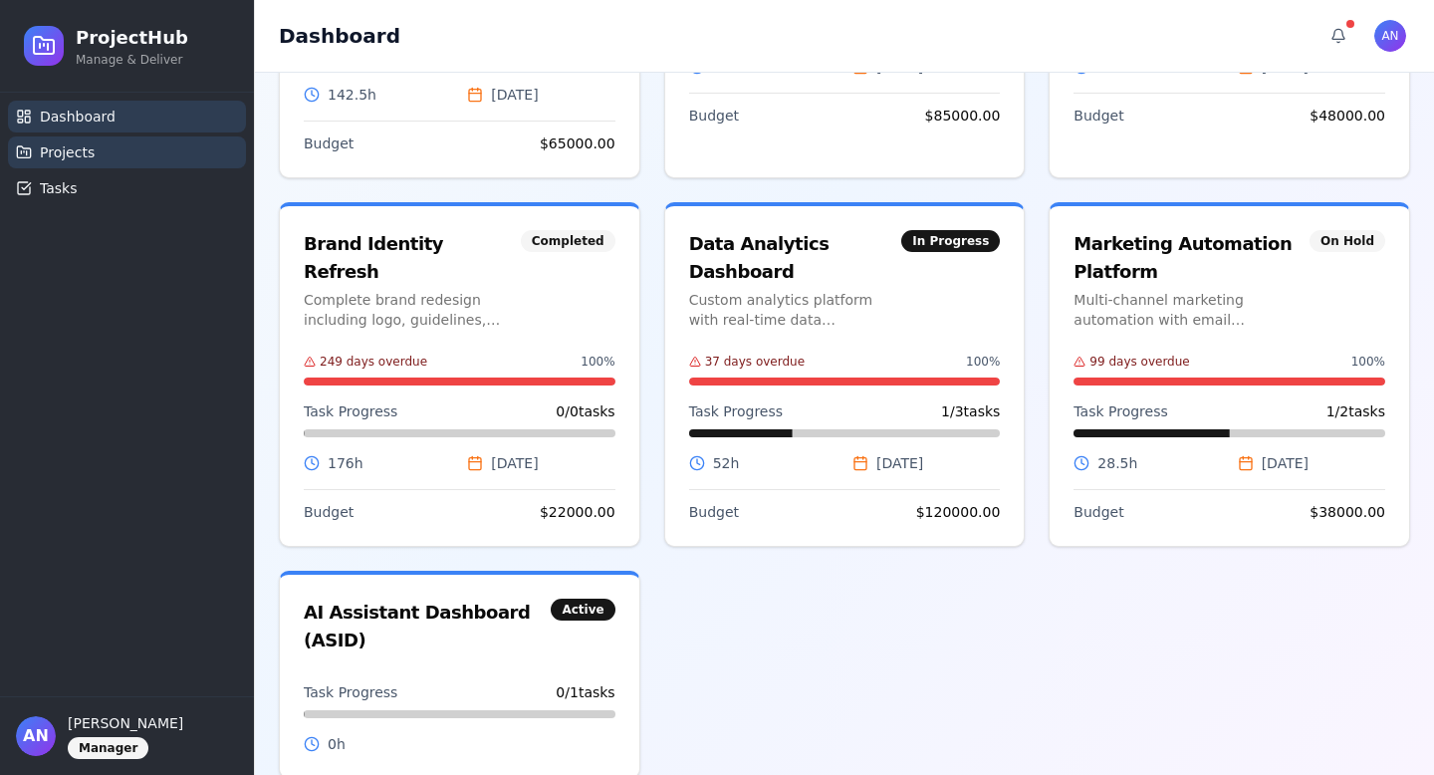
click at [118, 123] on link "Dashboard" at bounding box center [127, 117] width 238 height 32
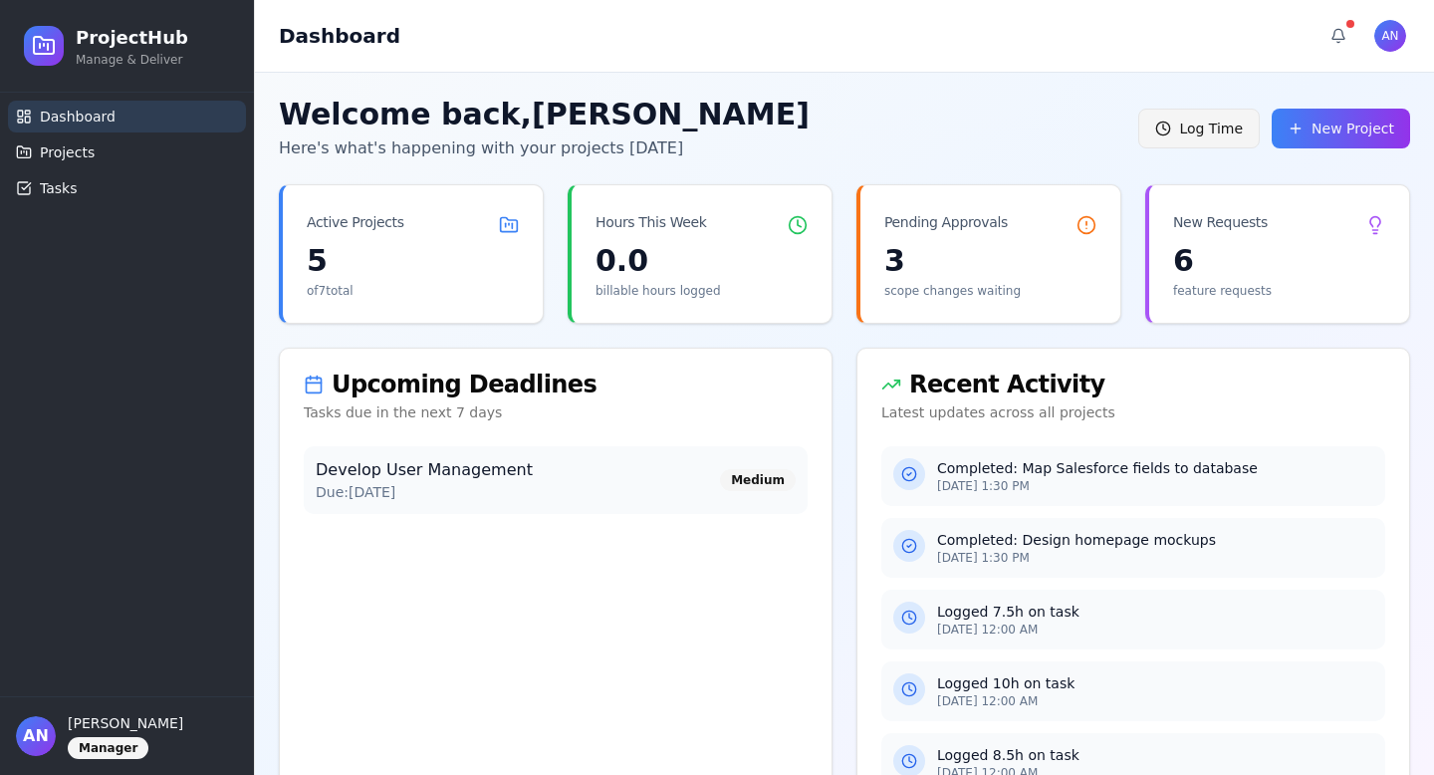
click at [1181, 135] on button "Log Time" at bounding box center [1198, 129] width 121 height 40
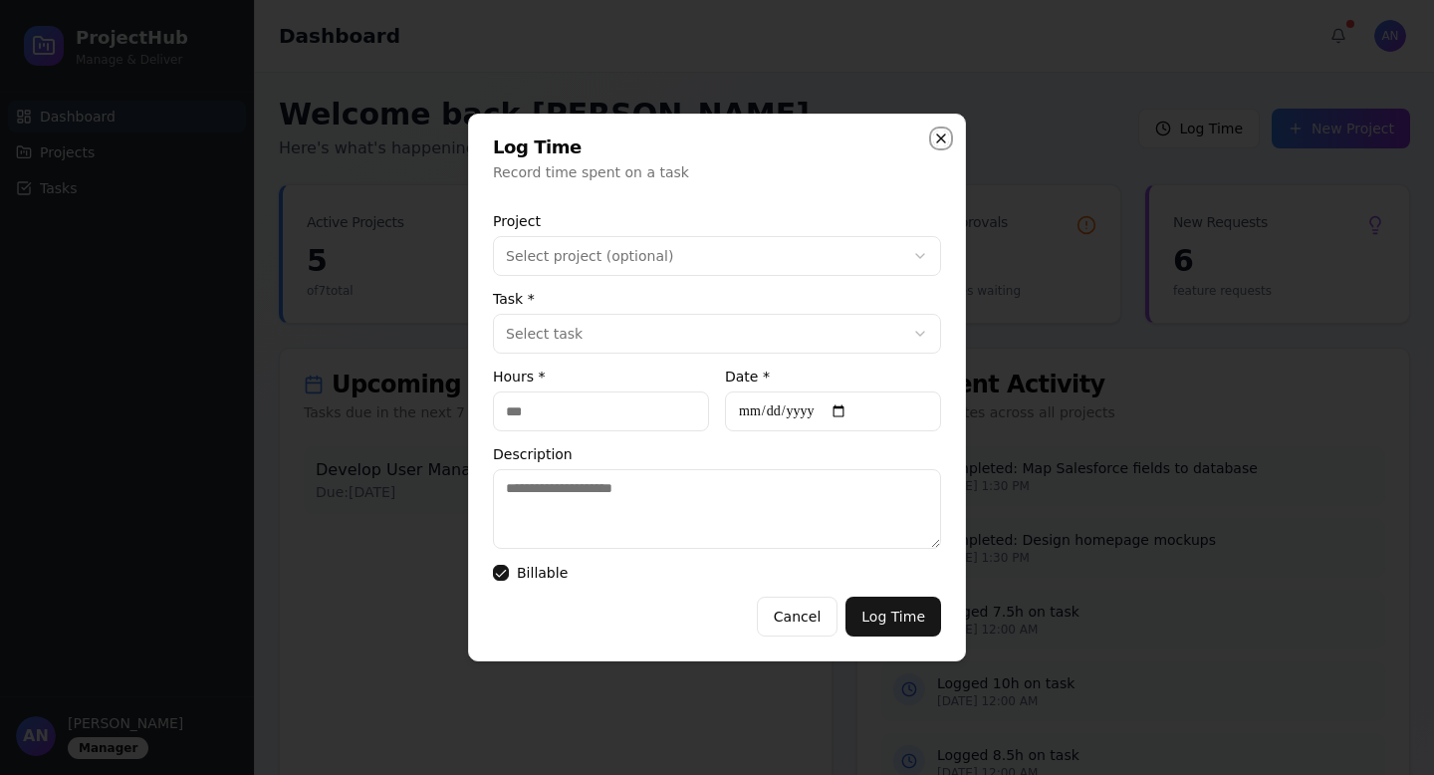
click at [943, 130] on icon "button" at bounding box center [941, 138] width 16 height 16
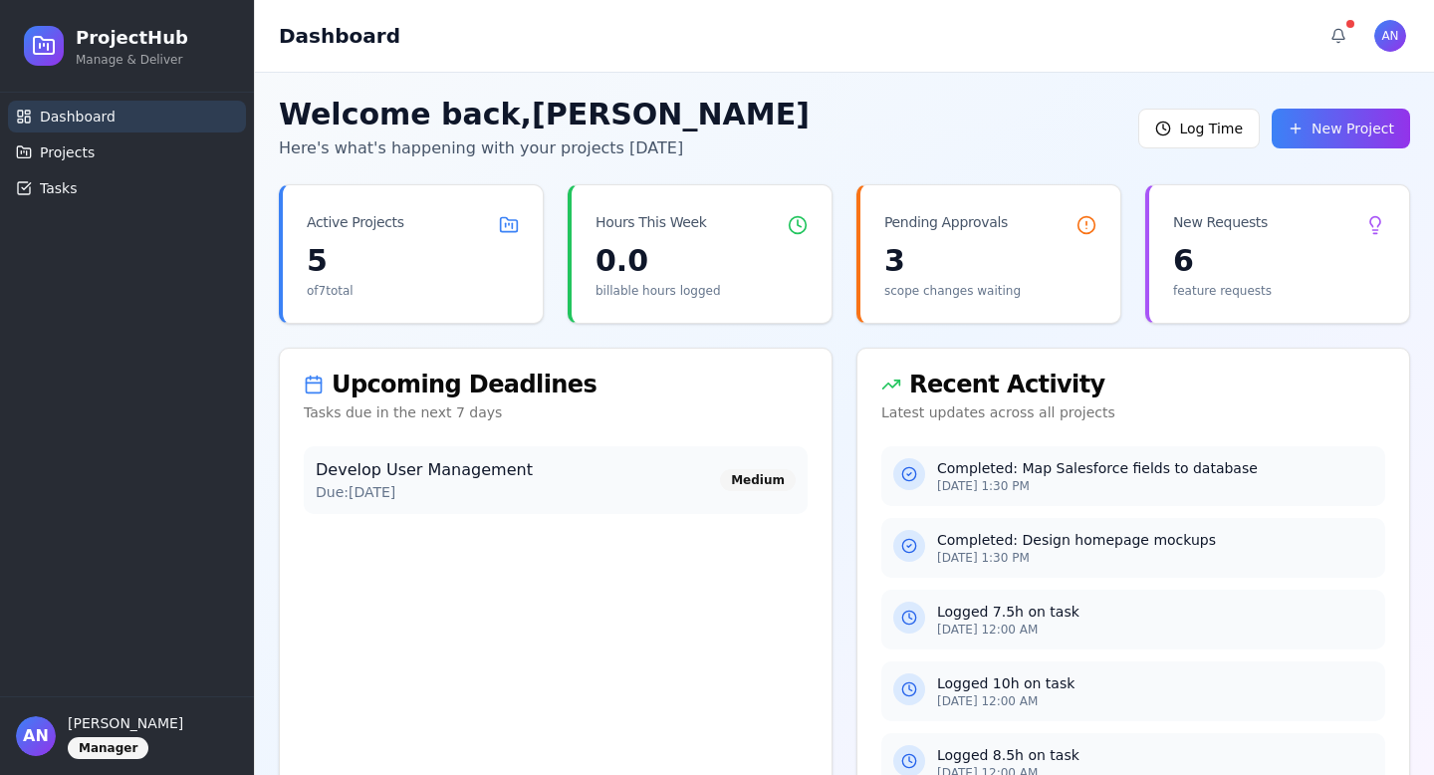
scroll to position [67, 0]
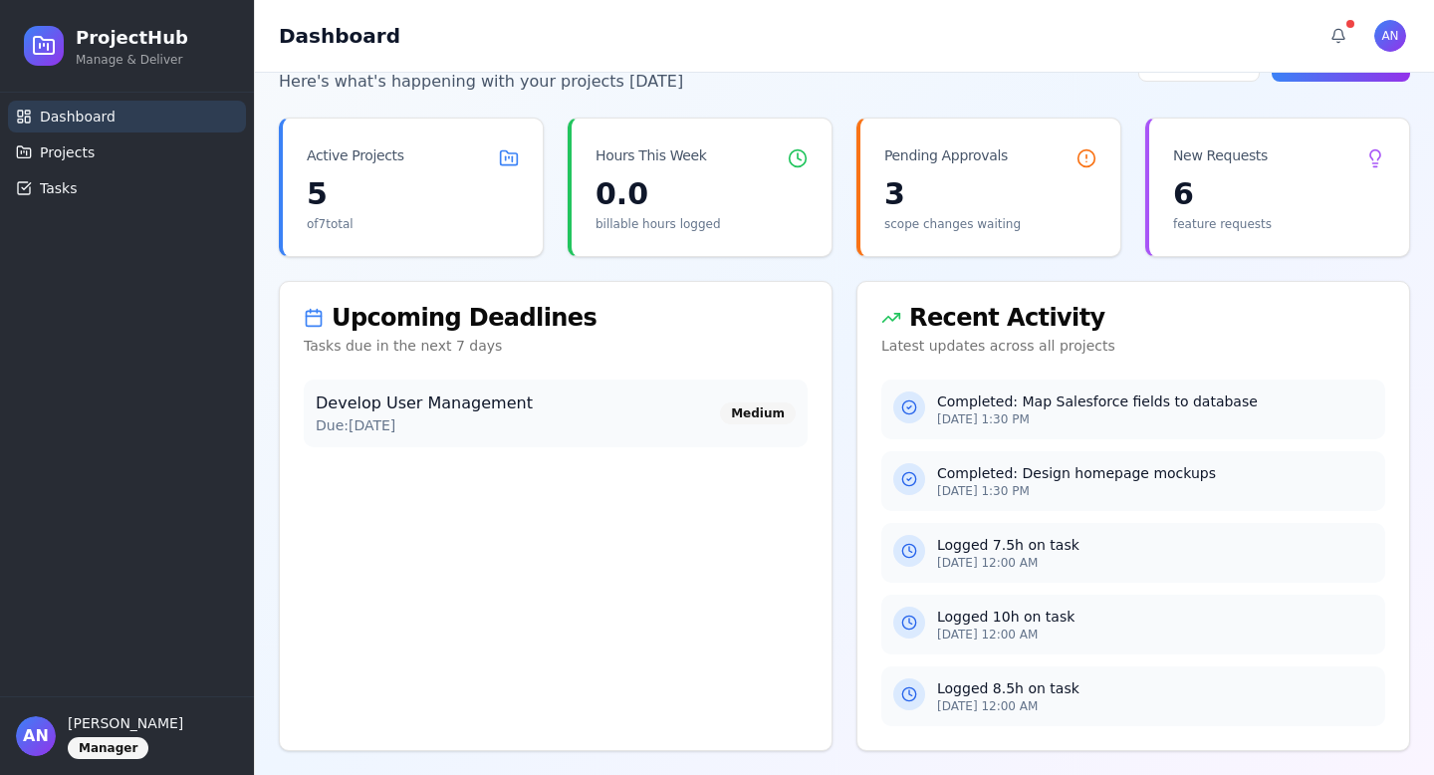
click at [447, 406] on p "Develop User Management" at bounding box center [518, 403] width 404 height 24
click at [96, 158] on link "Projects" at bounding box center [127, 152] width 238 height 32
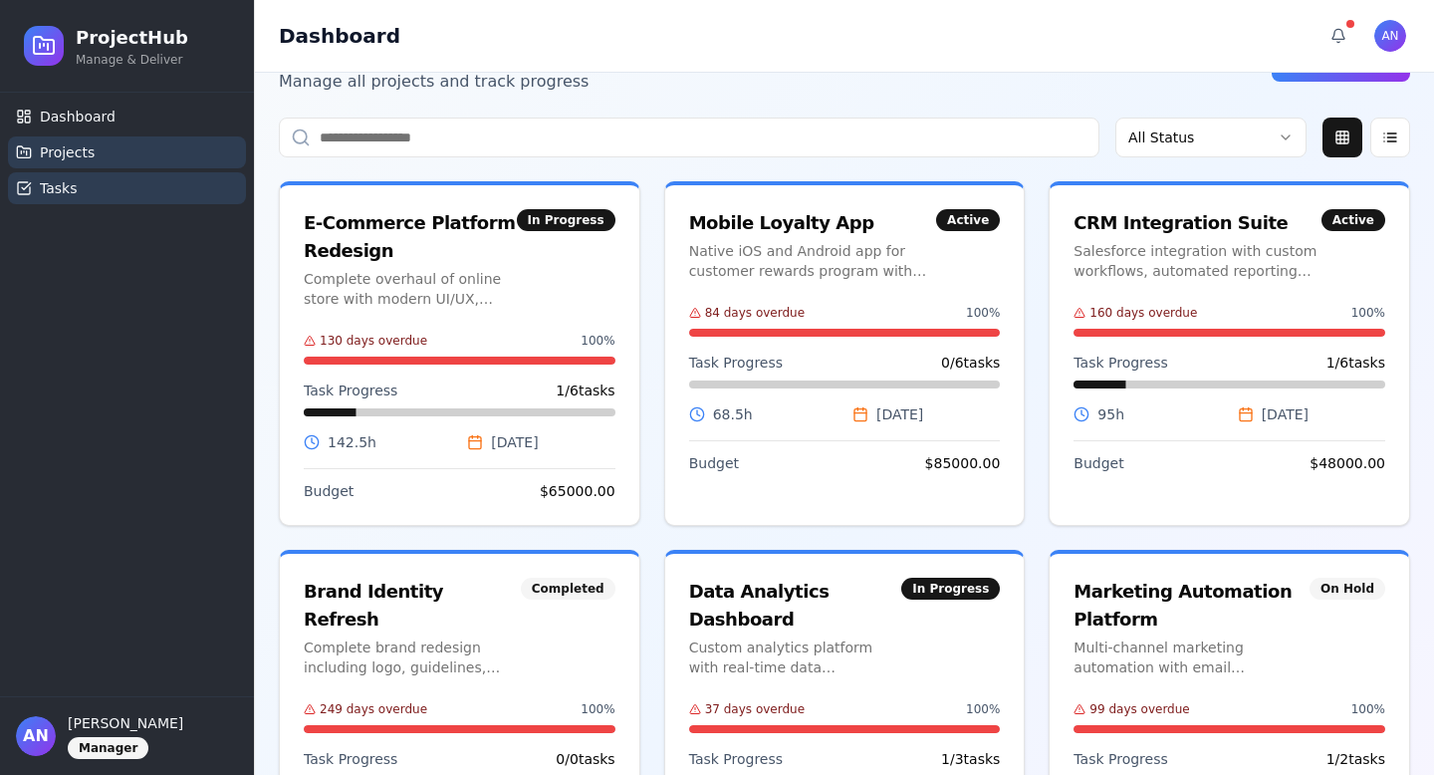
click at [98, 187] on link "Tasks" at bounding box center [127, 188] width 238 height 32
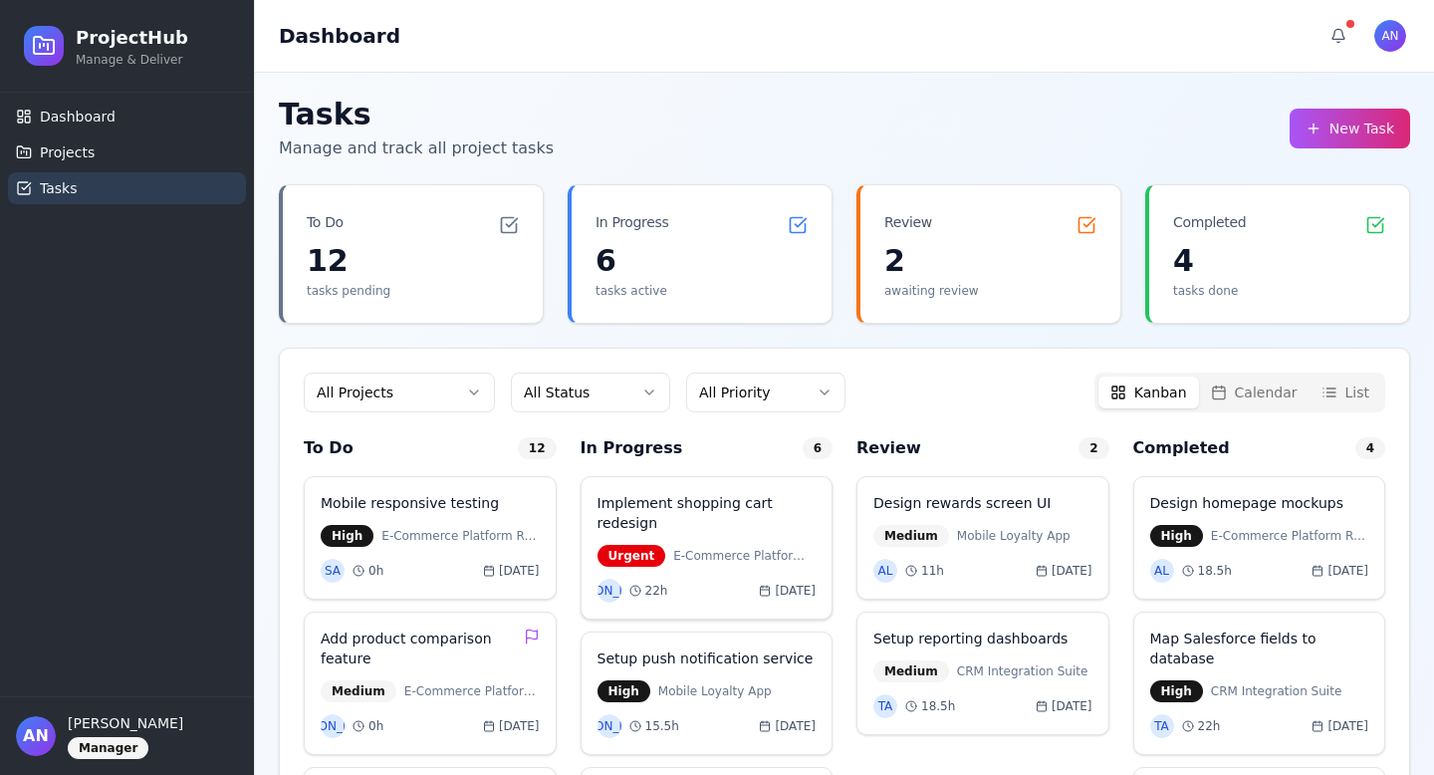
click at [755, 518] on h4 "Implement shopping cart redesign" at bounding box center [706, 513] width 219 height 40
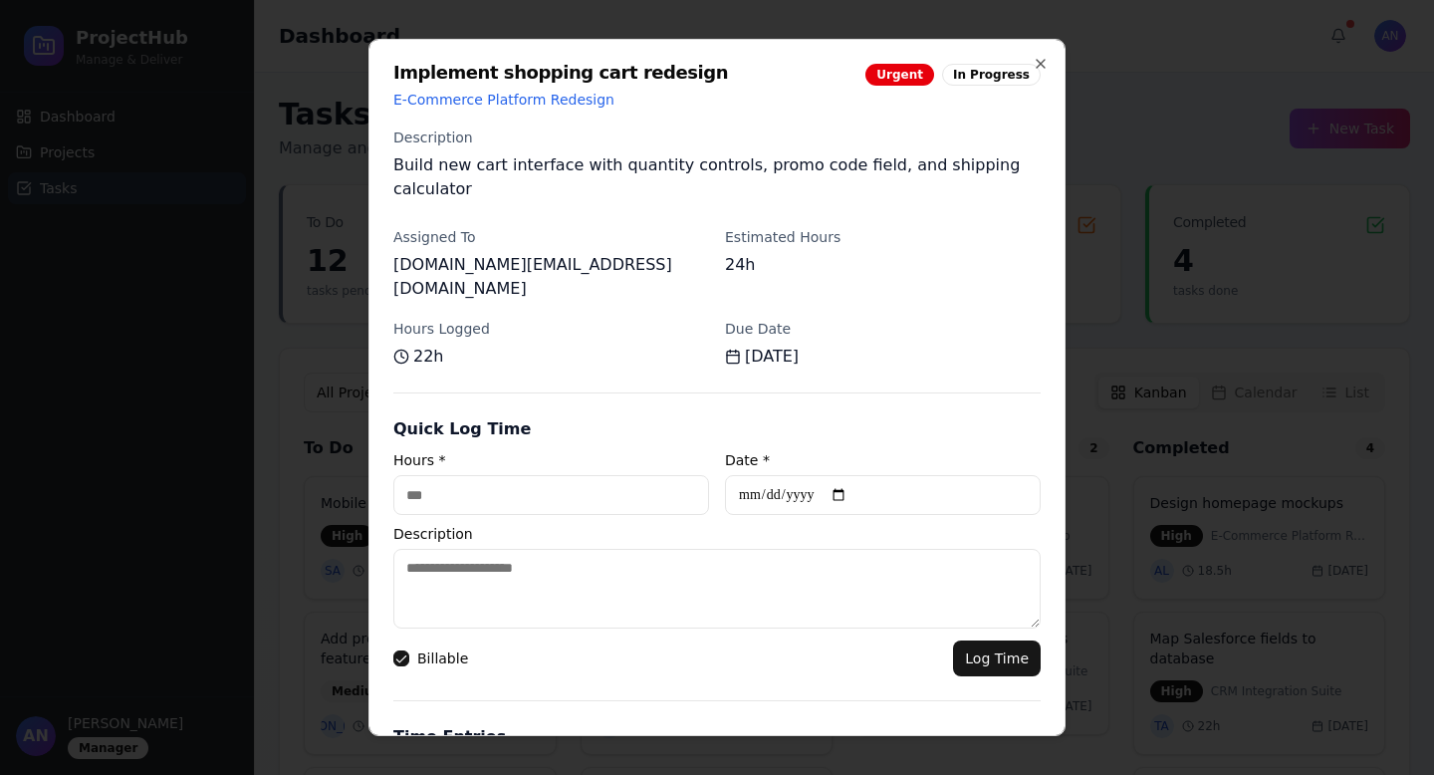
scroll to position [249, 0]
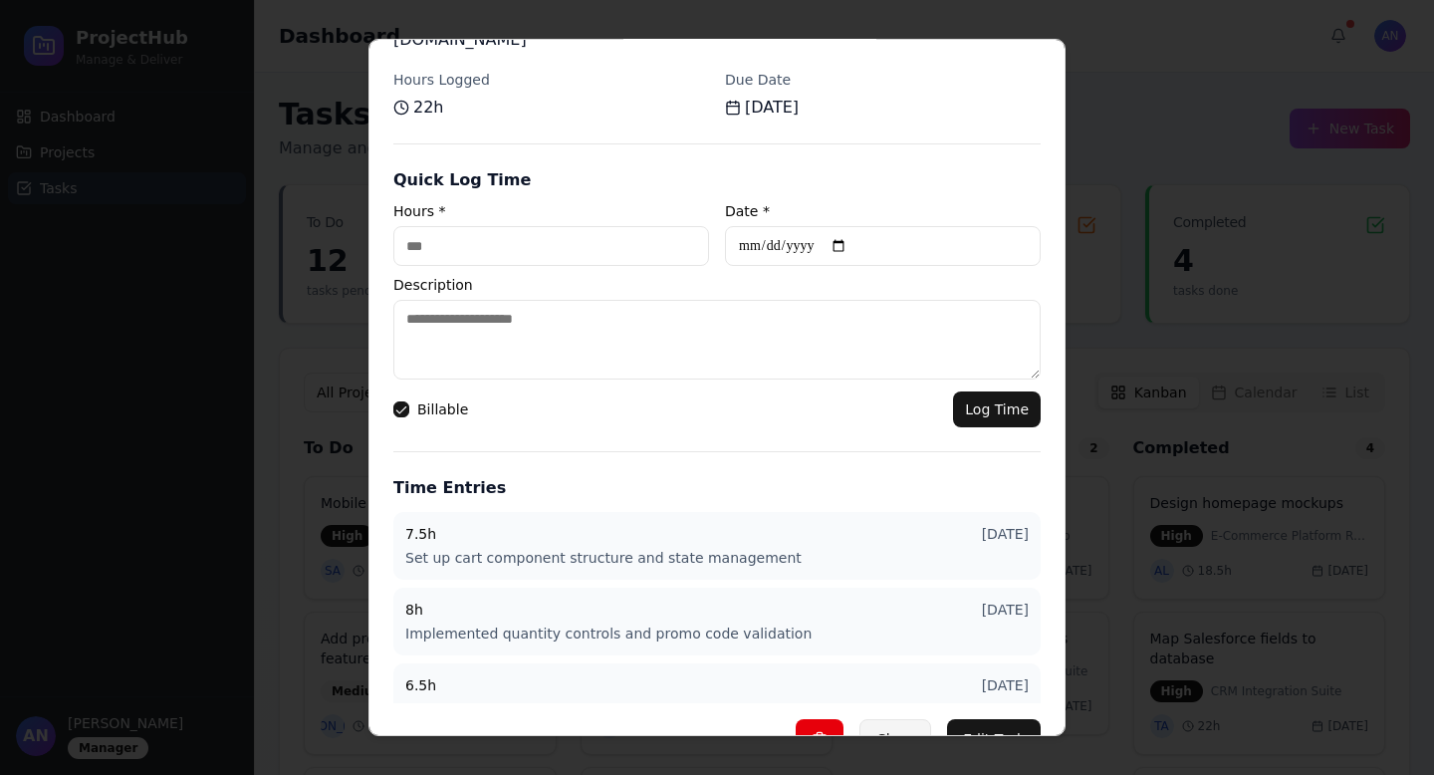
click at [909, 719] on button "Close" at bounding box center [895, 739] width 72 height 40
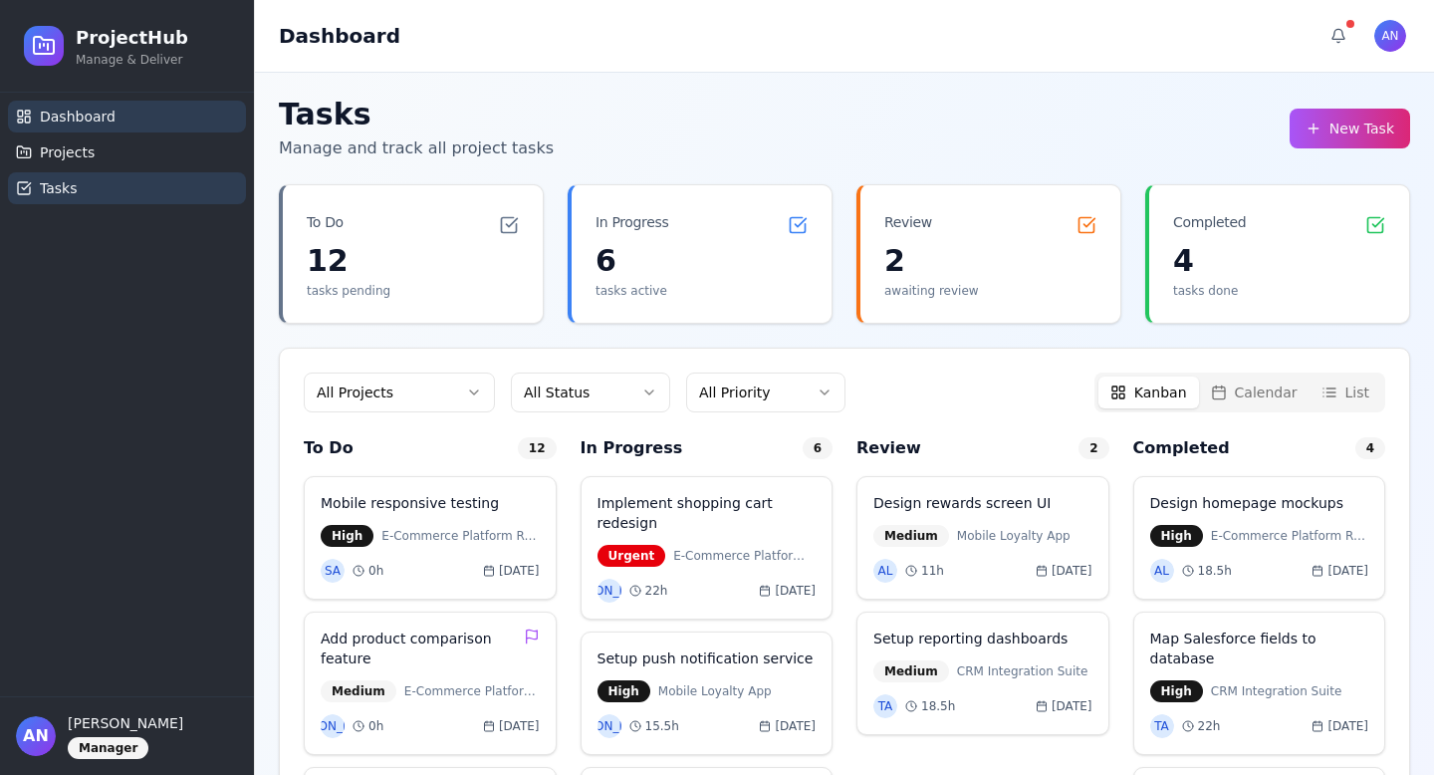
click at [132, 109] on link "Dashboard" at bounding box center [127, 117] width 238 height 32
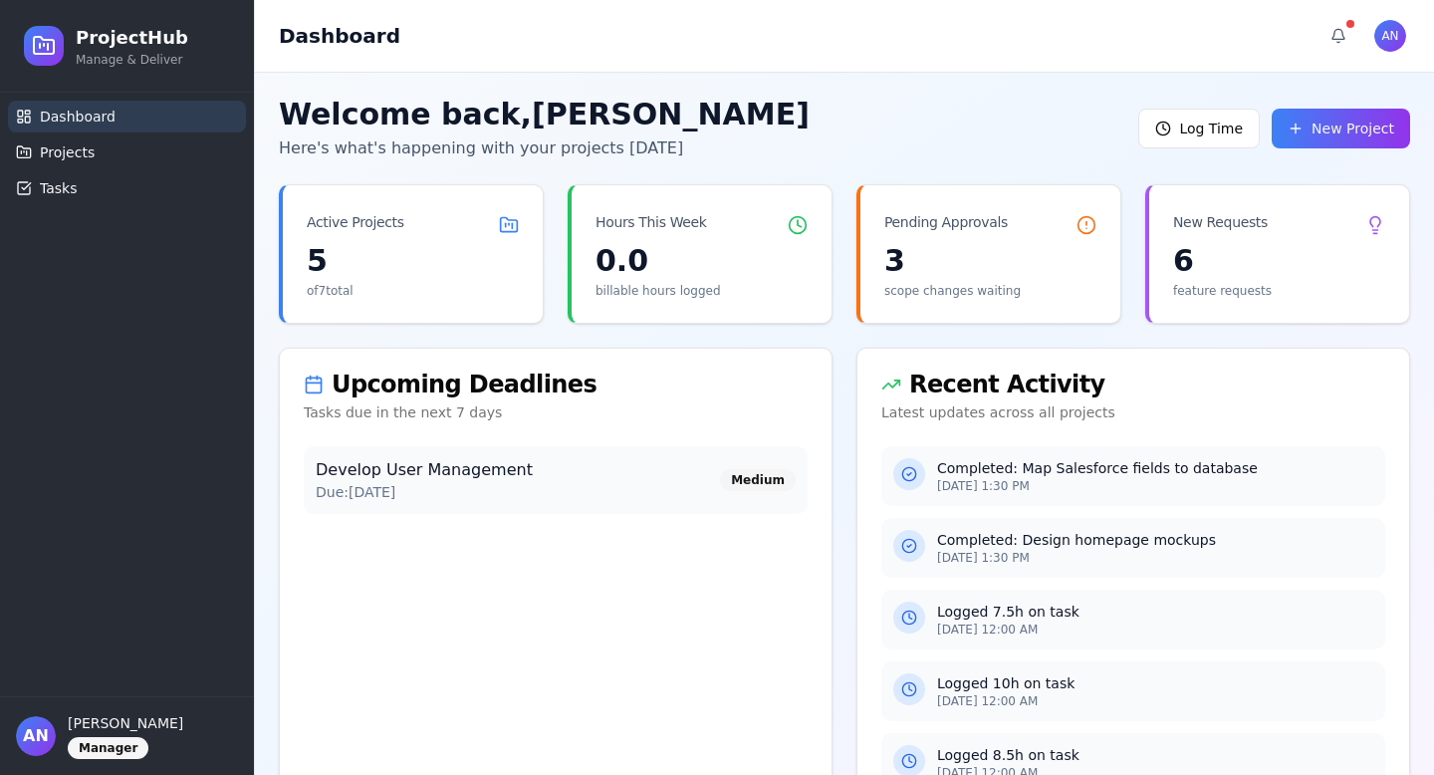
scroll to position [67, 0]
